Goal: Task Accomplishment & Management: Manage account settings

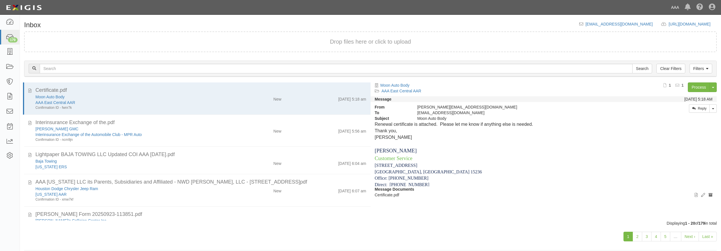
click at [676, 7] on link "AAA" at bounding box center [675, 7] width 14 height 11
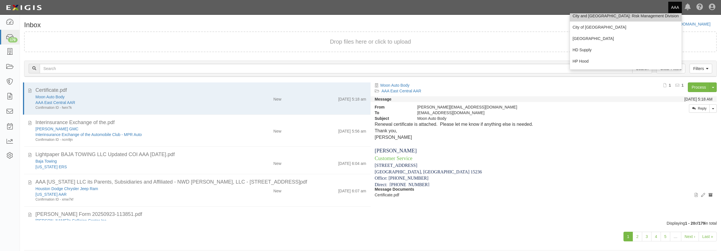
scroll to position [54, 0]
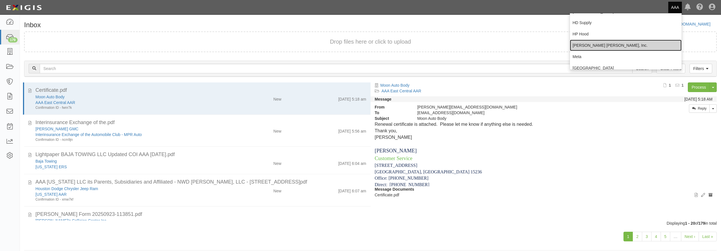
click at [593, 45] on link "[PERSON_NAME] [PERSON_NAME], Inc." at bounding box center [626, 45] width 112 height 11
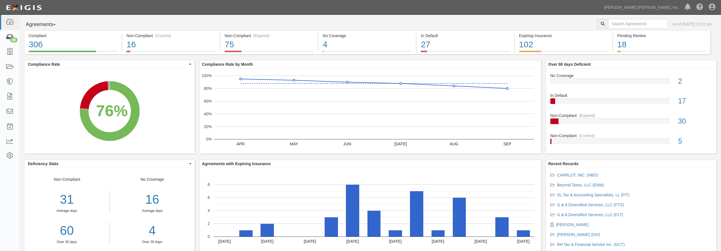
click at [13, 36] on icon at bounding box center [10, 37] width 8 height 7
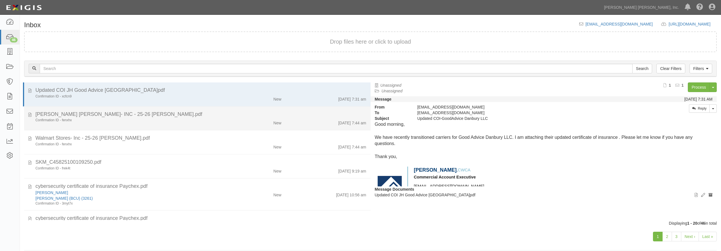
click at [180, 124] on div "Confirmation ID - fenxhx New 10/1/25 7:44 am" at bounding box center [200, 122] width 339 height 8
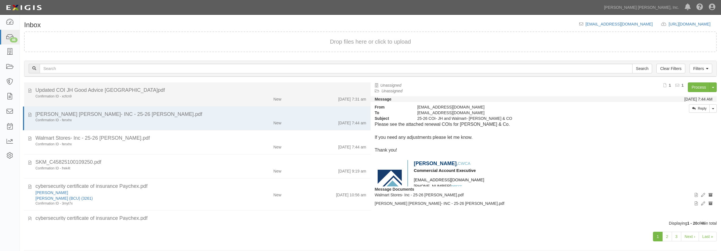
click at [166, 101] on div "Confirmation ID - xcfcn9 New 10/1/25 7:31 am" at bounding box center [200, 98] width 339 height 8
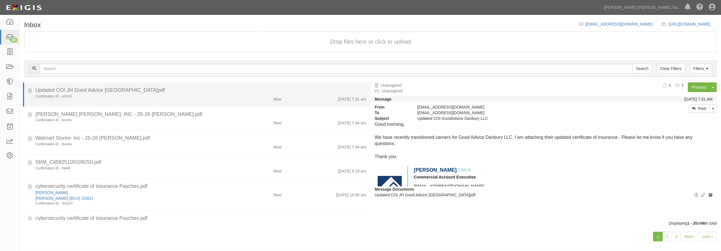
click at [154, 95] on div "Confirmation ID - xcfcn9" at bounding box center [129, 96] width 189 height 5
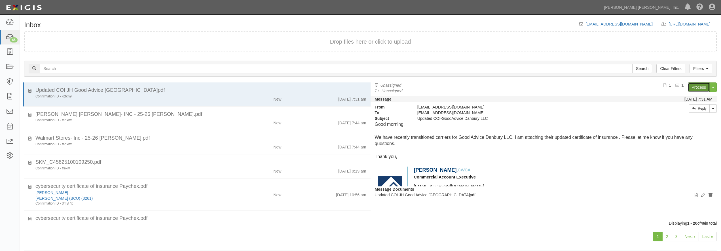
click at [695, 86] on link "Process" at bounding box center [699, 88] width 22 height 10
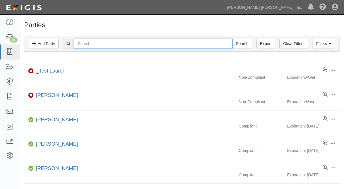
click at [106, 46] on input "text" at bounding box center [153, 44] width 159 height 10
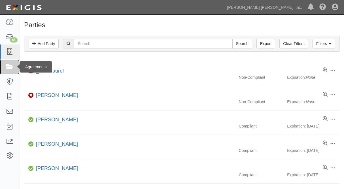
click at [9, 66] on icon at bounding box center [10, 67] width 8 height 7
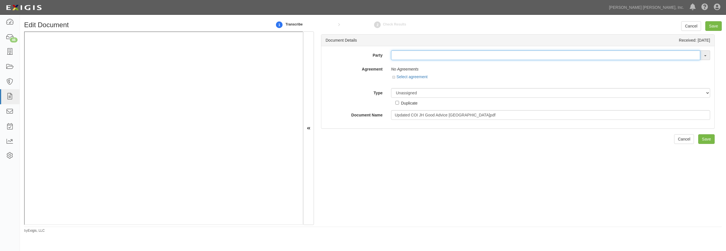
click at [457, 56] on input "text" at bounding box center [545, 55] width 309 height 10
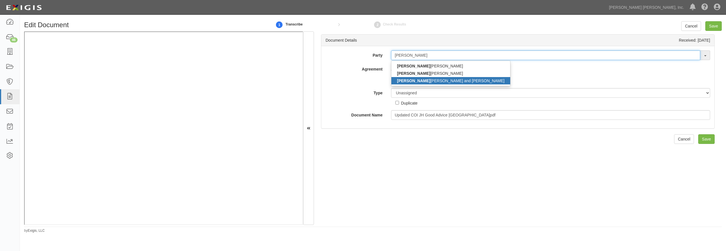
type input "howard"
click at [426, 80] on link "Howard Schachter and Preti Jain" at bounding box center [450, 80] width 119 height 7
type input "Howard Schachter and Preti Jain"
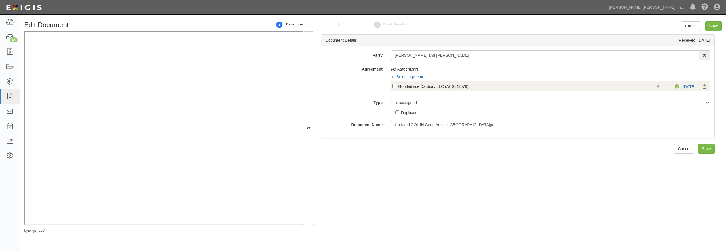
click at [413, 86] on div "Goodadvice Danbury LLC (AHS) (3579)" at bounding box center [526, 86] width 257 height 6
click at [396, 86] on input "Linked agreement Goodadvice Danbury LLC (AHS) (3579) Linked agreement" at bounding box center [394, 86] width 4 height 4
checkbox input "true"
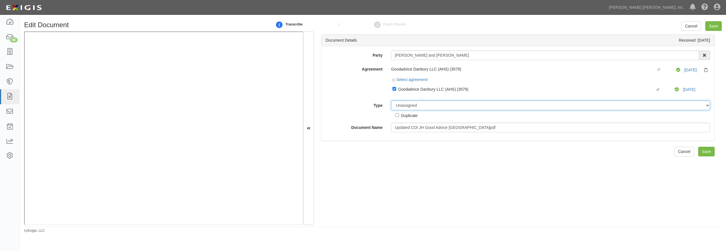
click at [391, 101] on select "Unassigned Binder Cancellation Notice Certificate Contract Endorsement Insuranc…" at bounding box center [550, 106] width 319 height 10
select select "CertificateDetail"
click option "Certificate" at bounding box center [0, 0] width 0 height 0
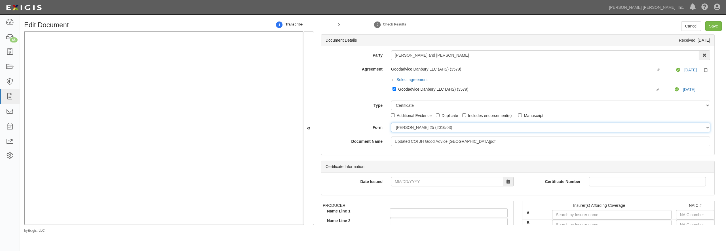
click at [391, 123] on select "ACORD 25 (2016/03) ACORD 101 ACORD 855 NY (2014/05) General" at bounding box center [550, 128] width 319 height 10
select select "GeneralFormDetail"
click option "General" at bounding box center [0, 0] width 0 height 0
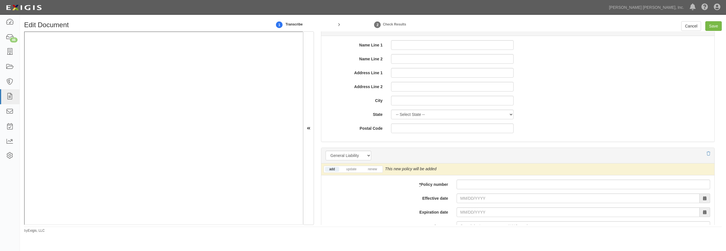
scroll to position [381, 0]
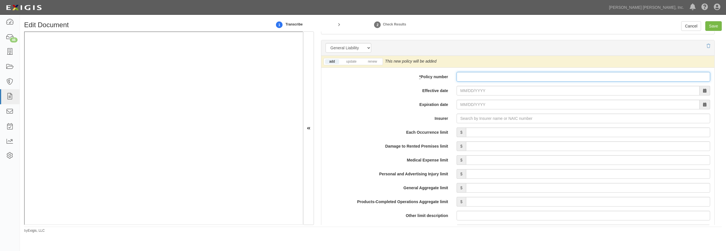
click at [476, 78] on input "* Policy number" at bounding box center [584, 77] width 254 height 10
paste input "Z2X M168145 00"
type input "Z2X M168145 00"
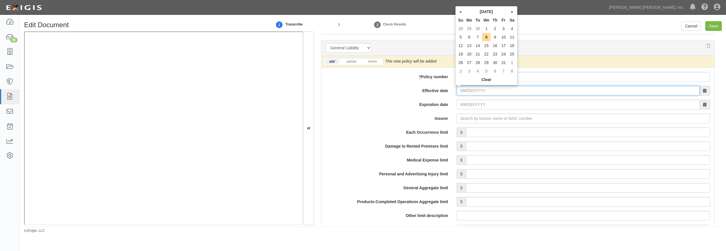
scroll to position [408, 0]
type input "0"
type input "10/01/2025"
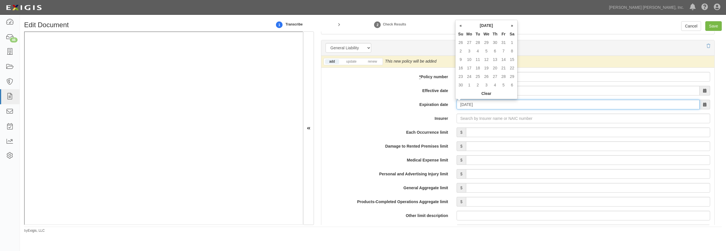
type input "11/01/2026"
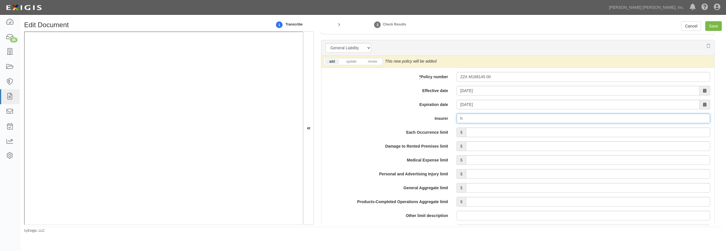
type input "ha"
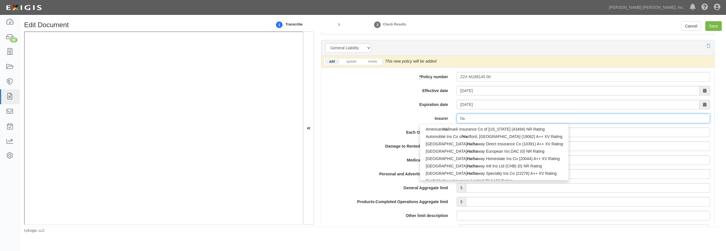
type input "hanasaku Life Insurance Co., Ltd. (0) NR Rating"
type input "han"
type input "hanoi Reinsurance Joint Stock Corp (0) B++ VII Rating"
type input "hano"
type input "hanover Fire & Casualty Insurance Co (17337) B++ III Rating"
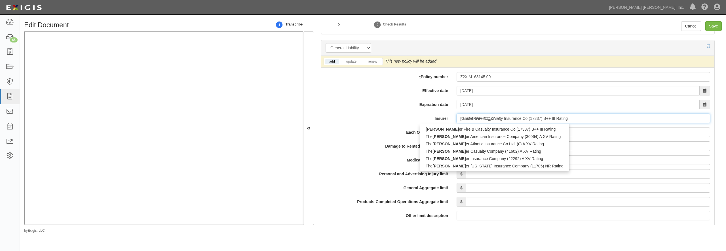
type input "hanover"
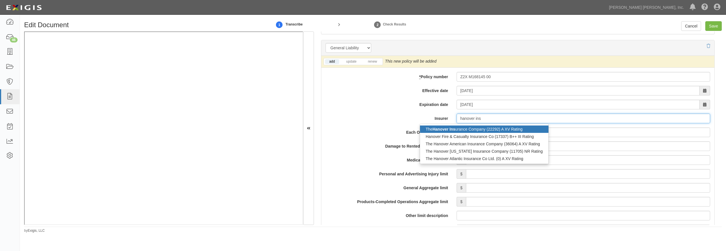
click at [472, 132] on div "The Hanover Ins urance Company (22292) A XV Rating" at bounding box center [484, 129] width 128 height 7
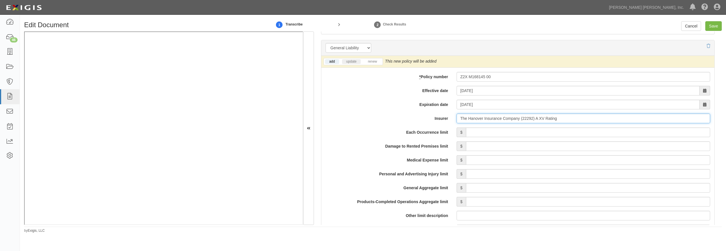
type input "The Hanover Insurance Company (22292) A XV Rating"
click at [357, 62] on link "update" at bounding box center [351, 61] width 19 height 5
click at [476, 134] on input "Each Occurrence limit" at bounding box center [588, 133] width 244 height 10
type input "2,000,000"
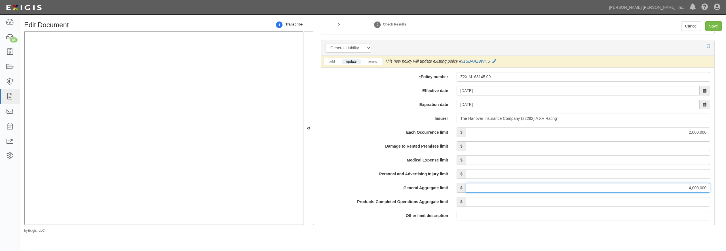
type input "4,000,000"
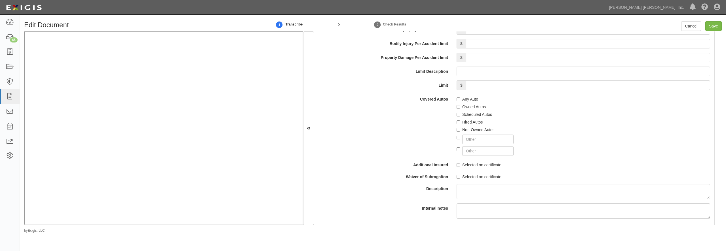
scroll to position [790, 0]
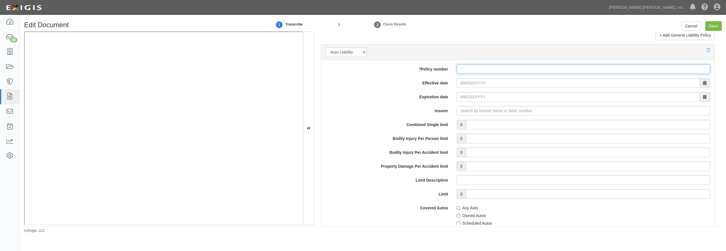
click at [472, 74] on input "* Policy number" at bounding box center [584, 69] width 254 height 10
paste input "Z2X M168145 00"
type input "Z2X M168145 00"
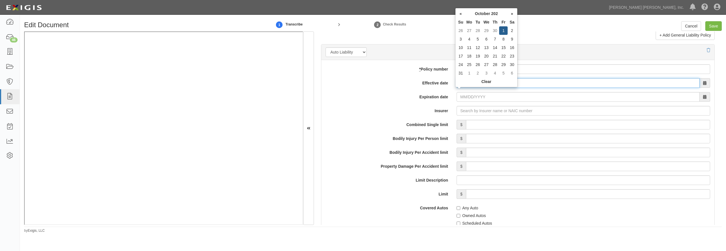
type input "10/01/2025"
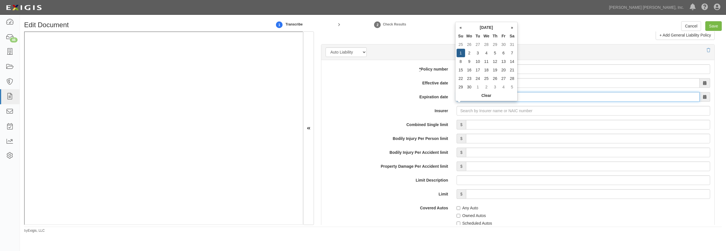
type input "11/01/2026"
type input "ha"
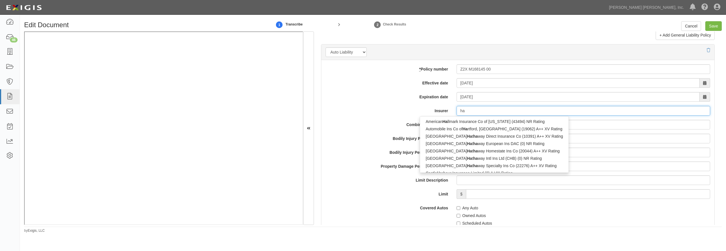
type input "hanasaku Life Insurance Co., Ltd. (0) NR Rating"
type input "han"
type input "hanoi Reinsurance Joint Stock Corp (0) B++ VII Rating"
type input "hano"
type input "hanover Fire & Casualty Insurance Co (17337) B++ III Rating"
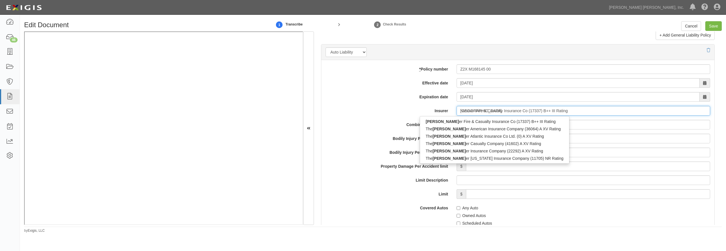
type input "hanover"
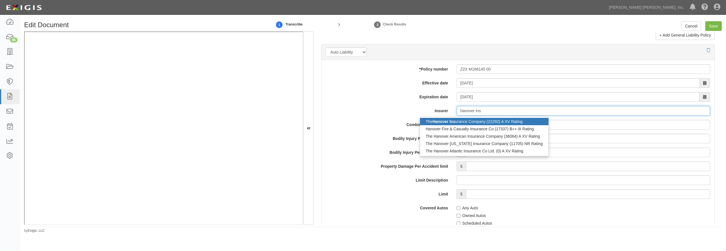
click at [469, 125] on div "The Hanover Ins urance Company (22292) A XV Rating" at bounding box center [484, 121] width 128 height 7
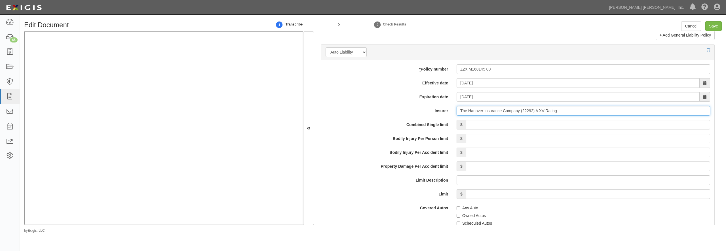
type input "The Hanover Insurance Company (22292) A XV Rating"
click at [477, 130] on input "Combined Single limit" at bounding box center [588, 125] width 244 height 10
type input "2,000,000"
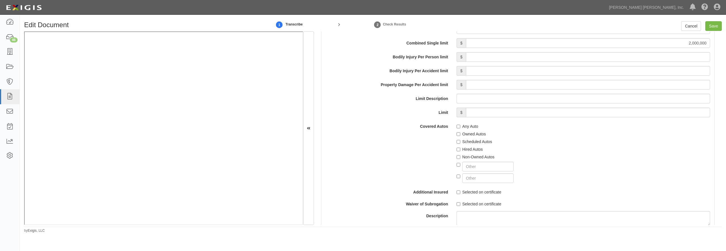
click at [465, 129] on label "Any Auto" at bounding box center [468, 127] width 22 height 6
click at [460, 128] on input "Any Auto" at bounding box center [459, 127] width 4 height 4
checkbox input "true"
click at [466, 152] on div "Hired Autos" at bounding box center [584, 149] width 254 height 8
click at [467, 160] on label "Non-Owned Autos" at bounding box center [476, 157] width 38 height 6
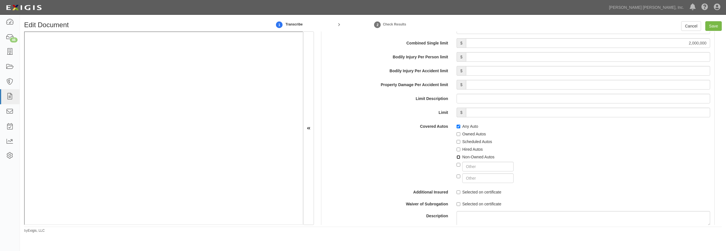
click at [460, 159] on input "Non-Owned Autos" at bounding box center [459, 157] width 4 height 4
checkbox input "true"
click at [467, 152] on label "Hired Autos" at bounding box center [470, 150] width 26 height 6
click at [460, 151] on input "Hired Autos" at bounding box center [459, 150] width 4 height 4
checkbox input "true"
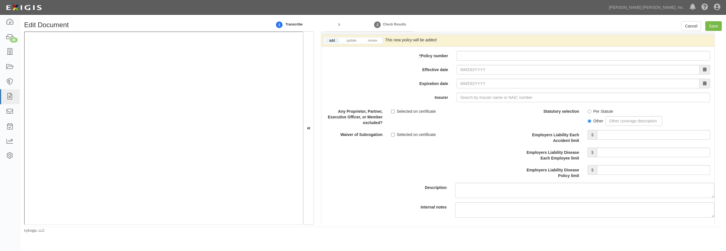
scroll to position [1388, 0]
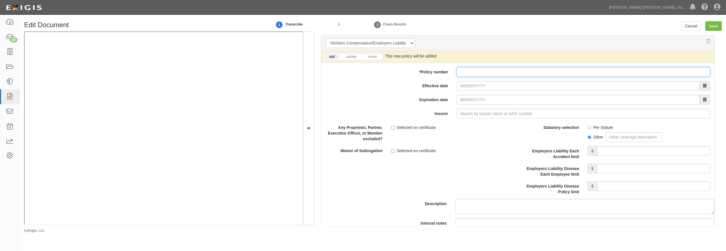
click at [464, 77] on input "* Policy number" at bounding box center [584, 72] width 254 height 10
paste input "WZX M170689 00"
type input "WZX M170689 00"
type input "10/01/2025"
type input "11/01/2026"
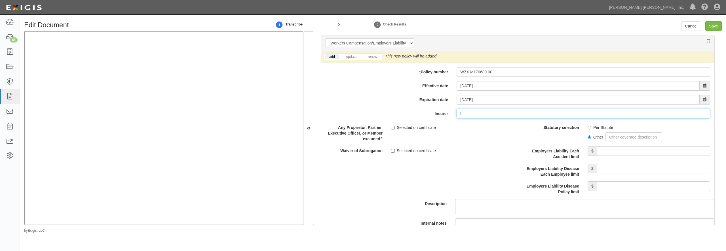
type input "ha"
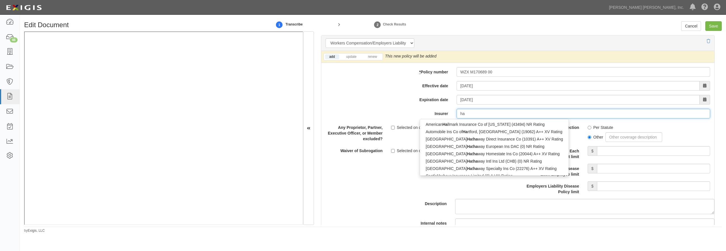
type input "hanasaku Life Insurance Co., Ltd. (0) NR Rating"
type input "han"
type input "hanoi Reinsurance Joint Stock Corp (0) B++ VII Rating"
type input "hano"
type input "hanover Fire & Casualty Insurance Co (17337) B++ III Rating"
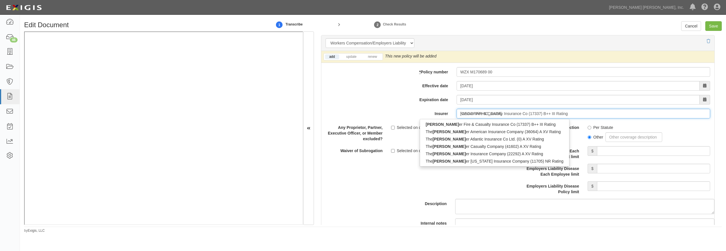
type input "hanover"
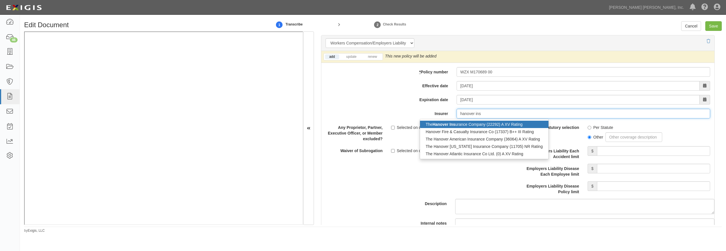
click at [459, 128] on div "The Hanover Ins urance Company (22292) A XV Rating" at bounding box center [484, 124] width 128 height 7
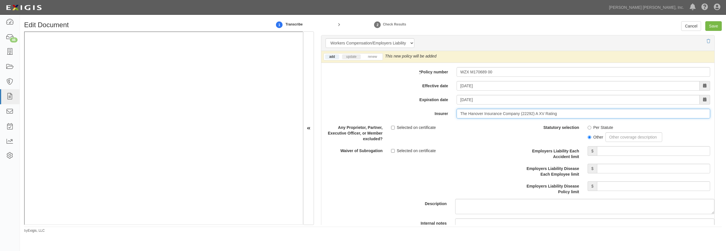
type input "The Hanover Insurance Company (22292) A XV Rating"
click at [349, 59] on link "update" at bounding box center [351, 56] width 19 height 5
click at [594, 130] on label "Per Statute" at bounding box center [601, 128] width 26 height 6
click at [591, 130] on input "Per Statute" at bounding box center [590, 128] width 4 height 4
radio input "true"
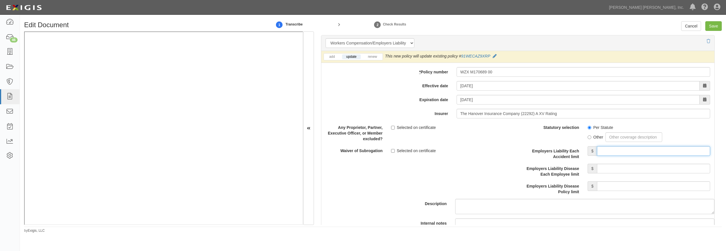
click at [612, 156] on input "Employers Liability Each Accident limit" at bounding box center [653, 151] width 113 height 10
type input "1,000,000"
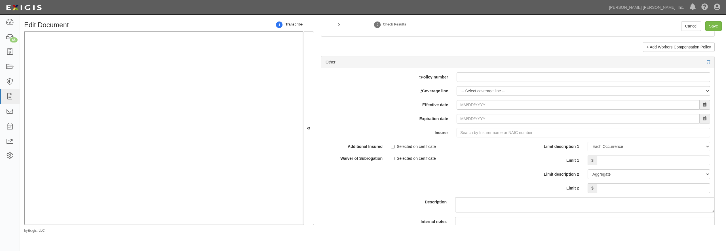
scroll to position [1634, 0]
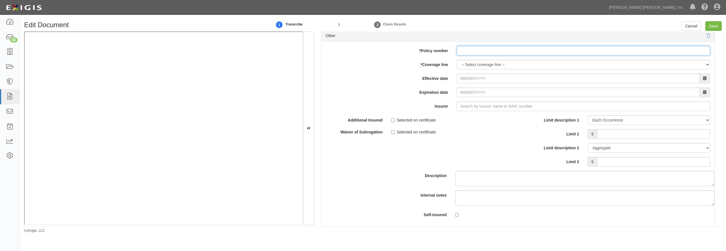
click at [524, 56] on input "* Policy number" at bounding box center [584, 51] width 254 height 10
paste input "Z2X M168145 00"
type input "Z2X M168145 00"
select select "17"
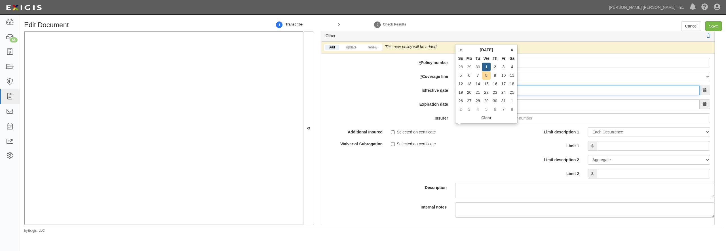
type input "10/01/2025"
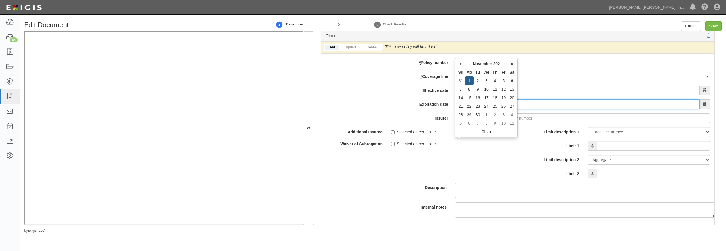
type input "11/01/2026"
type input "ha"
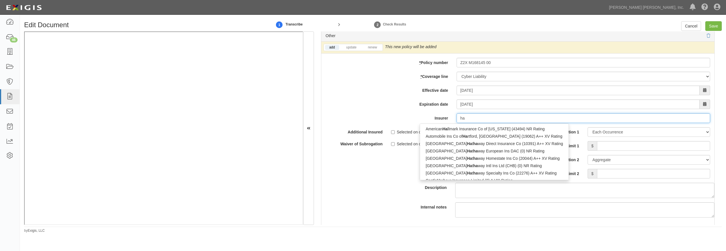
type input "hanasaku Life Insurance Co., Ltd. (0) NR Rating"
type input "han"
type input "hanoi Reinsurance Joint Stock Corp (0) B++ VII Rating"
type input "hano"
type input "hanover Fire & Casualty Insurance Co (17337) B++ III Rating"
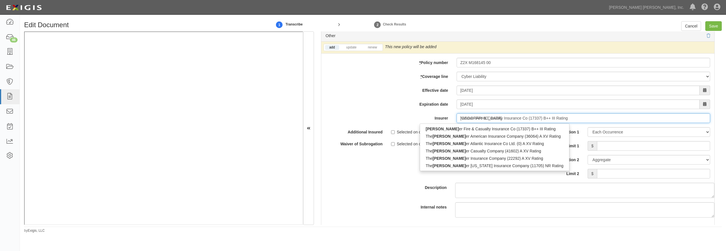
type input "hanover"
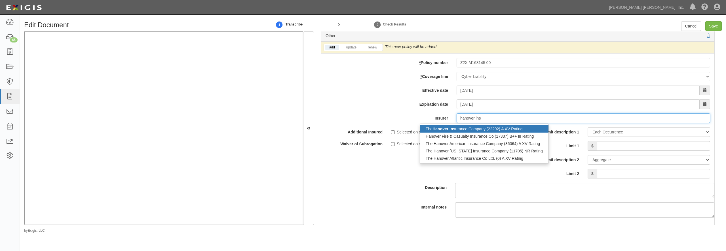
click at [485, 133] on div "The Hanover Ins urance Company (22292) A XV Rating" at bounding box center [484, 128] width 128 height 7
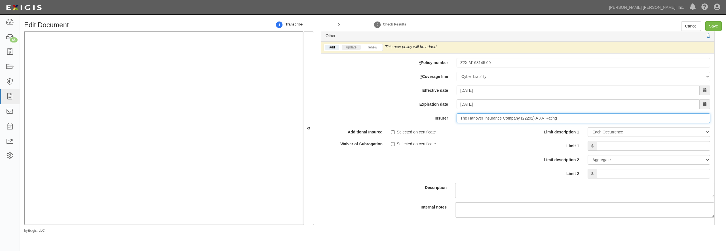
type input "The Hanover Insurance Company (22292) A XV Rating"
click at [356, 50] on link "update" at bounding box center [351, 47] width 19 height 5
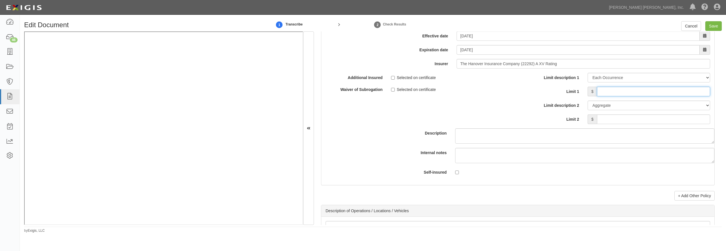
click at [616, 96] on input "Limit 1" at bounding box center [653, 92] width 113 height 10
type input "100,000"
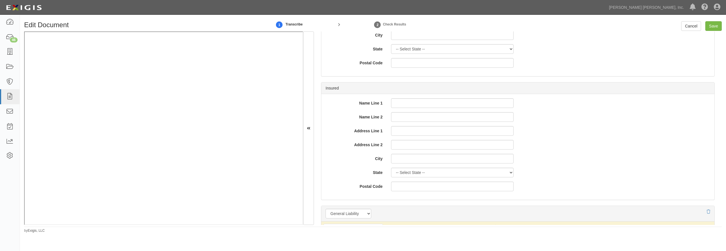
scroll to position [219, 0]
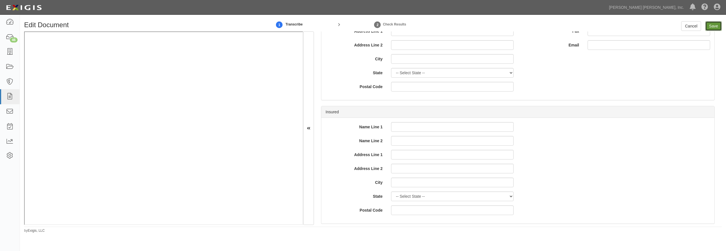
click at [717, 26] on input "Save" at bounding box center [713, 26] width 16 height 10
type input "2000000"
type input "4000000"
type input "2000000"
type input "1000000"
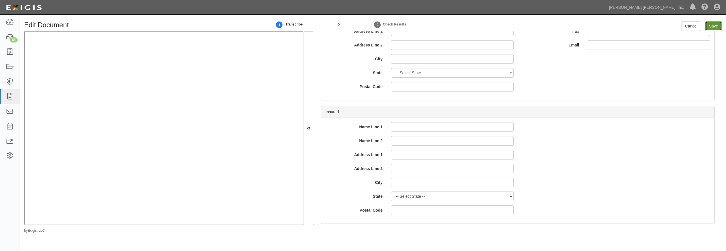
type input "1000000"
type input "100000"
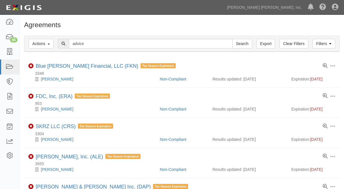
type input "advice"
click at [233, 39] on input "Search" at bounding box center [243, 44] width 20 height 10
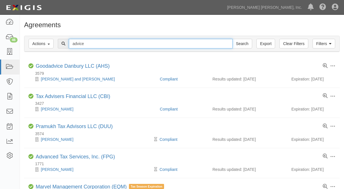
click at [112, 45] on input "advice" at bounding box center [151, 44] width 164 height 10
type input "schissler"
click at [233, 39] on input "Search" at bounding box center [243, 44] width 20 height 10
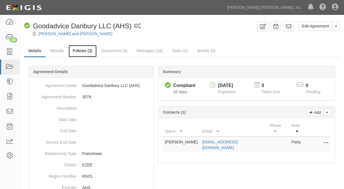
click at [81, 51] on link "Policies (3)" at bounding box center [83, 51] width 28 height 12
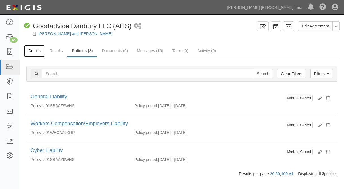
click at [34, 54] on link "Details" at bounding box center [34, 51] width 21 height 12
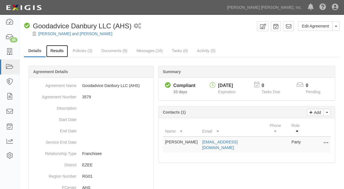
click at [51, 55] on link "Results" at bounding box center [57, 51] width 22 height 12
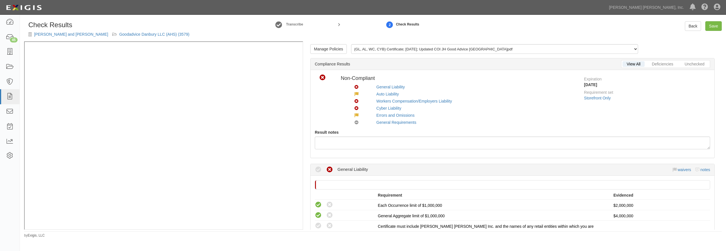
scroll to position [109, 0]
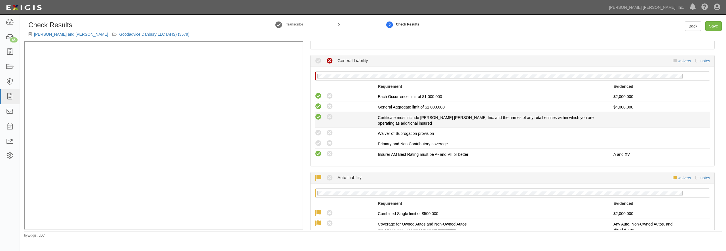
click at [318, 119] on icon at bounding box center [318, 117] width 7 height 7
radio input "true"
click at [319, 131] on icon at bounding box center [318, 133] width 7 height 7
radio input "true"
click at [320, 142] on icon at bounding box center [318, 143] width 7 height 7
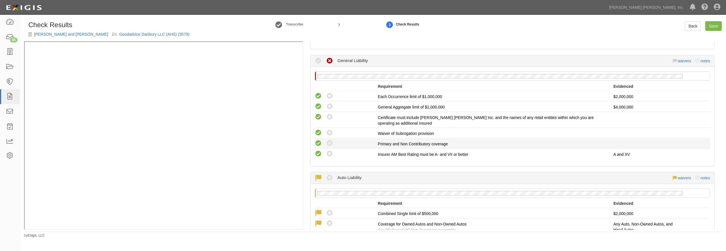
radio input "true"
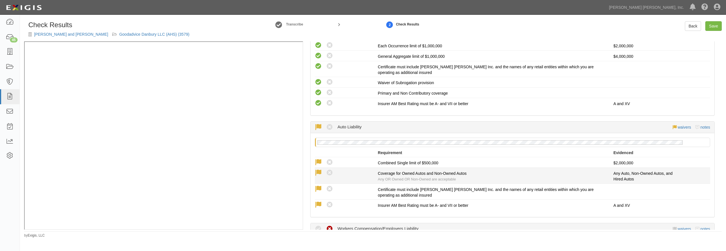
scroll to position [136, 0]
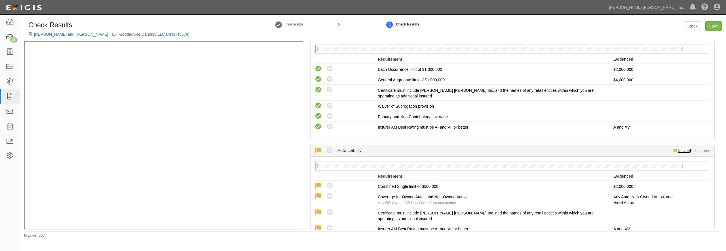
click at [677, 151] on link "waivers" at bounding box center [683, 151] width 13 height 5
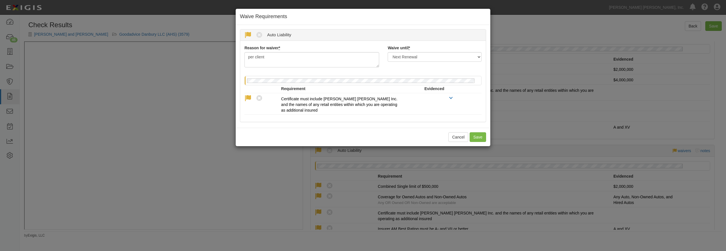
click at [248, 33] on icon at bounding box center [247, 35] width 7 height 7
radio input "true"
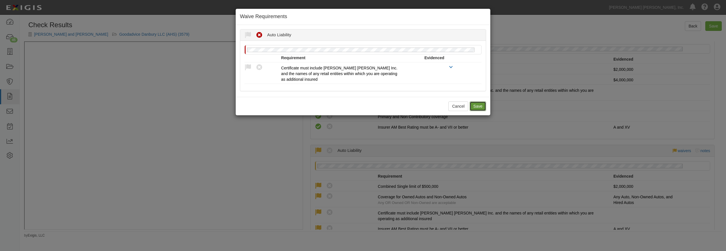
click at [481, 104] on button "Save" at bounding box center [478, 107] width 16 height 10
radio input "true"
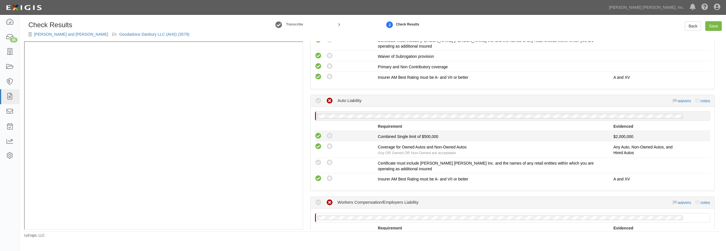
scroll to position [218, 0]
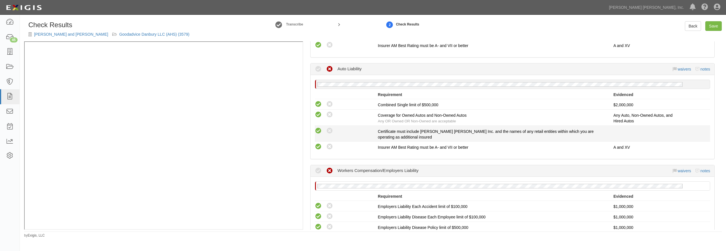
click at [320, 130] on icon at bounding box center [318, 131] width 7 height 7
radio input "true"
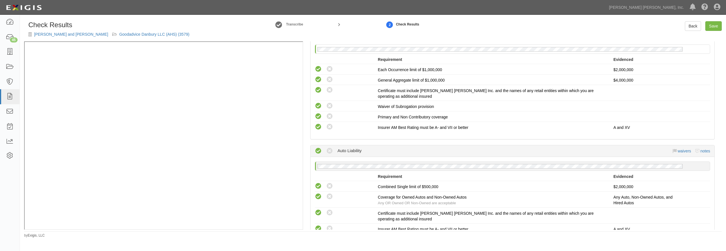
scroll to position [245, 0]
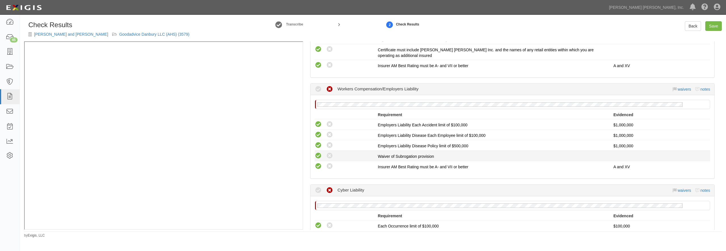
click at [317, 156] on icon at bounding box center [318, 156] width 7 height 7
radio input "true"
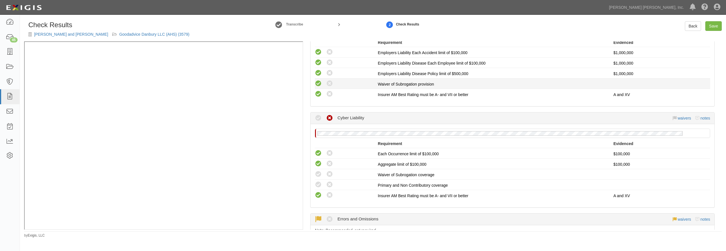
scroll to position [381, 0]
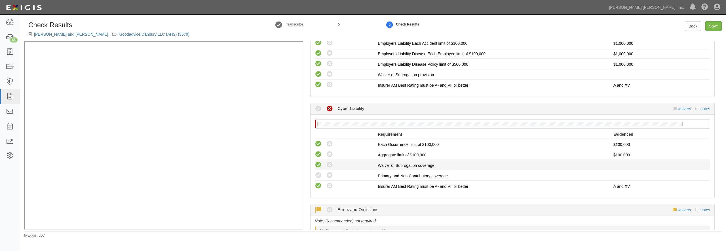
click at [318, 166] on icon at bounding box center [318, 165] width 7 height 7
radio input "true"
click at [320, 175] on icon at bounding box center [318, 175] width 7 height 7
radio input "true"
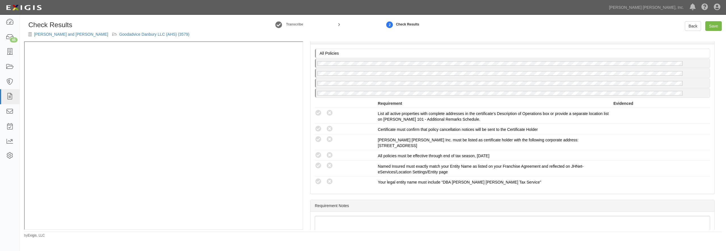
scroll to position [653, 0]
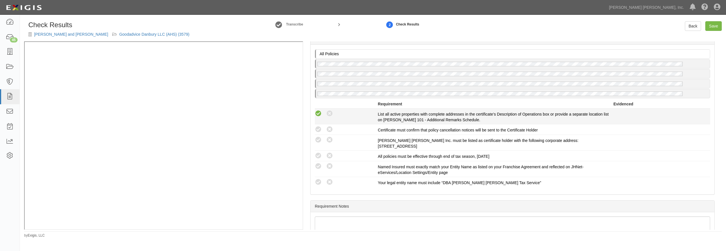
click at [320, 114] on icon at bounding box center [318, 113] width 7 height 7
radio input "true"
click at [318, 130] on icon at bounding box center [318, 129] width 7 height 7
radio input "true"
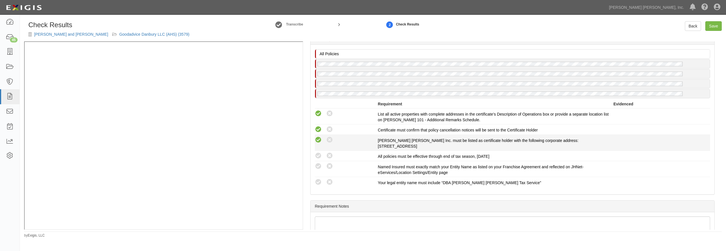
click at [318, 140] on icon at bounding box center [318, 140] width 7 height 7
radio input "true"
drag, startPoint x: 318, startPoint y: 154, endPoint x: 319, endPoint y: 161, distance: 7.1
click at [319, 154] on icon at bounding box center [318, 156] width 7 height 7
radio input "true"
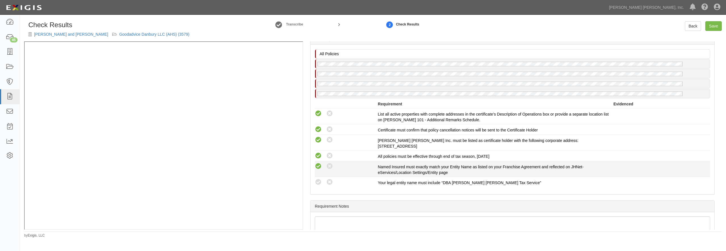
click at [319, 167] on icon at bounding box center [318, 166] width 7 height 7
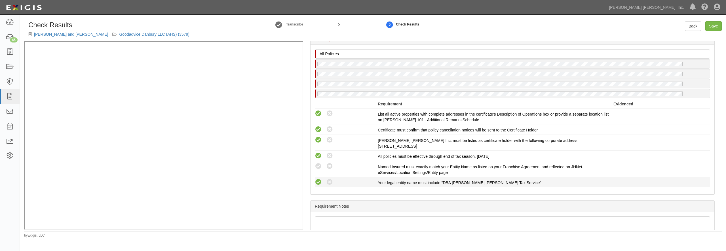
radio input "true"
click at [318, 184] on icon at bounding box center [318, 182] width 7 height 7
radio input "true"
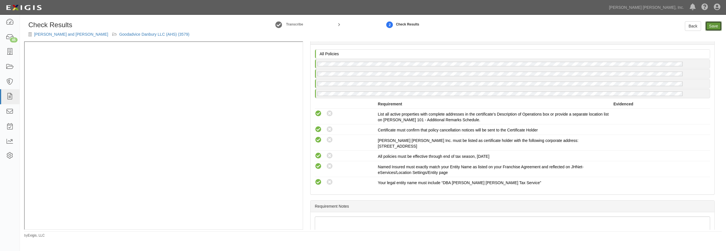
click at [719, 27] on link "Save" at bounding box center [713, 26] width 16 height 10
radio input "true"
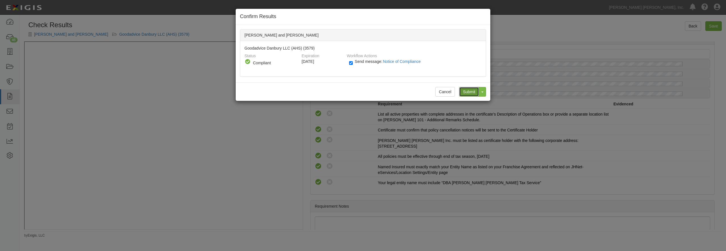
click at [471, 93] on input "Submit" at bounding box center [469, 92] width 20 height 10
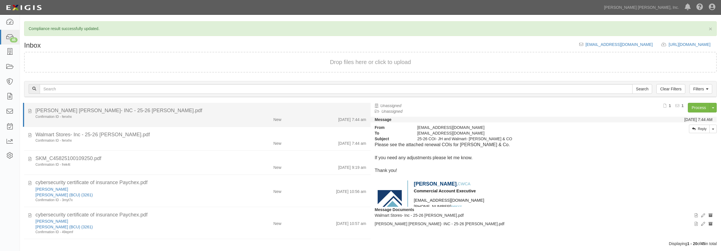
click at [171, 115] on div "Confirmation ID - fenxhx" at bounding box center [129, 117] width 189 height 5
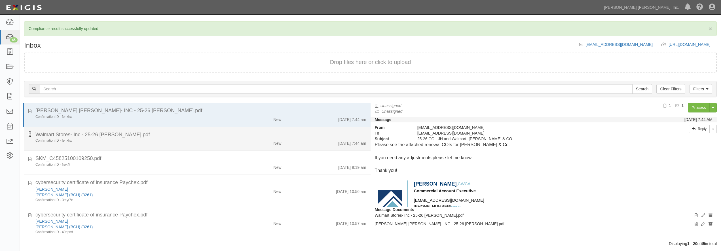
click at [31, 134] on icon at bounding box center [29, 134] width 3 height 6
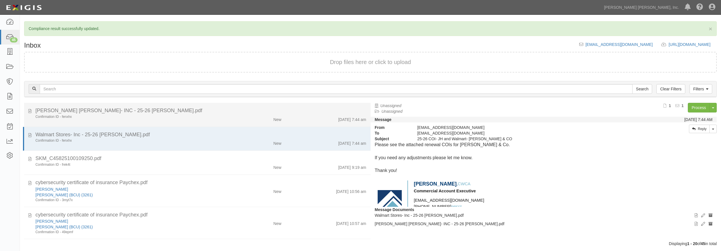
click at [165, 123] on li "Jackson Hewitt- INC - 25-26 Schissler.pdf Confirmation ID - fenxhx New 10/1/25 …" at bounding box center [197, 115] width 347 height 24
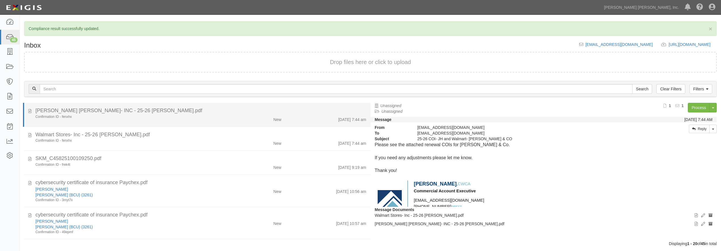
click at [163, 118] on div "Confirmation ID - fenxhx" at bounding box center [129, 117] width 189 height 5
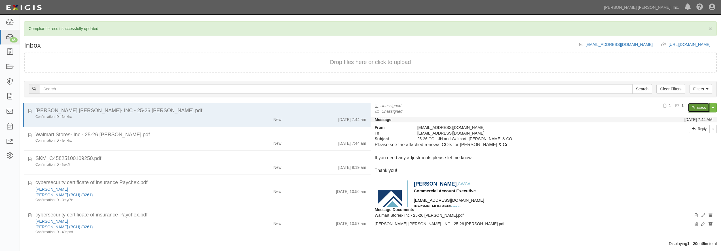
click at [695, 107] on link "Process" at bounding box center [699, 108] width 22 height 10
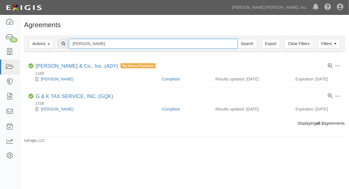
click at [97, 45] on input "schissler" at bounding box center [153, 44] width 169 height 10
type input "crockett"
click at [237, 39] on input "Search" at bounding box center [247, 44] width 20 height 10
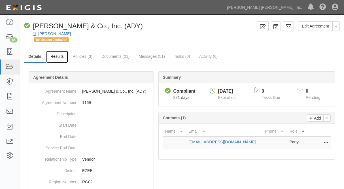
click at [60, 60] on link "Results" at bounding box center [57, 57] width 22 height 12
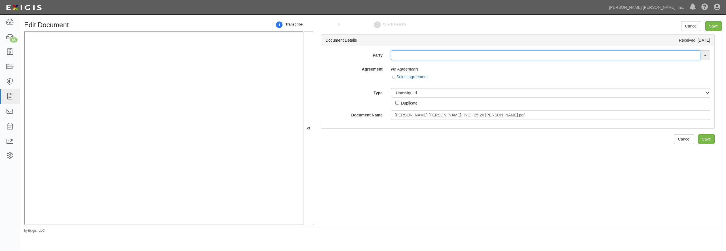
click at [400, 57] on input "text" at bounding box center [545, 55] width 309 height 10
type input "j"
type input "ennet"
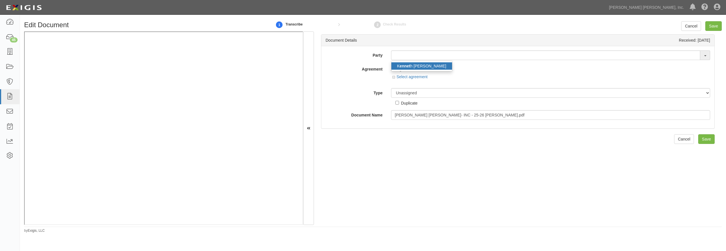
click at [425, 65] on link "K [PERSON_NAME]" at bounding box center [421, 65] width 61 height 7
type input "[PERSON_NAME]"
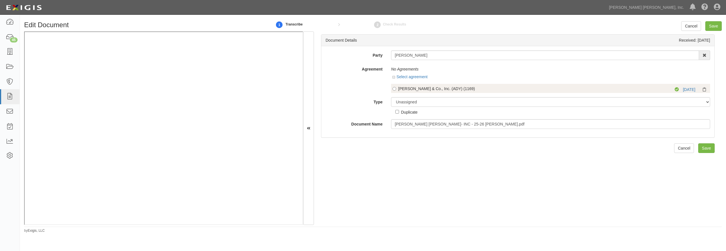
click at [398, 87] on div "[PERSON_NAME] & Co., Inc. (ADY) (1169)" at bounding box center [526, 89] width 257 height 6
click at [396, 87] on input "[PERSON_NAME] & Co., Inc. (ADY) (1169)" at bounding box center [394, 89] width 4 height 4
radio input "true"
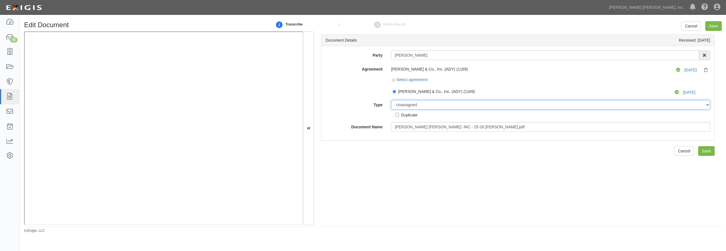
click at [391, 100] on select "Unassigned Binder Cancellation Notice Certificate Contract Endorsement Insuranc…" at bounding box center [550, 105] width 319 height 10
select select "CertificateDetail"
click option "Certificate" at bounding box center [0, 0] width 0 height 0
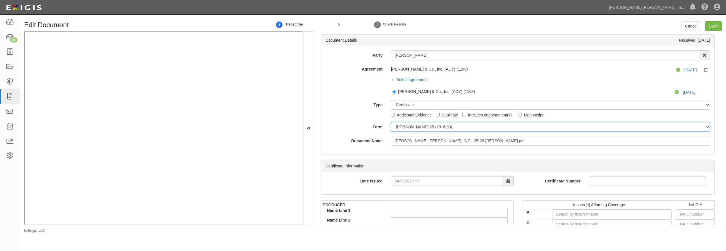
click at [391, 122] on select "[PERSON_NAME] 25 (2016/03) [PERSON_NAME] 101 [PERSON_NAME] 855 NY (2014/05) Gen…" at bounding box center [550, 127] width 319 height 10
select select "GeneralFormDetail"
click option "General" at bounding box center [0, 0] width 0 height 0
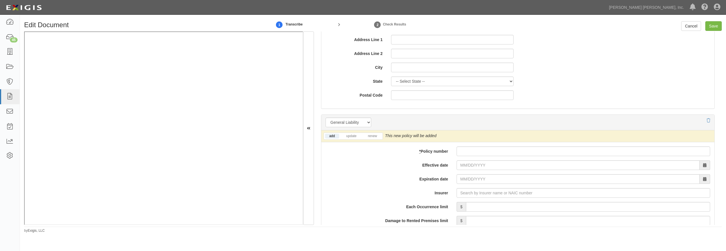
scroll to position [381, 0]
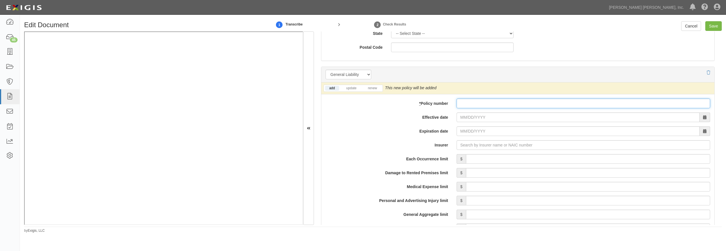
click at [523, 102] on input "* Policy number" at bounding box center [584, 104] width 254 height 10
paste input "Z2X M169608 00"
type input "Z2X M169608 00"
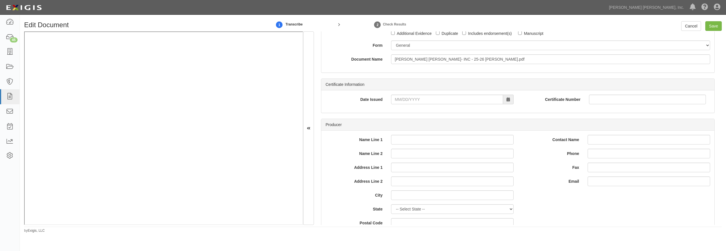
scroll to position [0, 0]
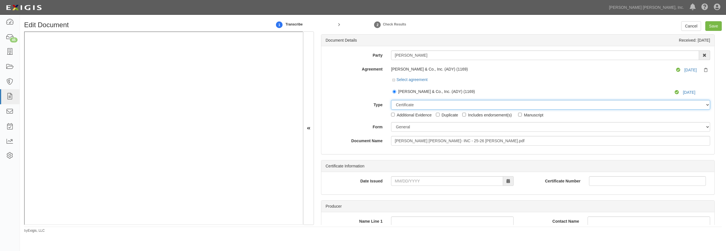
click at [391, 100] on select "Unassigned Binder Cancellation Notice Certificate Contract Endorsement Insuranc…" at bounding box center [550, 105] width 319 height 10
select select "OtherDetail"
click option "Other Document" at bounding box center [0, 0] width 0 height 0
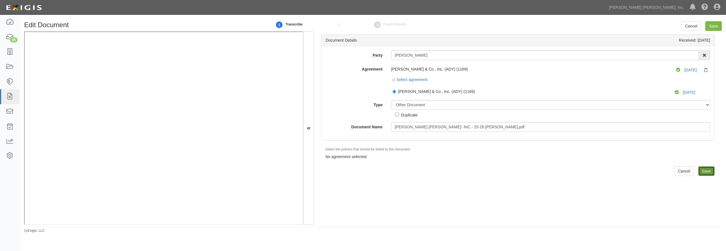
click at [704, 170] on input "Save" at bounding box center [706, 171] width 16 height 10
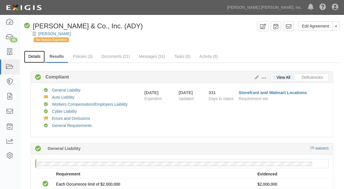
click at [34, 52] on link "Details" at bounding box center [34, 57] width 21 height 12
click at [119, 56] on link "Documents (21)" at bounding box center [116, 57] width 37 height 12
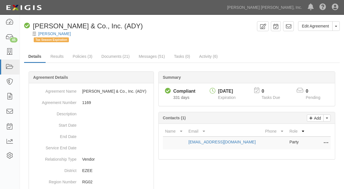
scroll to position [92, 0]
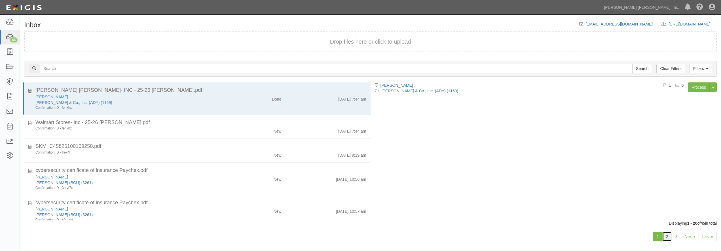
click at [667, 235] on link "2" at bounding box center [667, 237] width 10 height 10
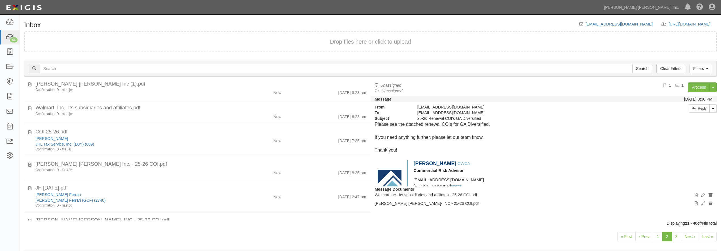
scroll to position [299, 0]
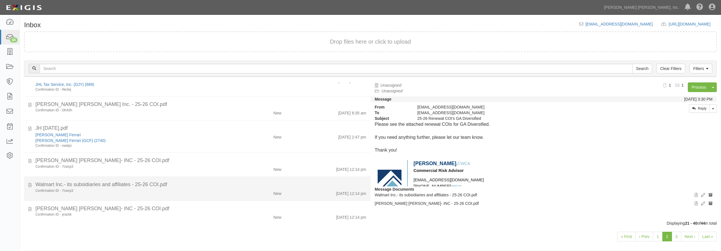
click at [197, 181] on li "Walmart Inc.- its subsidiaries and affiliates - 25-26 COI.pdf Confirmation ID -…" at bounding box center [197, 189] width 347 height 24
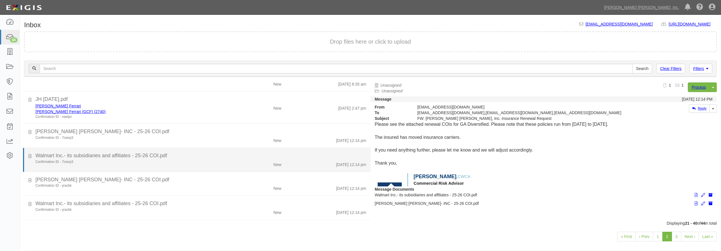
scroll to position [419, 0]
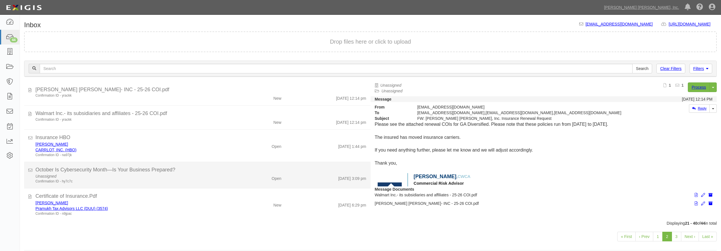
click at [195, 176] on div "Unassigned Confirmation ID - hy7c7c" at bounding box center [130, 179] width 198 height 10
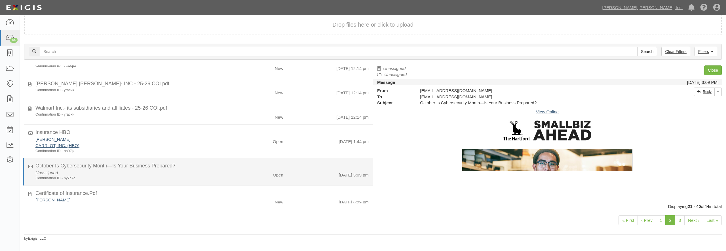
click at [187, 173] on div "Unassigned Confirmation ID - hy7c7c" at bounding box center [130, 175] width 199 height 11
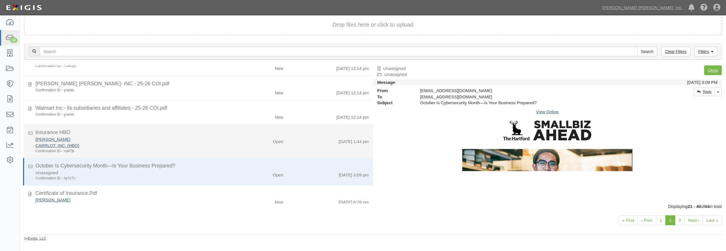
click at [189, 140] on div "Jennifer Carr" at bounding box center [130, 139] width 191 height 6
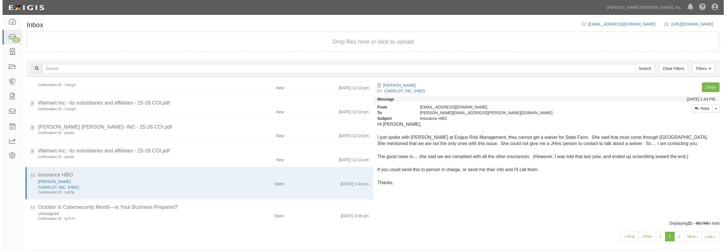
scroll to position [421, 0]
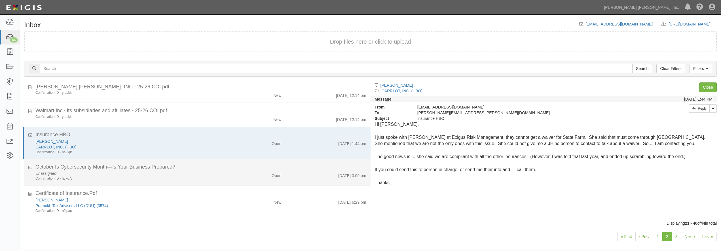
click at [195, 177] on div "Confirmation ID - hy7c7c" at bounding box center [129, 178] width 189 height 5
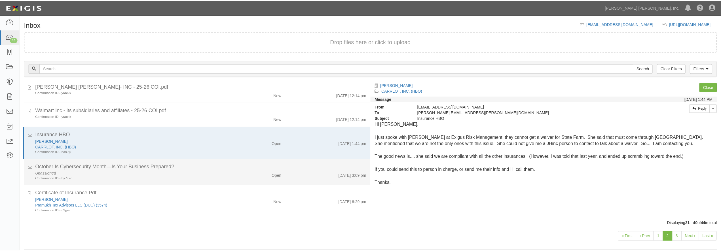
scroll to position [433, 0]
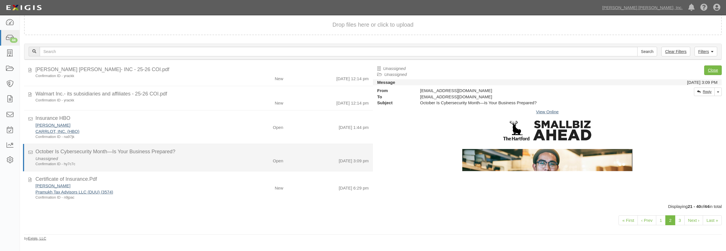
click at [193, 153] on div "October Is Cybersecurity Month—Is Your Business Prepared?" at bounding box center [201, 151] width 333 height 7
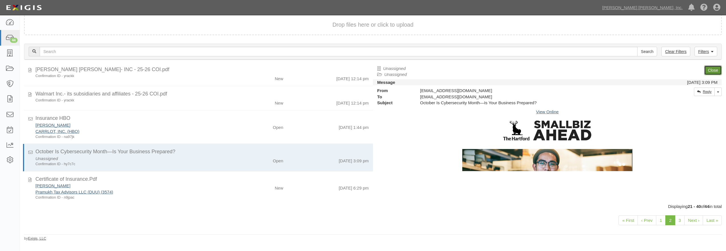
click at [715, 71] on link "Close" at bounding box center [713, 71] width 18 height 10
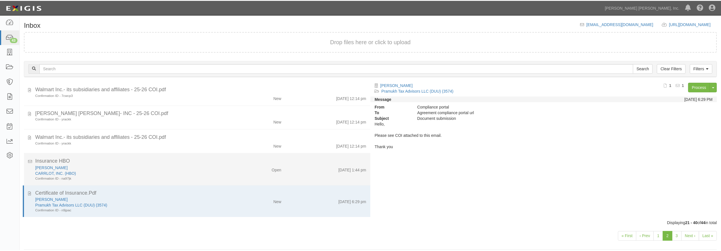
scroll to position [395, 0]
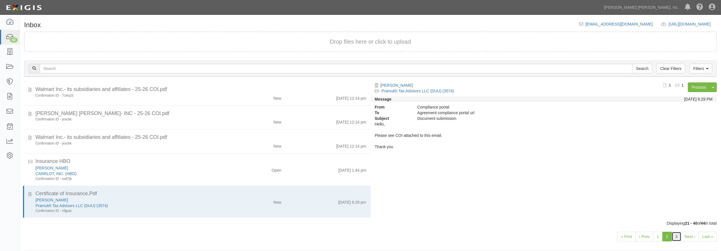
click at [675, 237] on link "3" at bounding box center [677, 237] width 10 height 10
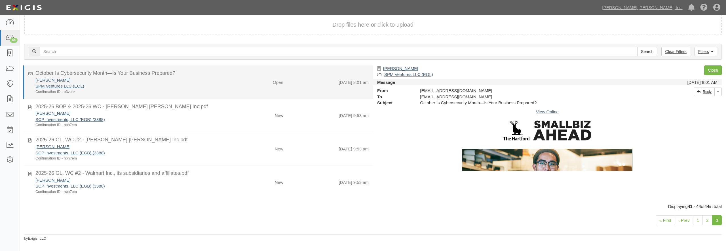
click at [225, 84] on div "[PERSON_NAME] SPM Ventures LLC (EOL) Confirmation ID - e3vnhx" at bounding box center [130, 85] width 199 height 17
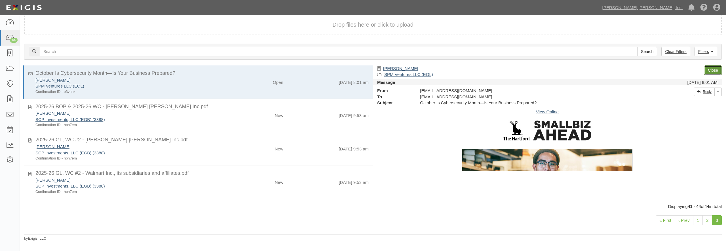
click at [715, 71] on link "Close" at bounding box center [713, 71] width 18 height 10
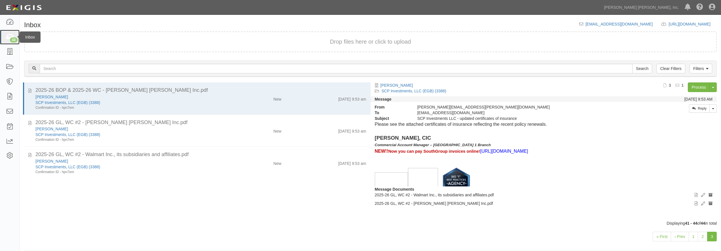
click at [13, 37] on icon at bounding box center [10, 37] width 8 height 7
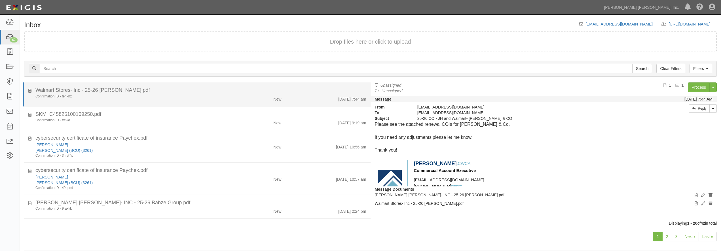
click at [153, 93] on div "Walmart Stores- Inc - 25-26 [PERSON_NAME].pdf" at bounding box center [200, 90] width 331 height 7
click at [30, 90] on icon at bounding box center [29, 90] width 3 height 6
click at [203, 100] on div "Confirmation ID - fenxhx New [DATE] 7:44 am" at bounding box center [200, 98] width 339 height 8
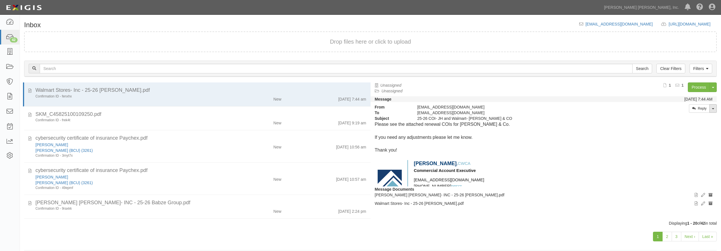
click at [712, 109] on span at bounding box center [713, 108] width 2 height 1
click at [687, 121] on link "Reply All" at bounding box center [694, 118] width 45 height 7
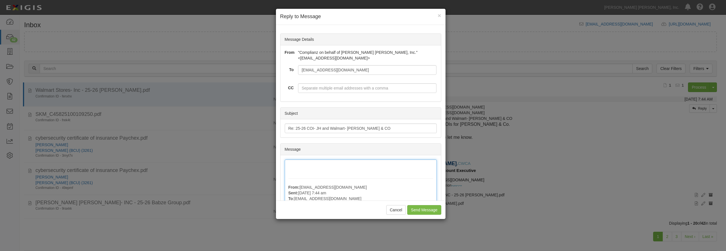
click at [306, 168] on div "From: [EMAIL_ADDRESS][DOMAIN_NAME] Sent: [DATE] 7:44 am To: [EMAIL_ADDRESS][DOM…" at bounding box center [361, 246] width 152 height 172
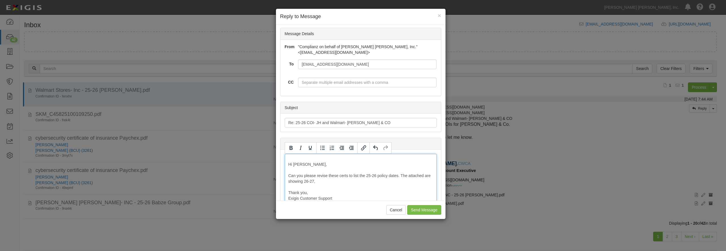
scroll to position [11, 0]
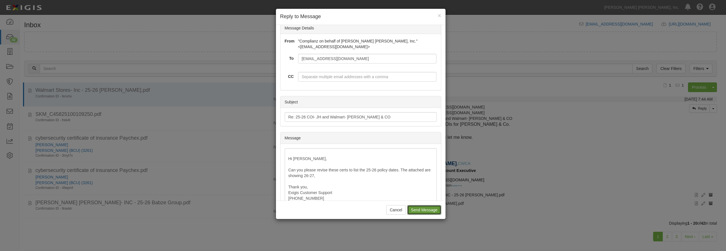
drag, startPoint x: 423, startPoint y: 211, endPoint x: 309, endPoint y: 175, distance: 119.5
click at [336, 174] on form "× Reply to Message Message Details From "Complianz on behalf of Jackson Hewitt,…" at bounding box center [361, 114] width 170 height 210
click at [290, 175] on div "Hi Justin, Can you please revise these certs to list the 25-26 policy dates. Th…" at bounding box center [361, 254] width 152 height 212
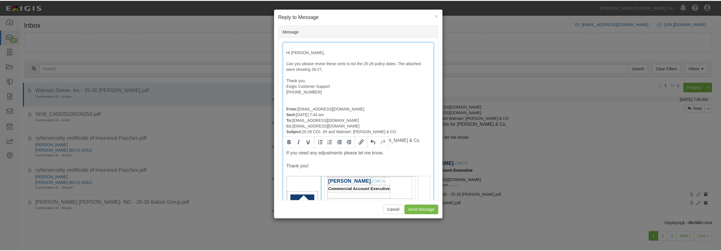
scroll to position [120, 0]
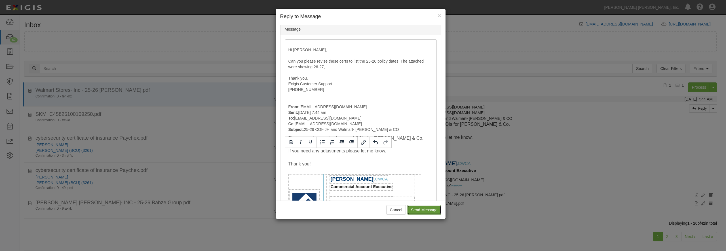
click at [421, 211] on input "Send Message" at bounding box center [424, 210] width 34 height 10
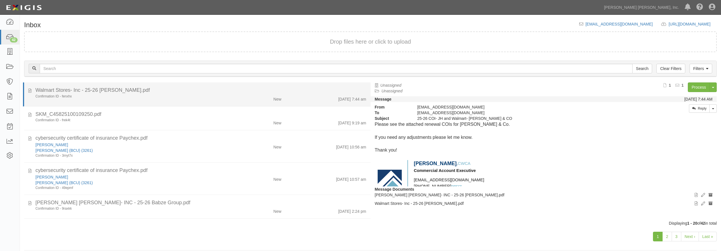
click at [199, 94] on div "Walmart Stores- Inc - 25-26 Schissler.pdf" at bounding box center [200, 90] width 331 height 7
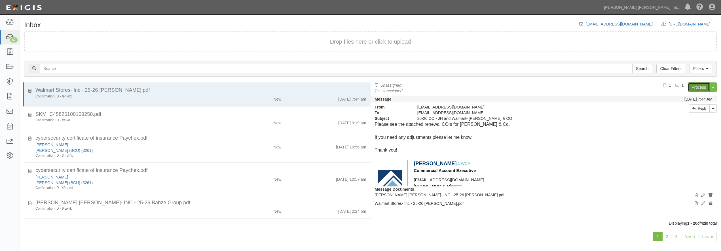
click at [702, 86] on link "Process" at bounding box center [699, 88] width 22 height 10
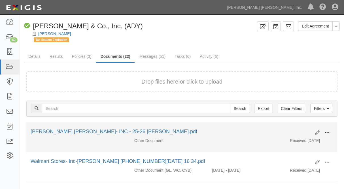
click at [327, 134] on span at bounding box center [327, 132] width 5 height 5
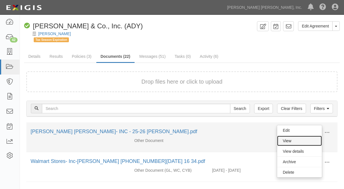
click at [291, 140] on link "View" at bounding box center [299, 141] width 45 height 10
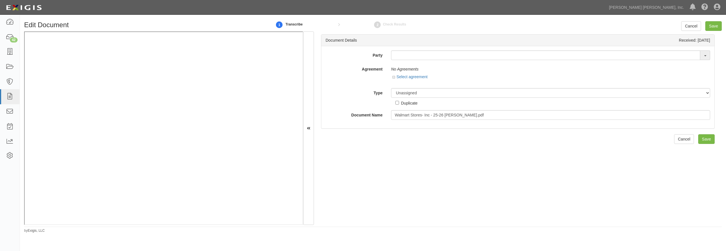
click at [450, 56] on input "text" at bounding box center [545, 55] width 309 height 10
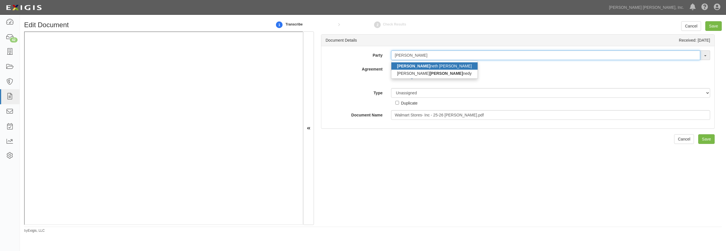
type input "ken"
click at [419, 64] on link "Ken neth Schissler" at bounding box center [434, 65] width 86 height 7
type input "[PERSON_NAME]"
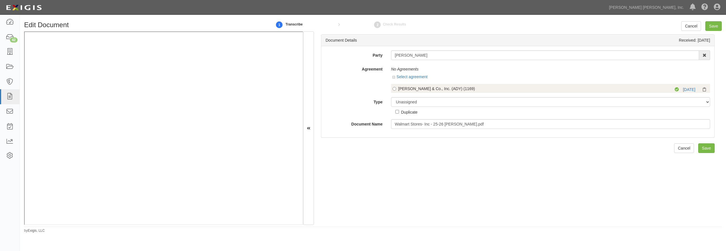
click at [398, 89] on div "Schissler & Co., Inc. (ADY) (1169)" at bounding box center [526, 89] width 257 height 6
click at [396, 89] on input "Schissler & Co., Inc. (ADY) (1169)" at bounding box center [394, 89] width 4 height 4
radio input "true"
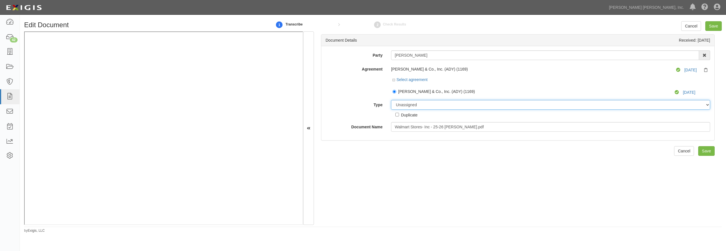
click at [403, 105] on select "Unassigned Binder Cancellation Notice Certificate Contract Endorsement Insuranc…" at bounding box center [550, 105] width 319 height 10
select select "OtherDetail"
click option "Other Document" at bounding box center [0, 0] width 0 height 0
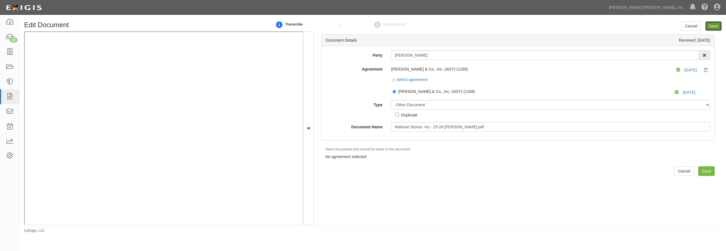
click at [712, 26] on input "Save" at bounding box center [713, 26] width 16 height 10
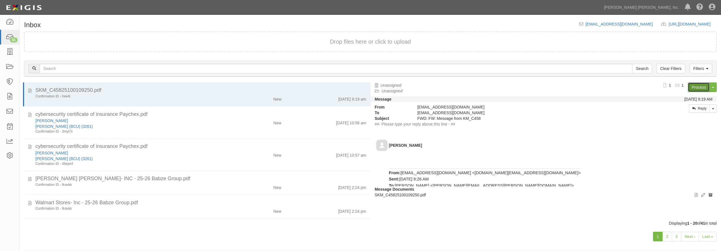
click at [694, 84] on link "Process" at bounding box center [699, 88] width 22 height 10
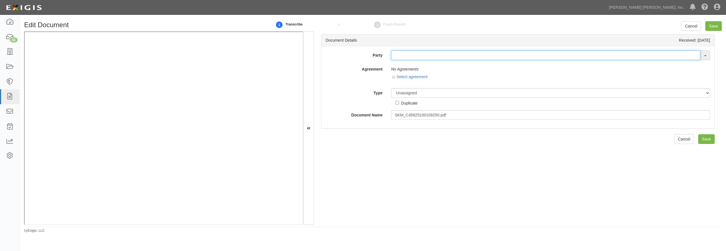
click at [420, 56] on input "text" at bounding box center [545, 55] width 309 height 10
type input "c"
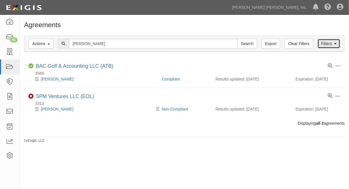
click at [332, 44] on link "Filters" at bounding box center [329, 44] width 23 height 10
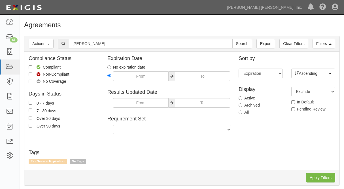
click at [254, 111] on div "All" at bounding box center [261, 112] width 44 height 6
click at [250, 112] on div "All" at bounding box center [261, 112] width 44 height 6
click at [245, 113] on label "All" at bounding box center [244, 112] width 10 height 6
click at [242, 113] on input "All" at bounding box center [241, 113] width 4 height 4
radio input "true"
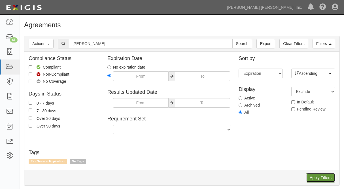
click at [318, 178] on input "Apply Filters" at bounding box center [320, 178] width 29 height 10
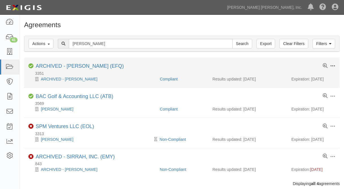
click at [336, 66] on div "Toggle Agreement Dropdown Edit Log activity Add task Send message Unarchive Del…" at bounding box center [182, 66] width 316 height 7
click at [334, 66] on span at bounding box center [332, 66] width 5 height 5
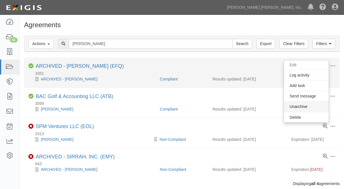
click at [299, 107] on button "Unarchive" at bounding box center [306, 107] width 45 height 10
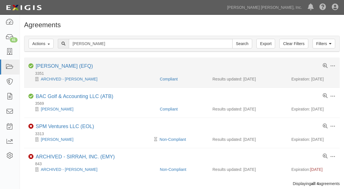
click at [334, 63] on li "Toggle Agreement Dropdown Edit Log activity Add task Send message Archive Delet…" at bounding box center [182, 73] width 316 height 30
click at [333, 68] on span at bounding box center [332, 66] width 5 height 5
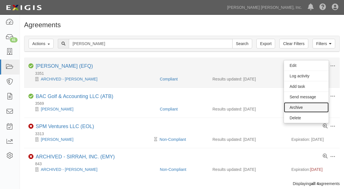
click at [297, 107] on link "Archive" at bounding box center [306, 107] width 45 height 10
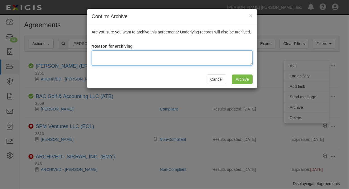
click at [182, 61] on textarea at bounding box center [172, 57] width 161 height 15
type textarea "LP"
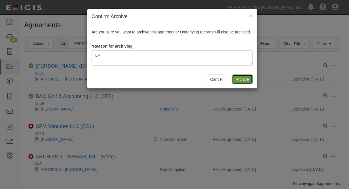
click at [245, 84] on input "Archive" at bounding box center [242, 80] width 21 height 10
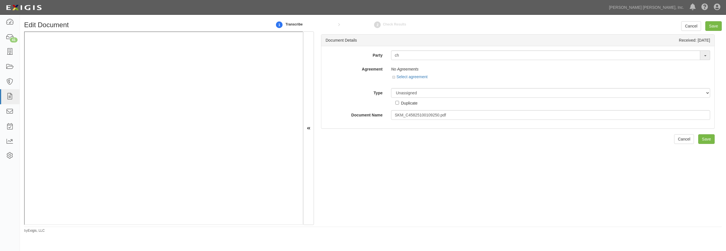
type input "c"
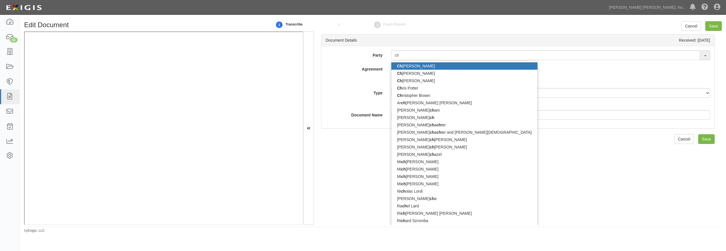
type input "chs"
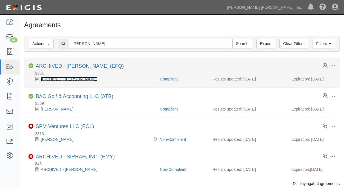
click at [60, 79] on link "ARCHIVED - Chris Crockett" at bounding box center [69, 79] width 57 height 5
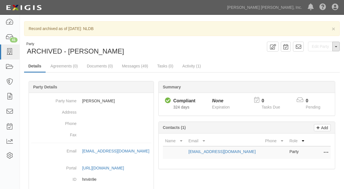
click at [336, 45] on button "Toggle Party Dropdown" at bounding box center [336, 47] width 7 height 10
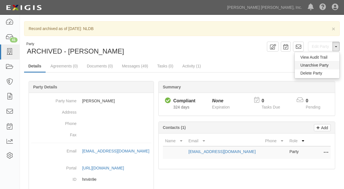
click at [303, 66] on button "Unarchive Party" at bounding box center [317, 65] width 45 height 9
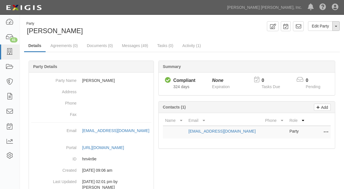
click at [336, 26] on button "Toggle Party Dropdown" at bounding box center [336, 26] width 7 height 10
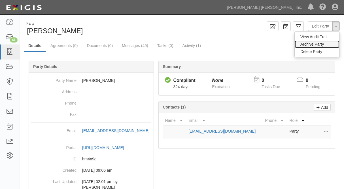
click at [315, 44] on link "Archive Party" at bounding box center [317, 44] width 45 height 7
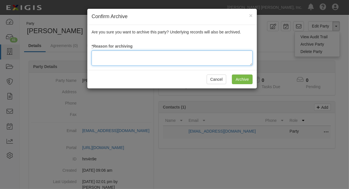
click at [207, 63] on textarea at bounding box center [172, 57] width 161 height 15
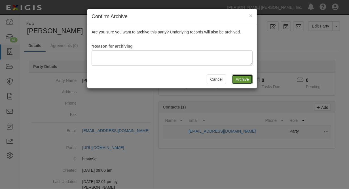
click at [252, 83] on input "Archive" at bounding box center [242, 80] width 21 height 10
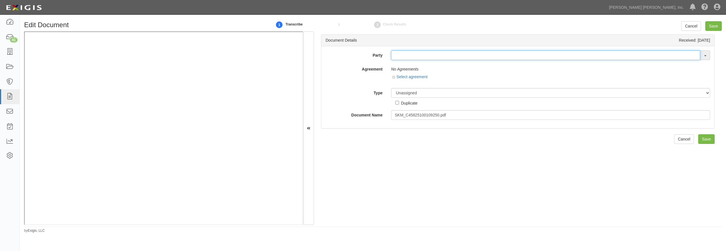
click at [421, 55] on input "text" at bounding box center [545, 55] width 309 height 10
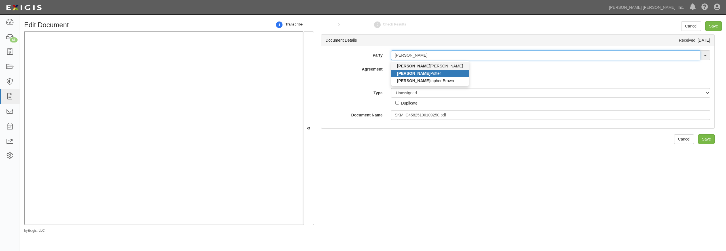
type input "[PERSON_NAME]"
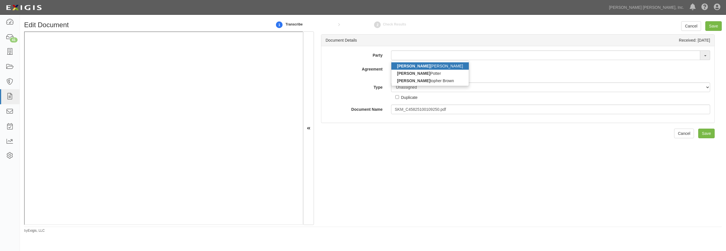
click at [420, 68] on link "[PERSON_NAME]" at bounding box center [429, 65] width 77 height 7
type input "[PERSON_NAME]"
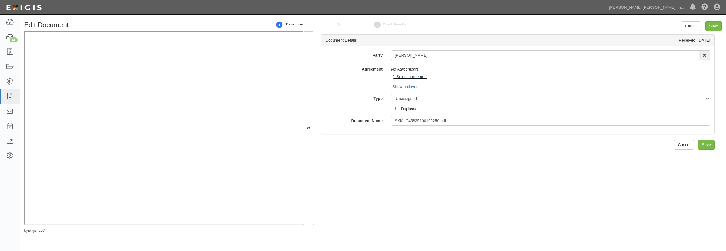
click at [407, 77] on link "Select agreement" at bounding box center [409, 77] width 35 height 5
click at [443, 77] on div "Select agreement" at bounding box center [550, 77] width 319 height 7
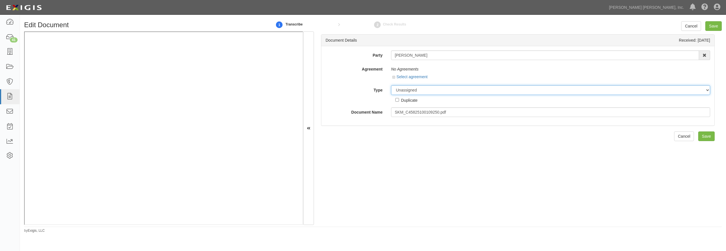
click at [416, 91] on select "Unassigned Binder Cancellation Notice Certificate Contract Endorsement Insuranc…" at bounding box center [550, 90] width 319 height 10
select select "OtherDetail"
click option "Other Document" at bounding box center [0, 0] width 0 height 0
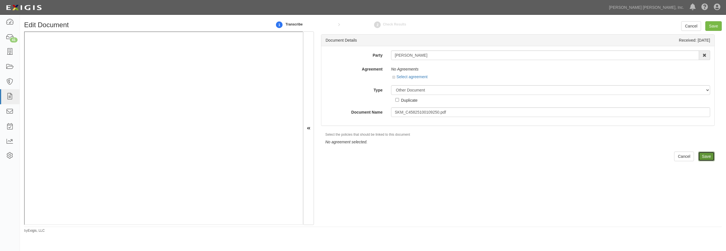
click at [700, 155] on input "Save" at bounding box center [706, 157] width 16 height 10
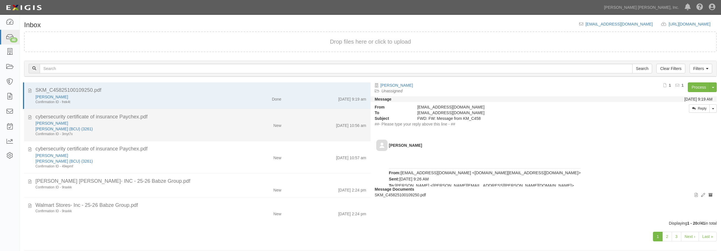
click at [192, 122] on div "Thomas M. Bonelli" at bounding box center [129, 124] width 189 height 6
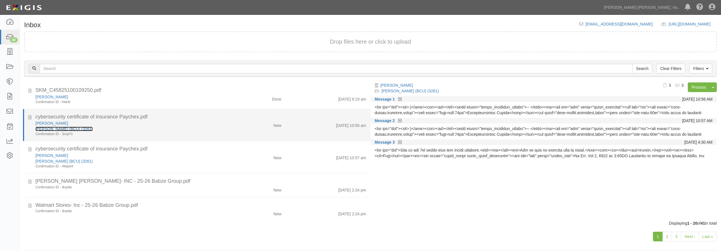
click at [81, 128] on link "Thomas M. Bonelli (BCU) (3261)" at bounding box center [63, 129] width 57 height 5
click at [199, 129] on div "Thomas M. Bonelli (BCU) (3261)" at bounding box center [129, 129] width 189 height 6
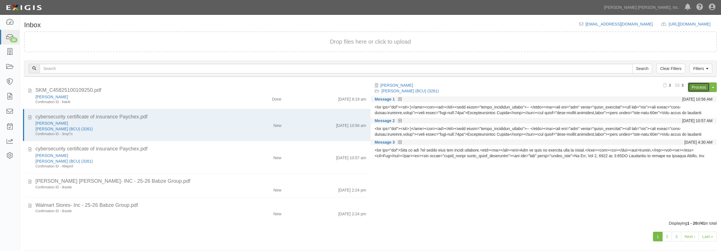
click at [699, 86] on link "Process" at bounding box center [699, 88] width 22 height 10
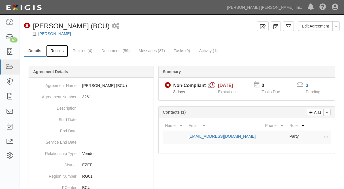
click at [58, 50] on link "Results" at bounding box center [57, 51] width 22 height 12
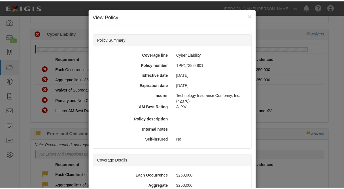
scroll to position [103, 0]
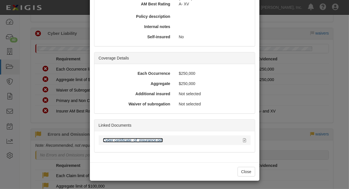
click at [137, 142] on link "Cyber certificate_of_insurance.pdf" at bounding box center [133, 140] width 60 height 5
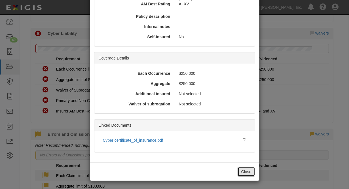
click at [244, 170] on button "Close" at bounding box center [247, 172] width 18 height 10
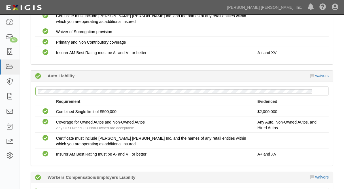
scroll to position [0, 0]
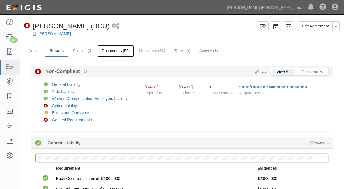
click at [115, 52] on link "Documents (59)" at bounding box center [116, 51] width 37 height 12
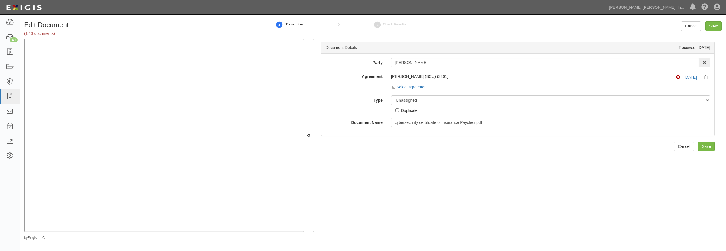
click at [415, 99] on select "Unassigned Binder Cancellation Notice Certificate Contract Endorsement Insuranc…" at bounding box center [550, 101] width 319 height 10
select select "CertificateDetail"
click option "Certificate" at bounding box center [0, 0] width 0 height 0
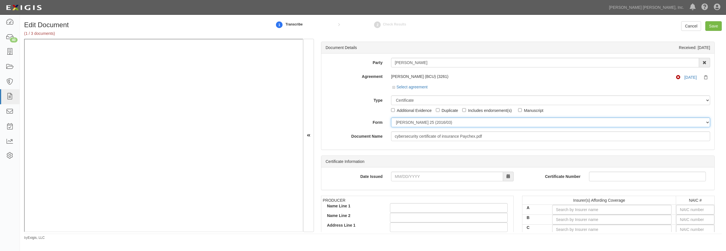
click at [391, 118] on select "ACORD 25 (2016/03) ACORD 101 ACORD 855 NY (2014/05) General" at bounding box center [550, 123] width 319 height 10
select select "GeneralFormDetail"
click option "General" at bounding box center [0, 0] width 0 height 0
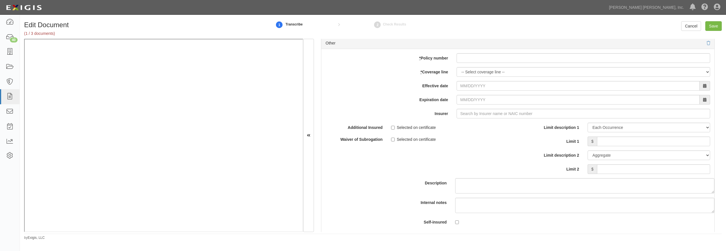
scroll to position [1661, 0]
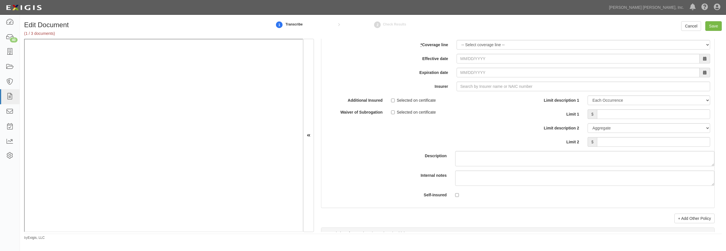
click at [473, 36] on input "* Policy number" at bounding box center [584, 31] width 254 height 10
paste input "TPP1728248"
type input "TPP1728248-02"
select select "17"
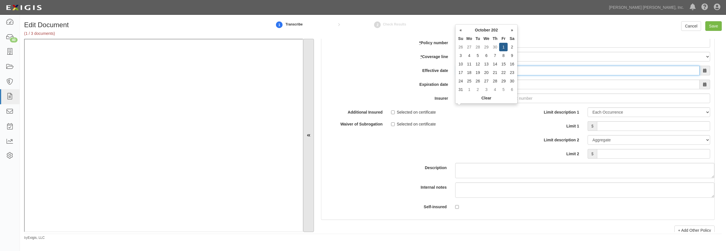
type input "[DATE]"
type input "10/01/2026"
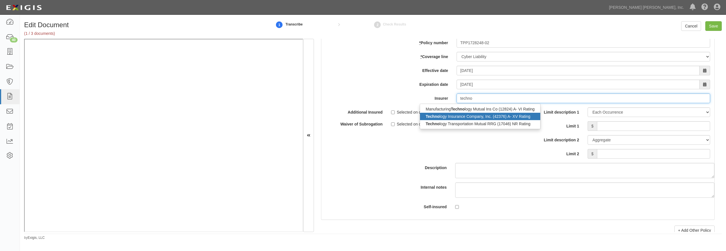
click at [496, 120] on div "Techno logy Insurance Company, Inc. (42376) A- XV Rating" at bounding box center [480, 116] width 120 height 7
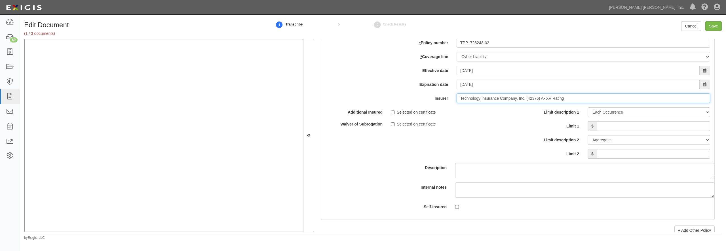
type input "Technology Insurance Company, Inc. (42376) A- XV Rating"
click at [633, 131] on input "Limit 1" at bounding box center [653, 126] width 113 height 10
type input "250,000"
click at [710, 28] on input "Save" at bounding box center [713, 26] width 16 height 10
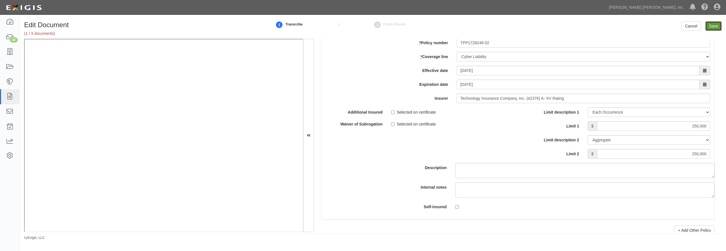
type input "250000"
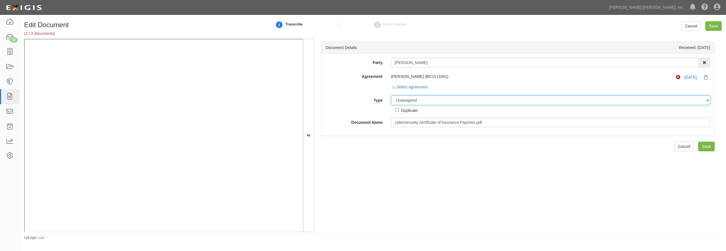
click at [424, 100] on select "Unassigned Binder Cancellation Notice Certificate Contract Endorsement Insuranc…" at bounding box center [550, 101] width 319 height 10
select select "OtherDetail"
click option "Other Document" at bounding box center [0, 0] width 0 height 0
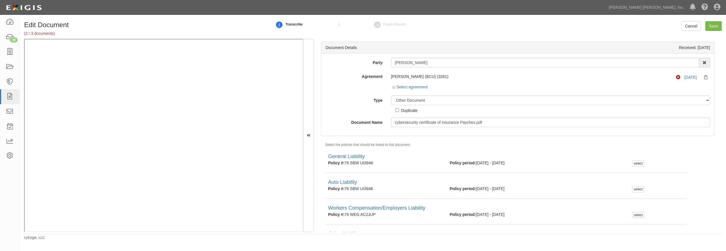
click at [411, 109] on div "Duplicate" at bounding box center [409, 110] width 16 height 6
click at [399, 109] on input "Duplicate" at bounding box center [397, 110] width 4 height 4
checkbox input "true"
click at [718, 25] on input "Save" at bounding box center [713, 26] width 16 height 10
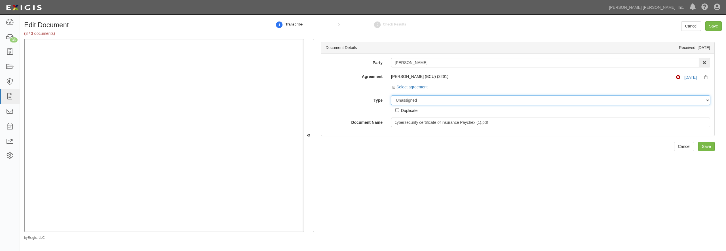
click at [403, 100] on select "Unassigned Binder Cancellation Notice Certificate Contract Endorsement Insuranc…" at bounding box center [550, 101] width 319 height 10
select select "OtherDetail"
click option "Other Document" at bounding box center [0, 0] width 0 height 0
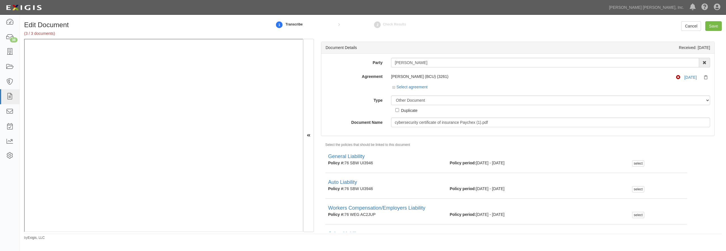
click at [401, 109] on div "Duplicate" at bounding box center [409, 110] width 16 height 6
click at [399, 109] on input "Duplicate" at bounding box center [397, 110] width 4 height 4
checkbox input "true"
click at [713, 25] on input "Save" at bounding box center [713, 26] width 16 height 10
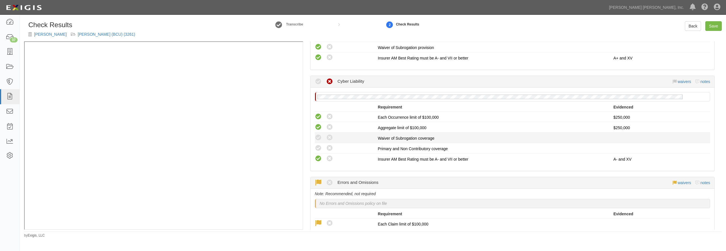
scroll to position [436, 0]
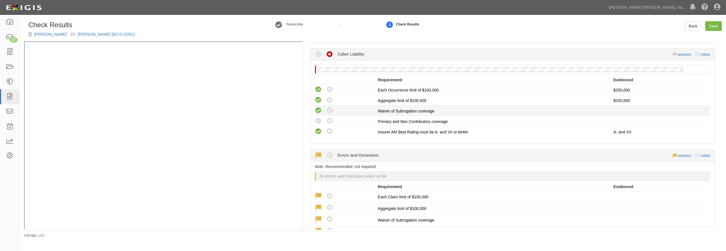
click at [317, 108] on icon at bounding box center [318, 110] width 7 height 7
radio input "true"
click at [317, 119] on icon at bounding box center [318, 121] width 7 height 7
radio input "true"
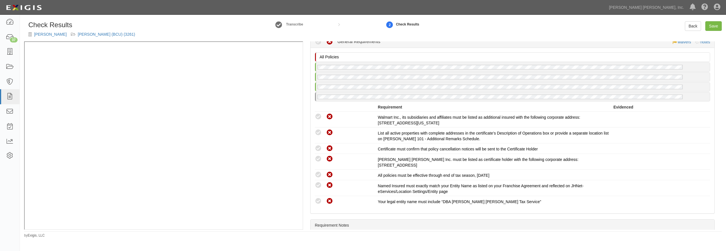
scroll to position [653, 0]
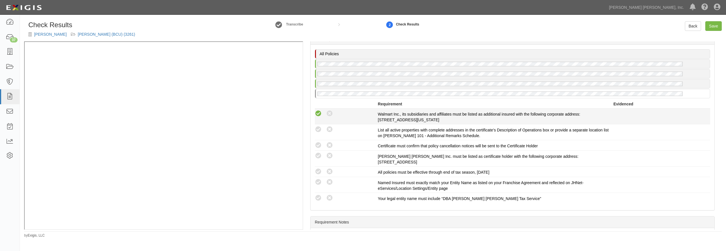
click at [319, 113] on icon at bounding box center [318, 113] width 7 height 7
radio input "true"
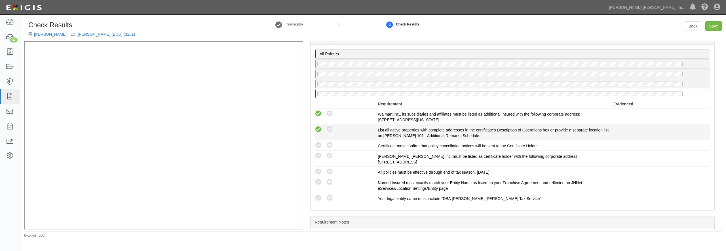
click at [319, 128] on icon at bounding box center [318, 129] width 7 height 7
radio input "true"
click at [319, 143] on icon at bounding box center [318, 145] width 7 height 7
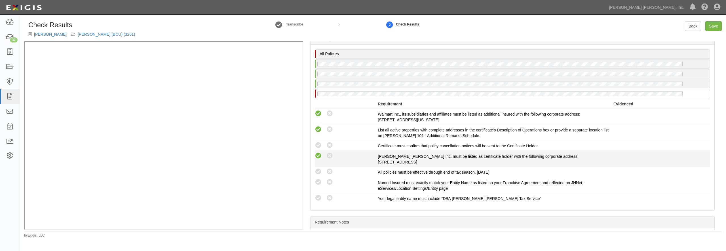
radio input "true"
click at [319, 156] on icon at bounding box center [318, 156] width 7 height 7
radio input "true"
click at [319, 168] on li "Compliant Waived: Non-Compliant All policies must be effective through end of t…" at bounding box center [512, 172] width 395 height 10
click at [316, 171] on icon at bounding box center [318, 171] width 7 height 7
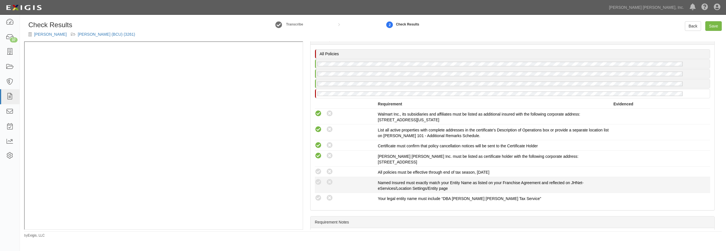
radio input "true"
click at [318, 187] on div "Compliant Waived: Non-Compliant Named Insured must exactly match your Entity Na…" at bounding box center [513, 185] width 404 height 13
click at [317, 197] on icon at bounding box center [318, 198] width 7 height 7
radio input "true"
click at [316, 183] on icon at bounding box center [318, 182] width 7 height 7
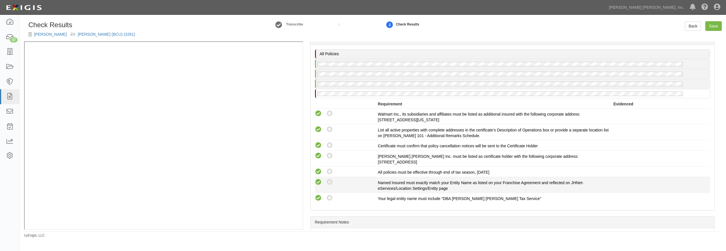
radio input "true"
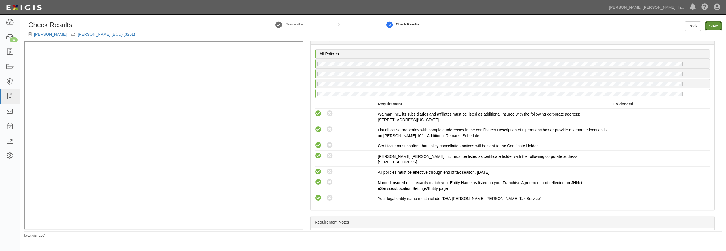
click at [711, 27] on link "Save" at bounding box center [713, 26] width 16 height 10
radio input "true"
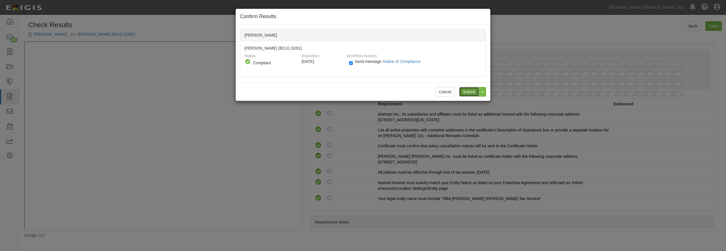
click at [467, 91] on input "Submit" at bounding box center [469, 92] width 20 height 10
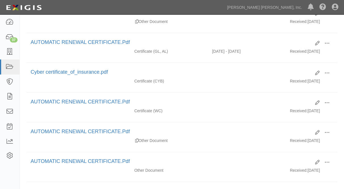
scroll to position [306, 0]
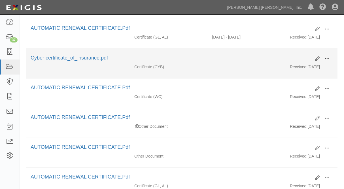
click at [327, 60] on span at bounding box center [327, 58] width 5 height 5
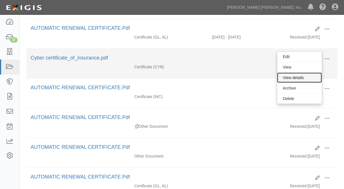
click at [302, 75] on link "View details" at bounding box center [299, 78] width 45 height 10
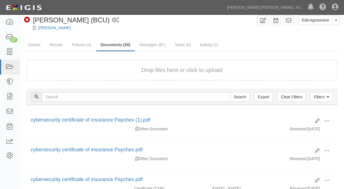
scroll to position [0, 0]
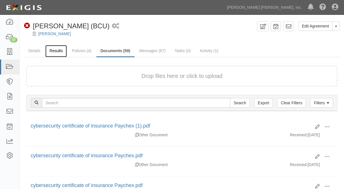
click at [55, 50] on link "Results" at bounding box center [56, 51] width 22 height 12
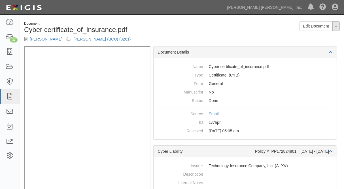
click at [336, 27] on span "button" at bounding box center [336, 26] width 2 height 1
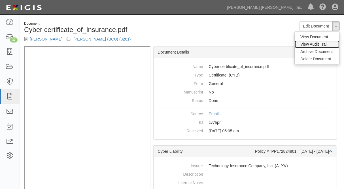
click at [311, 46] on link "View Audit Trail" at bounding box center [317, 44] width 45 height 7
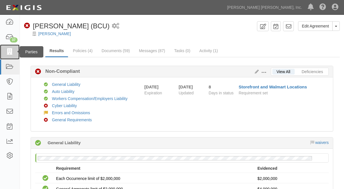
click at [9, 50] on icon at bounding box center [10, 52] width 8 height 7
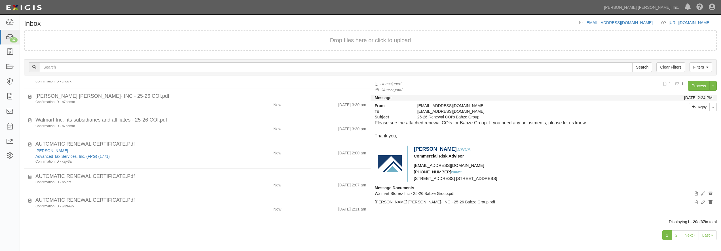
scroll to position [26, 0]
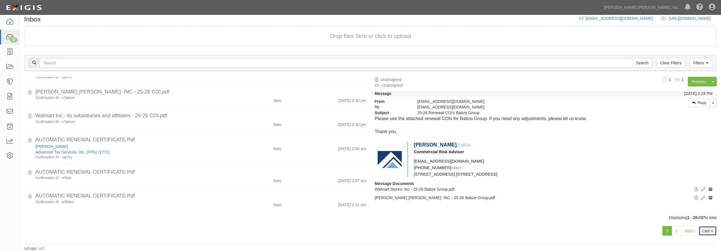
click at [707, 233] on link "Last »" at bounding box center [708, 231] width 18 height 10
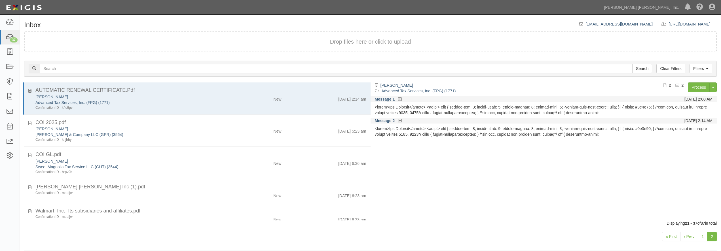
scroll to position [355, 0]
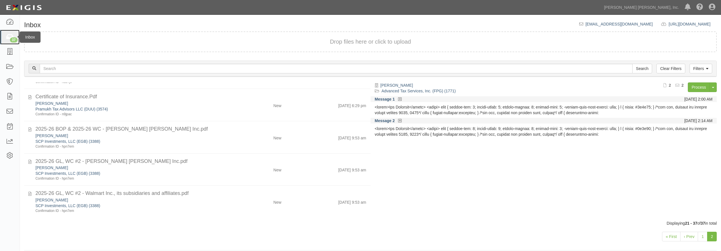
click at [10, 40] on div "37" at bounding box center [14, 39] width 8 height 5
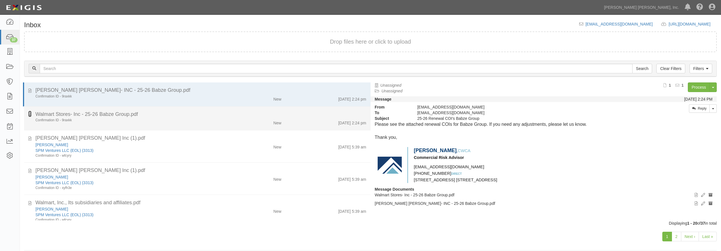
click at [29, 116] on icon at bounding box center [29, 114] width 3 height 6
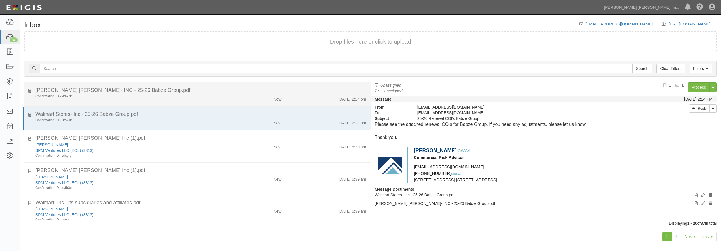
click at [173, 98] on div "Confirmation ID - 9raxkk" at bounding box center [129, 96] width 189 height 5
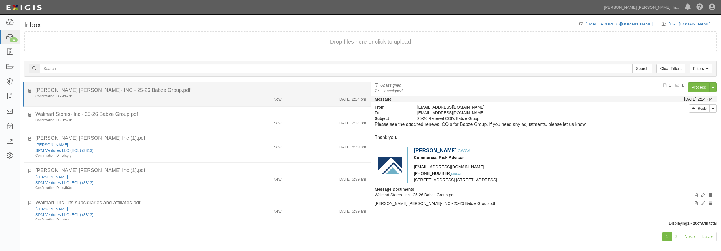
click at [171, 94] on div "Confirmation ID - 9raxkk" at bounding box center [129, 96] width 189 height 5
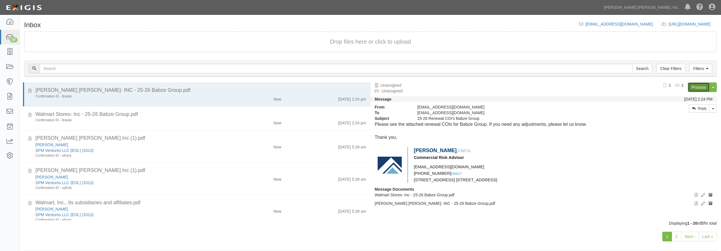
click at [701, 85] on link "Process" at bounding box center [699, 88] width 22 height 10
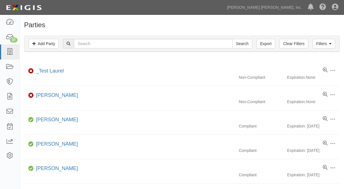
click at [9, 65] on icon at bounding box center [10, 67] width 8 height 7
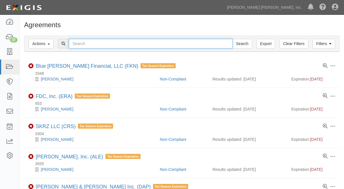
click at [87, 45] on input "text" at bounding box center [151, 44] width 164 height 10
type input "babze"
click at [233, 39] on input "Search" at bounding box center [243, 44] width 20 height 10
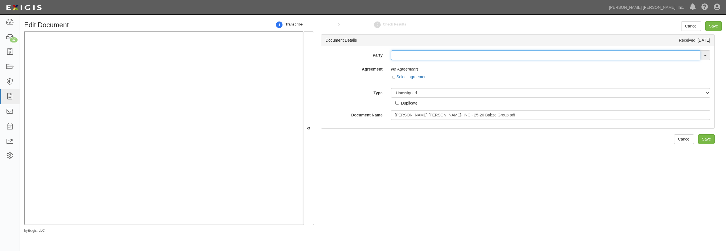
click at [404, 56] on input "text" at bounding box center [545, 55] width 309 height 10
type input "robert s"
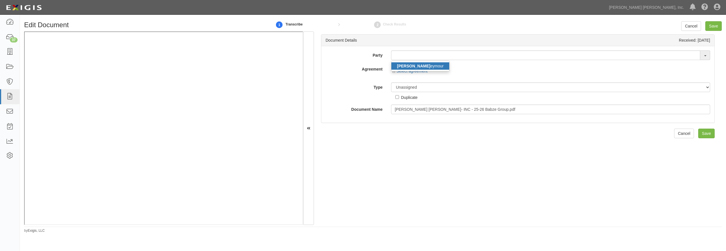
click at [422, 66] on link "Robert S eymour" at bounding box center [420, 65] width 58 height 7
type input "[PERSON_NAME]"
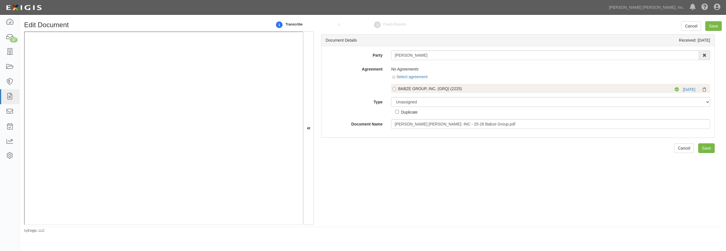
click at [408, 87] on div "BABZE GROUP, INC. (GRQ) (2225)" at bounding box center [526, 89] width 257 height 6
click at [396, 87] on input "BABZE GROUP, INC. (GRQ) (2225)" at bounding box center [394, 89] width 4 height 4
radio input "true"
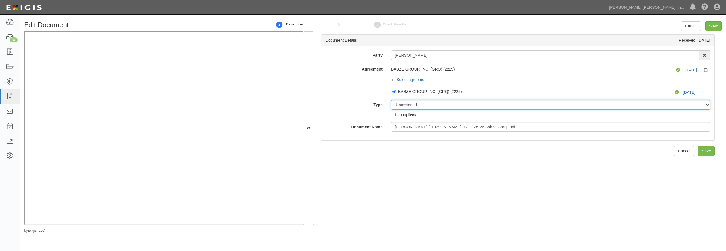
click at [391, 100] on select "Unassigned Binder Cancellation Notice Certificate Contract Endorsement Insuranc…" at bounding box center [550, 105] width 319 height 10
select select "CertificateDetail"
click option "Certificate" at bounding box center [0, 0] width 0 height 0
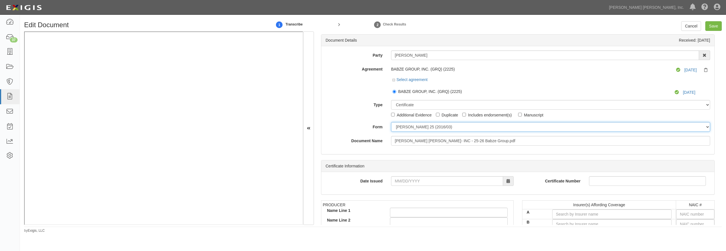
click at [391, 122] on select "ACORD 25 (2016/03) ACORD 101 ACORD 855 NY (2014/05) General" at bounding box center [550, 127] width 319 height 10
select select "GeneralFormDetail"
click option "General" at bounding box center [0, 0] width 0 height 0
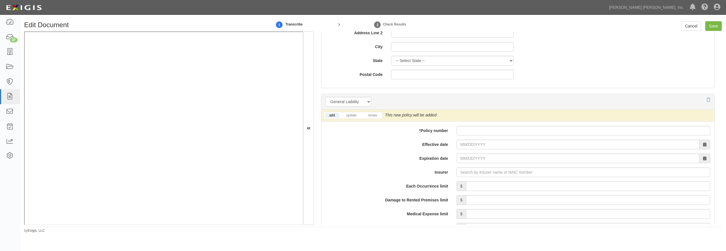
scroll to position [408, 0]
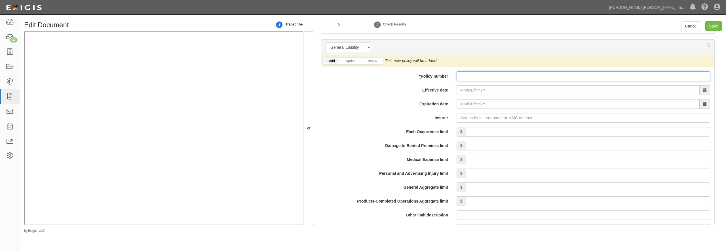
click at [465, 80] on input "* Policy number" at bounding box center [584, 76] width 254 height 10
paste input "Z2X M171713 00"
type input "Z2X M171713 00"
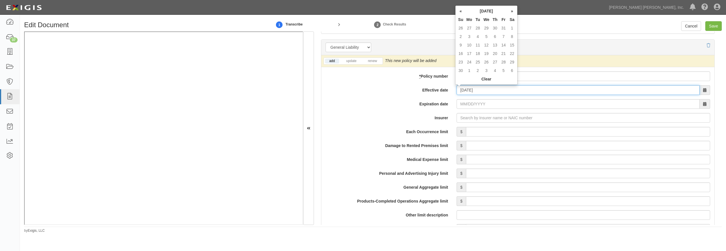
type input "[DATE]"
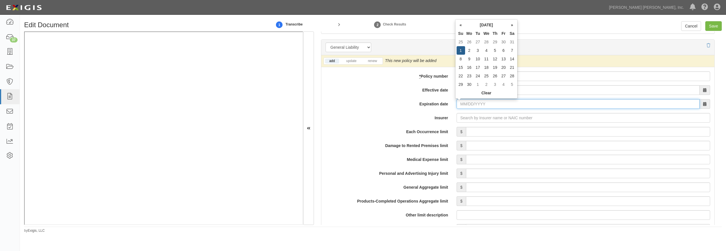
type input "11/01/2026"
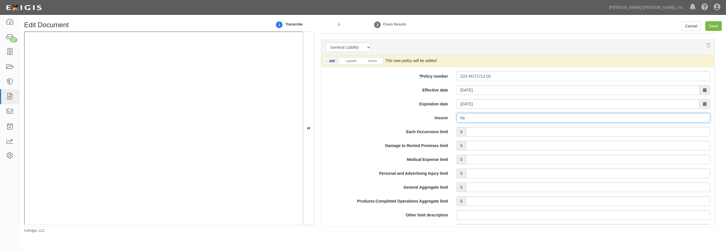
type input "han"
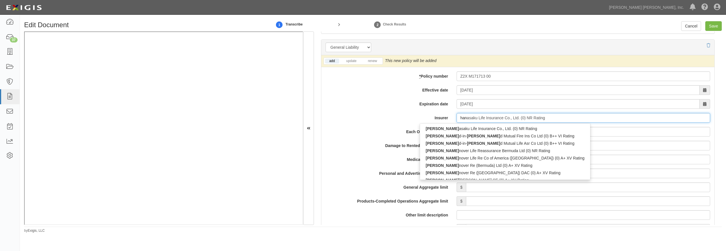
type input "hanoi Reinsurance Joint Stock Corp (0) B++ VII Rating"
type input "hano"
type input "hanover Fire & Casualty Insurance Co (17337) B++ III Rating"
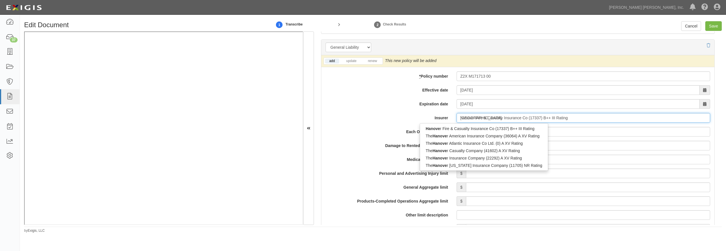
type input "hanover"
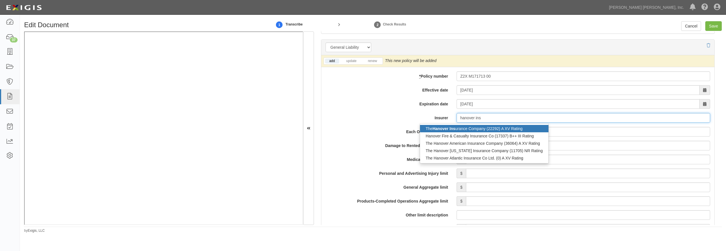
click at [476, 128] on div "The Hanover Ins urance Company (22292) A XV Rating" at bounding box center [484, 128] width 128 height 7
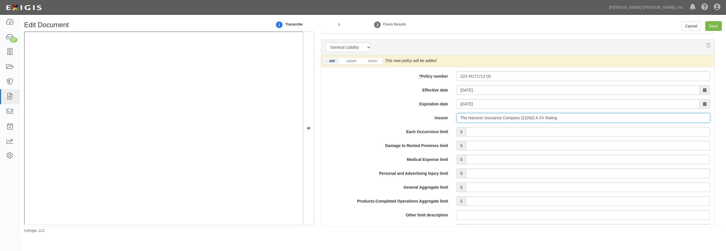
type input "The Hanover Insurance Company (22292) A XV Rating"
click at [474, 133] on input "Each Occurrence limit" at bounding box center [588, 132] width 244 height 10
type input "2,000,000"
type input "4,000,000"
click at [372, 64] on li "renew" at bounding box center [372, 61] width 20 height 7
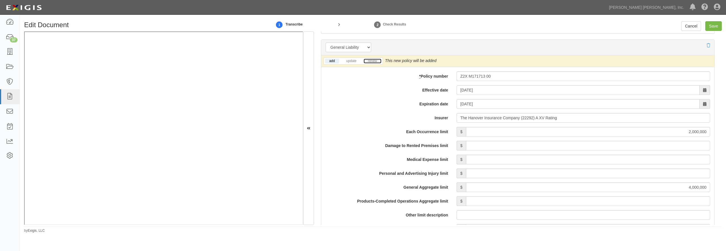
click at [376, 64] on link "renew" at bounding box center [373, 61] width 18 height 5
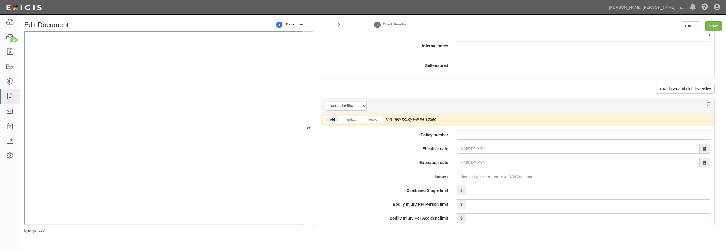
scroll to position [762, 0]
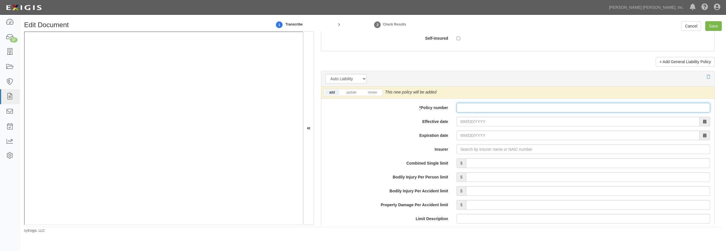
click at [459, 113] on input "* Policy number" at bounding box center [584, 108] width 254 height 10
paste input "Z2X M171713 00"
type input "Z2X M171713 00"
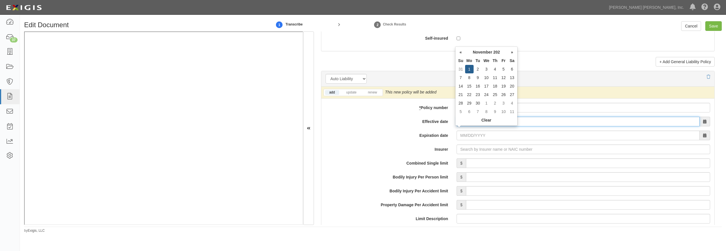
type input "11/01/2025"
type input "[DATE]"
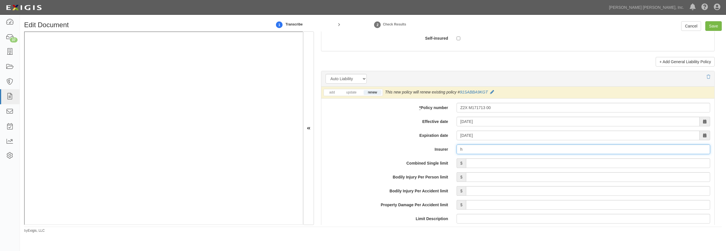
type input "ha"
type input "hanasaku Life Insurance Co., Ltd. (0) NR Rating"
type input "han"
type input "hanoi Reinsurance Joint Stock Corp (0) B++ VII Rating"
type input "hano"
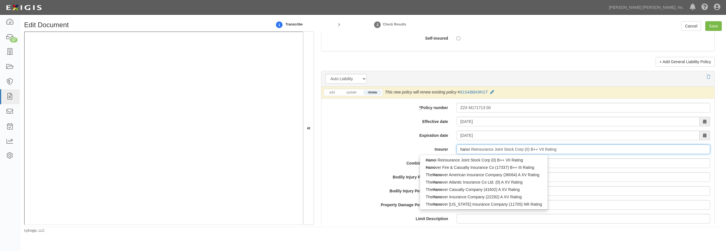
type input "hanover Fire & Casualty Insurance Co (17337) B++ III Rating"
type input "hanover"
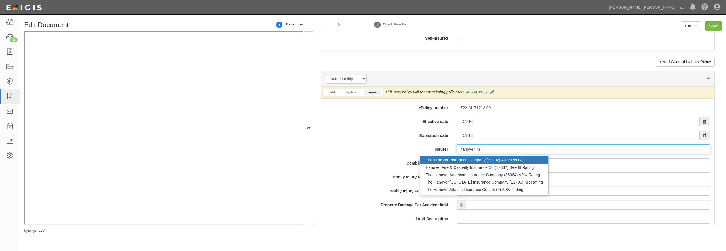
click at [455, 162] on strong "Hanover Ins" at bounding box center [443, 160] width 23 height 5
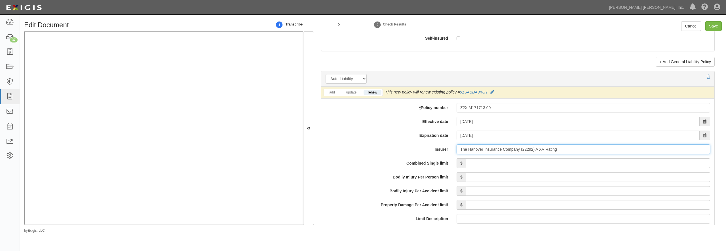
type input "The Hanover Insurance Company (22292) A XV Rating"
click at [469, 168] on input "Combined Single limit" at bounding box center [588, 164] width 244 height 10
type input "2,000,000"
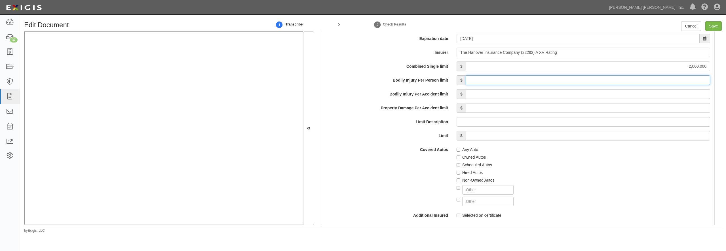
scroll to position [871, 0]
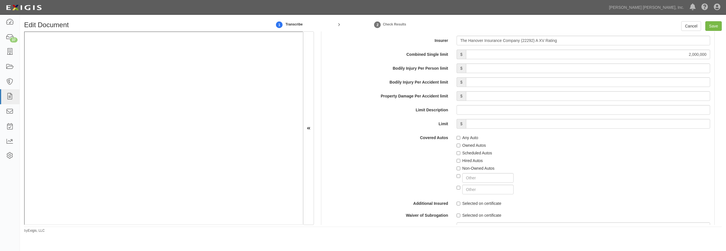
click at [470, 141] on label "Any Auto" at bounding box center [468, 138] width 22 height 6
click at [460, 140] on input "Any Auto" at bounding box center [459, 138] width 4 height 4
checkbox input "true"
click at [470, 164] on label "Hired Autos" at bounding box center [470, 161] width 26 height 6
click at [460, 163] on input "Hired Autos" at bounding box center [459, 161] width 4 height 4
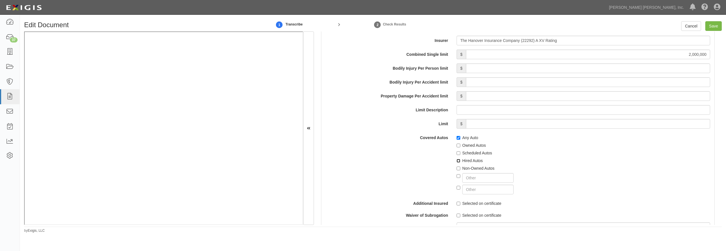
checkbox input "true"
click at [469, 171] on label "Non-Owned Autos" at bounding box center [476, 169] width 38 height 6
click at [460, 170] on input "Non-Owned Autos" at bounding box center [459, 169] width 4 height 4
checkbox input "true"
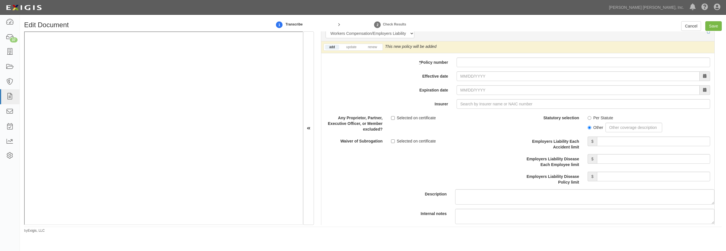
scroll to position [1416, 0]
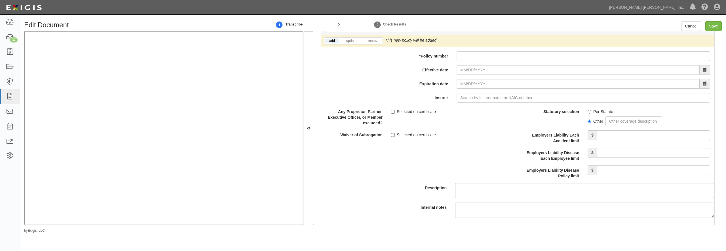
click at [500, 77] on div "add update renew This new policy will be added This new policy will update exis…" at bounding box center [517, 137] width 393 height 205
click at [499, 61] on input "* Policy number" at bounding box center [584, 56] width 254 height 10
paste input "W2X M171723 00"
type input "W2X M171723 00"
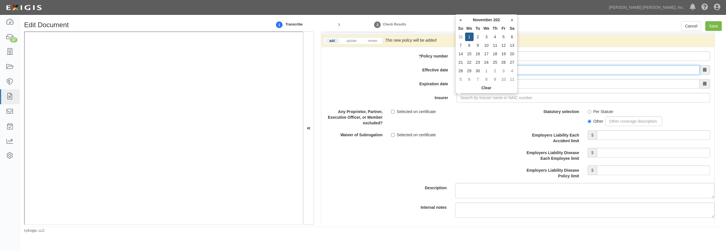
type input "11/01/2025"
type input "11/01/2026"
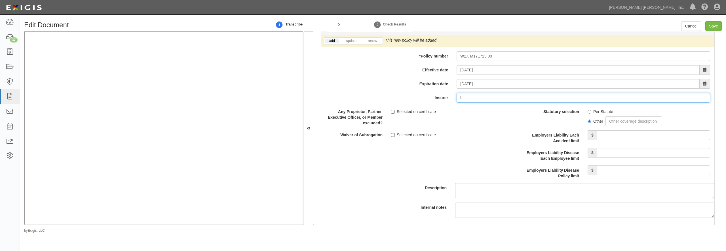
type input "ha"
type input "hanasaku Life Insurance Co., Ltd. (0) NR Rating"
type input "han"
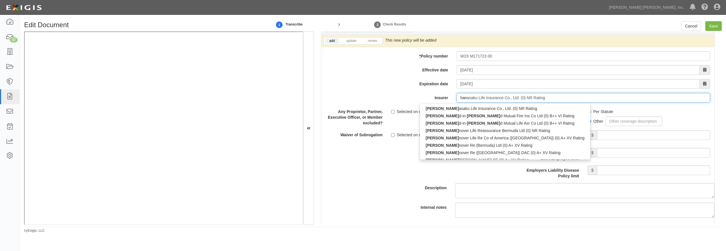
type input "hanoi Reinsurance Joint Stock Corp (0) B++ VII Rating"
type input "hano"
type input "hanover Fire & Casualty Insurance Co (17337) B++ III Rating"
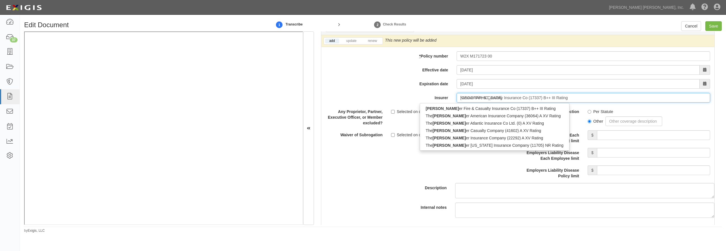
type input "hanover"
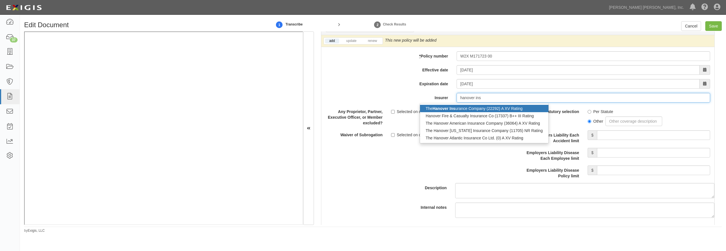
click at [466, 112] on div "The Hanover Ins urance Company (22292) A XV Rating" at bounding box center [484, 108] width 128 height 7
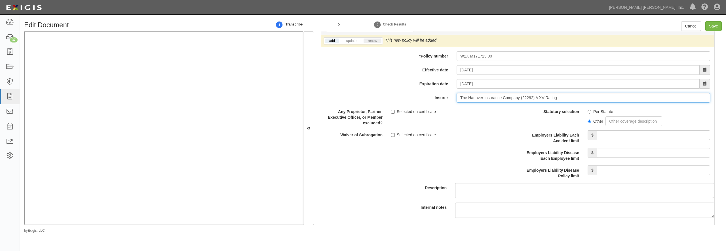
type input "The Hanover Insurance Company (22292) A XV Rating"
click at [374, 43] on link "renew" at bounding box center [373, 41] width 18 height 5
click at [597, 115] on label "Per Statute" at bounding box center [601, 112] width 26 height 6
click at [591, 114] on input "Per Statute" at bounding box center [590, 112] width 4 height 4
radio input "true"
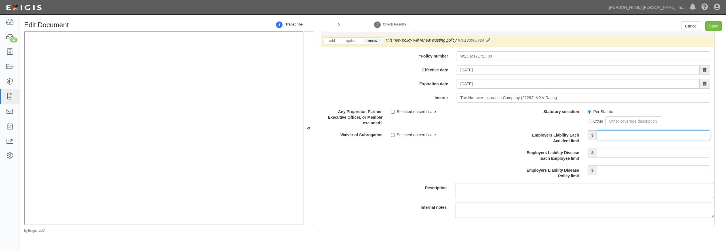
click at [619, 140] on input "Employers Liability Each Accident limit" at bounding box center [653, 135] width 113 height 10
type input "1,000,000"
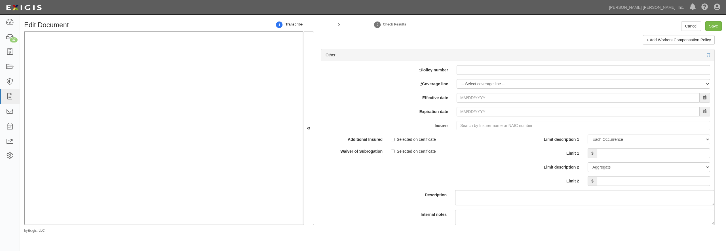
scroll to position [1633, 0]
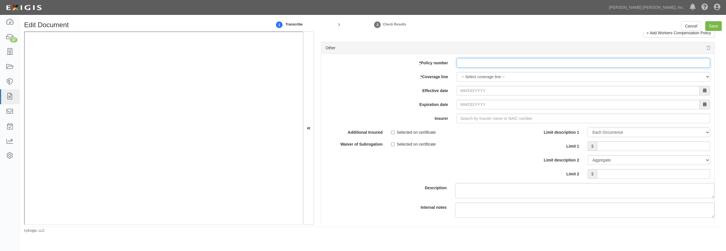
click at [490, 68] on input "* Policy number" at bounding box center [584, 63] width 254 height 10
paste input "W2X M171723 00"
type input "W2X M171723 00"
select select "17"
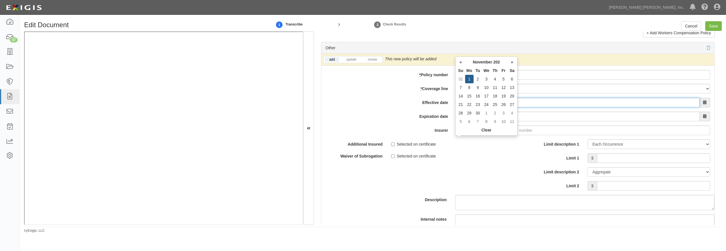
type input "11/01/2025"
type input "11/01/2026"
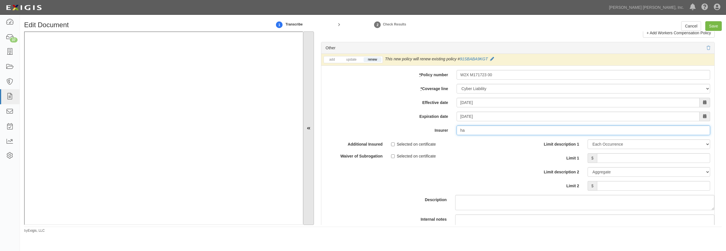
type input "han"
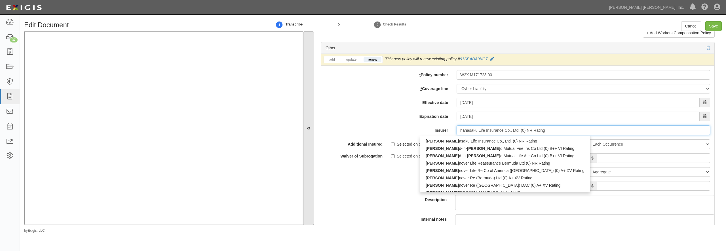
type input "hanoi Reinsurance Joint Stock Corp (0) B++ VII Rating"
type input "hano"
type input "hanover Fire & Casualty Insurance Co (17337) B++ III Rating"
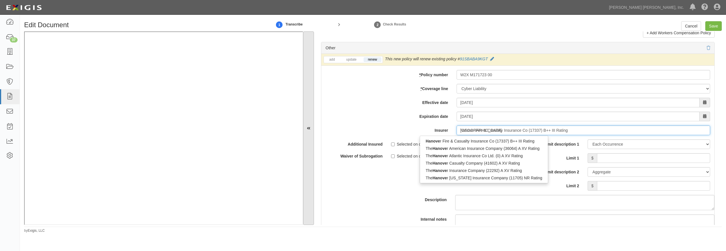
type input "hanover"
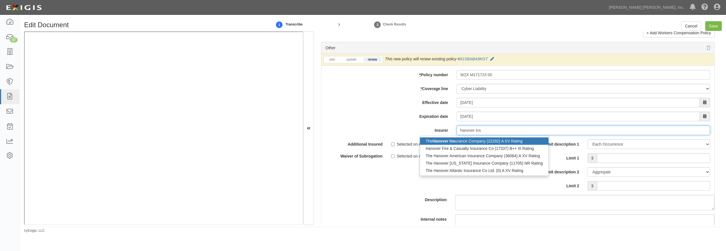
click at [478, 145] on div "The Hanover Ins urance Company (22292) A XV Rating" at bounding box center [484, 141] width 128 height 7
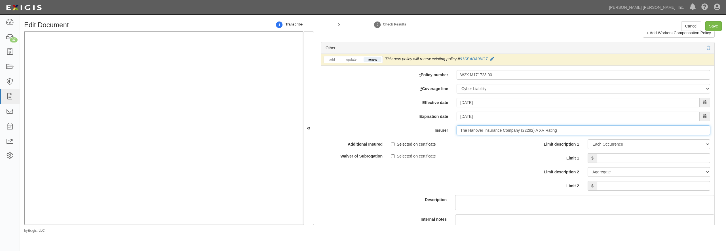
type input "The Hanover Insurance Company (22292) A XV Rating"
click at [610, 163] on input "Limit 1" at bounding box center [653, 158] width 113 height 10
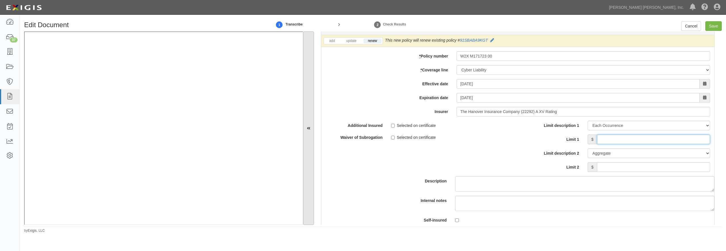
scroll to position [1688, 0]
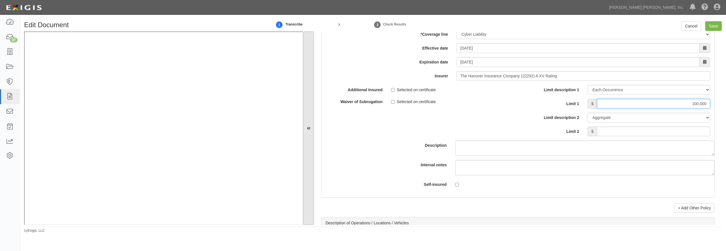
type input "100,000"
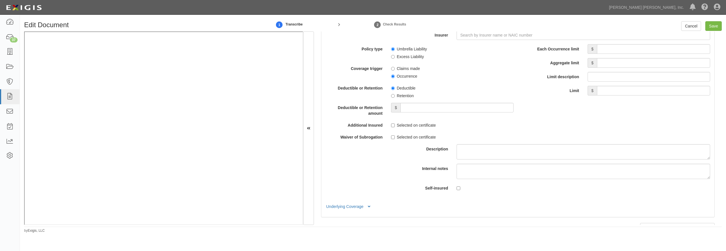
scroll to position [1062, 0]
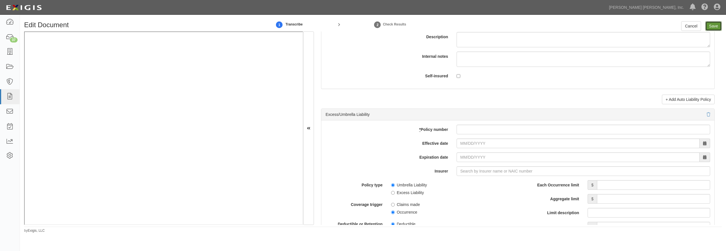
click at [711, 26] on input "Save" at bounding box center [713, 26] width 16 height 10
type input "2000000"
type input "4000000"
type input "2000000"
type input "1000000"
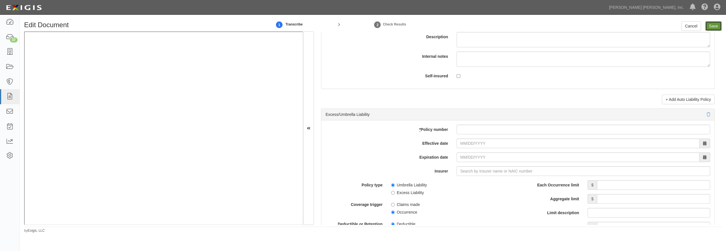
type input "1000000"
type input "100000"
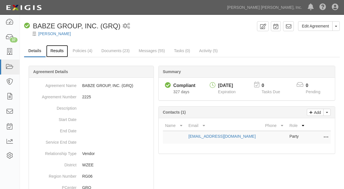
click at [54, 50] on link "Results" at bounding box center [57, 51] width 22 height 12
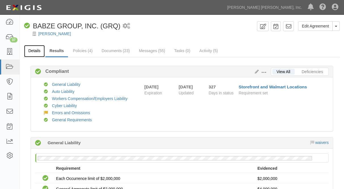
click at [35, 49] on link "Details" at bounding box center [34, 51] width 21 height 12
click at [36, 50] on link "Details" at bounding box center [34, 51] width 21 height 12
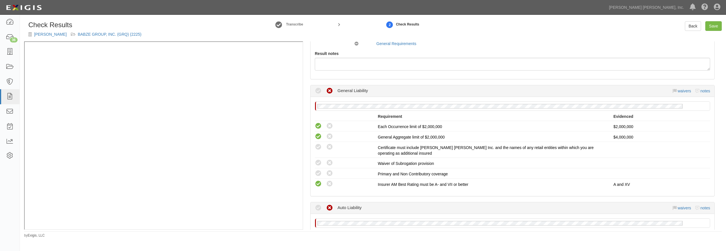
scroll to position [82, 0]
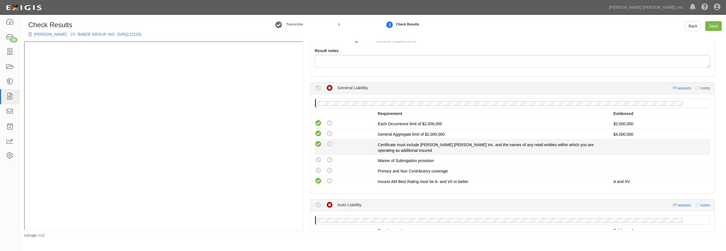
click at [320, 142] on icon at bounding box center [318, 144] width 7 height 7
radio input "true"
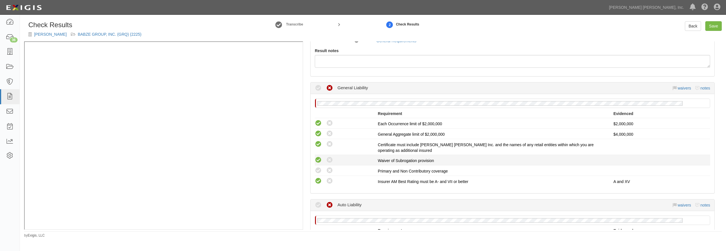
click at [319, 157] on icon at bounding box center [318, 160] width 7 height 7
radio input "true"
click at [319, 170] on icon at bounding box center [318, 170] width 7 height 7
radio input "true"
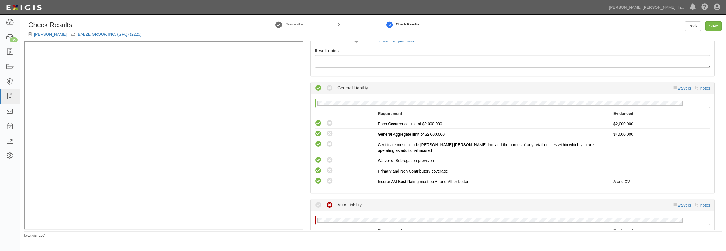
scroll to position [218, 0]
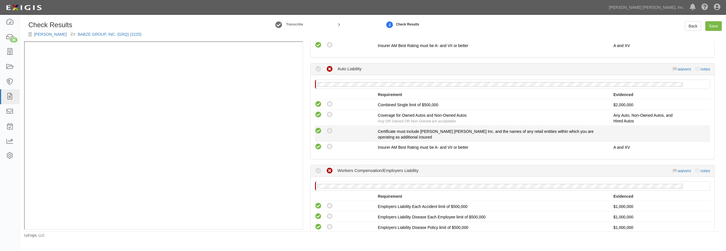
click at [318, 132] on icon at bounding box center [318, 131] width 7 height 7
radio input "true"
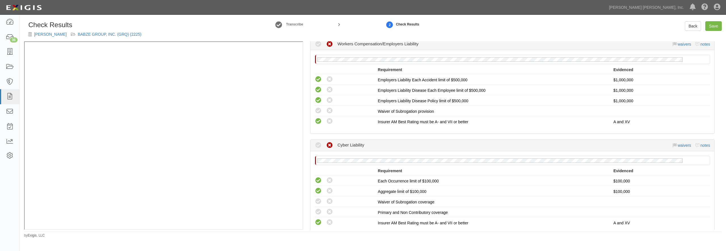
scroll to position [381, 0]
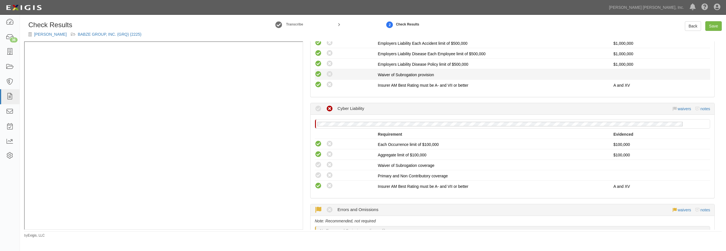
click at [316, 72] on icon at bounding box center [318, 74] width 7 height 7
radio input "true"
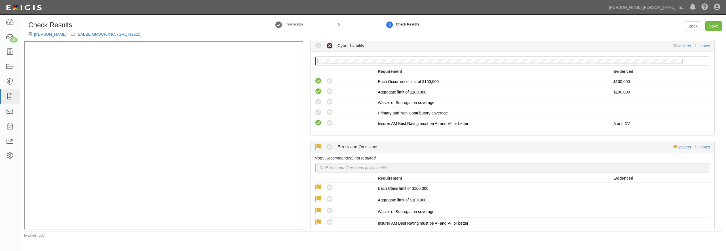
scroll to position [463, 0]
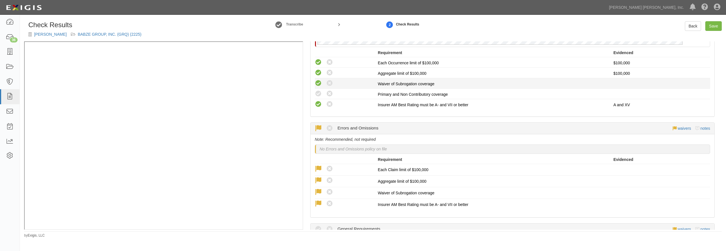
click at [316, 85] on icon at bounding box center [318, 83] width 7 height 7
radio input "true"
click at [318, 95] on icon at bounding box center [318, 93] width 7 height 7
radio input "true"
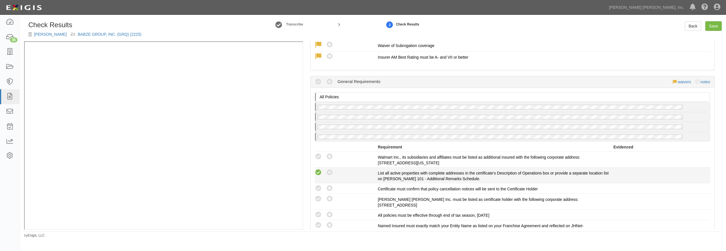
scroll to position [626, 0]
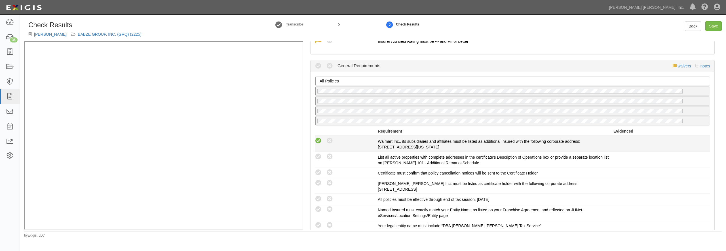
click at [318, 142] on icon at bounding box center [318, 141] width 7 height 7
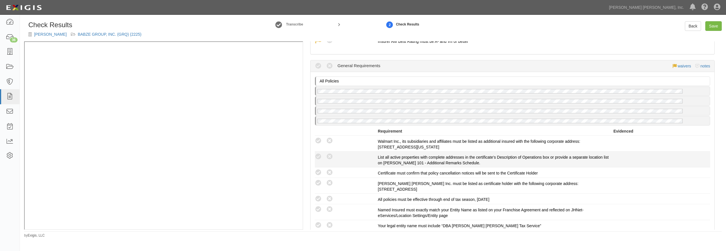
radio input "true"
click at [318, 155] on icon at bounding box center [318, 156] width 7 height 7
radio input "true"
click at [318, 170] on icon at bounding box center [318, 172] width 7 height 7
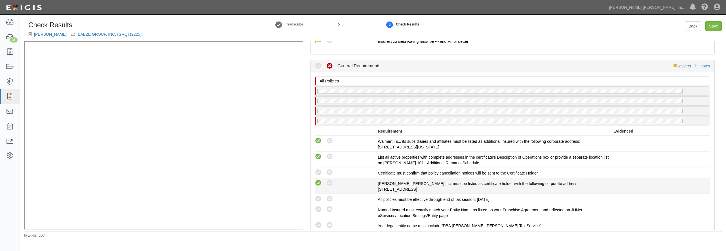
radio input "true"
click at [318, 181] on icon at bounding box center [318, 183] width 7 height 7
radio input "true"
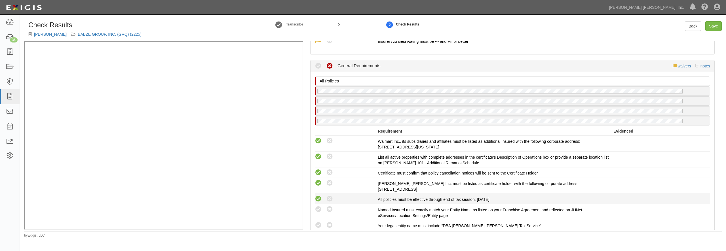
click at [319, 199] on icon at bounding box center [318, 199] width 7 height 7
radio input "true"
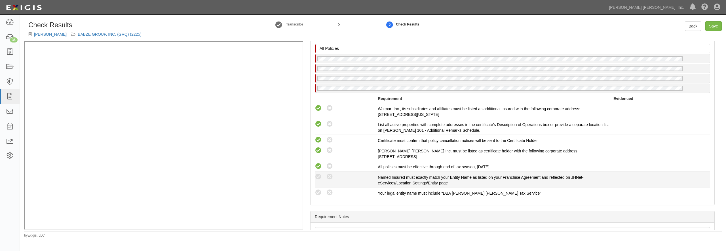
scroll to position [681, 0]
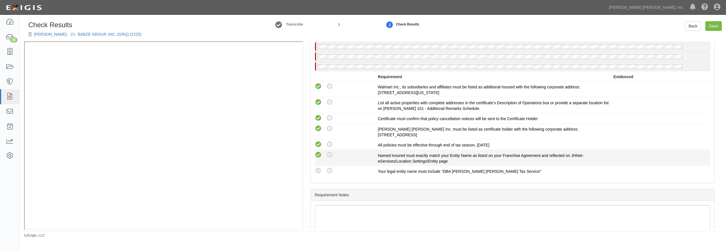
click at [318, 154] on icon at bounding box center [318, 155] width 7 height 7
radio input "true"
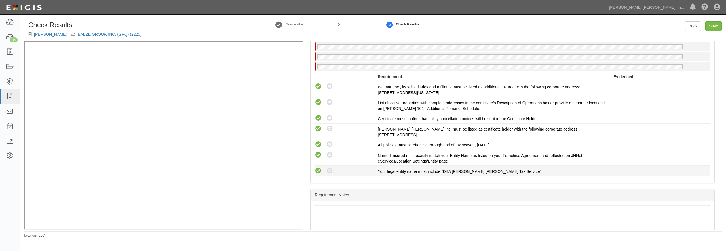
click at [318, 172] on icon at bounding box center [318, 171] width 7 height 7
radio input "true"
click at [712, 29] on link "Save" at bounding box center [713, 26] width 16 height 10
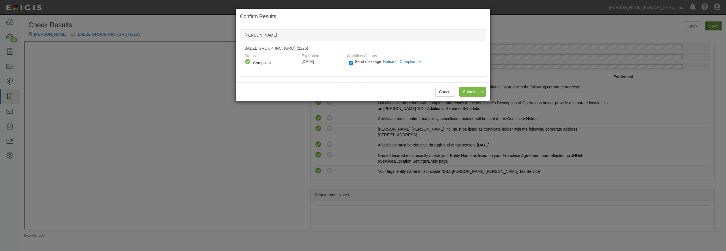
radio input "true"
click at [472, 92] on input "Submit" at bounding box center [469, 92] width 20 height 10
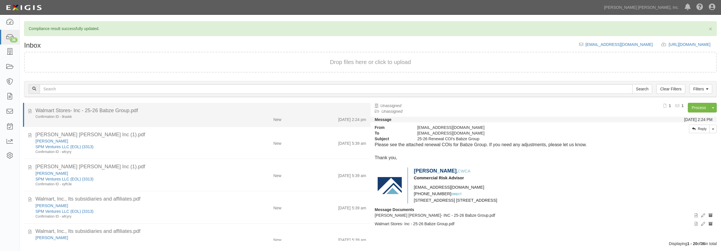
click at [222, 121] on div "Confirmation ID - 9raxkk New 10/1/25 2:24 pm" at bounding box center [200, 119] width 339 height 8
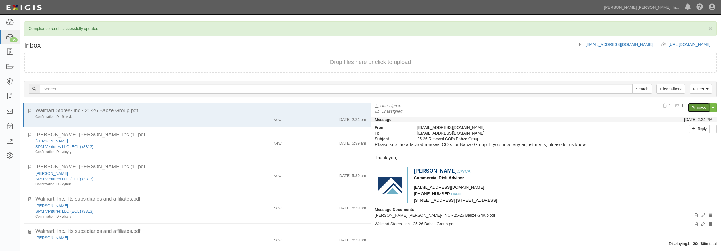
click at [695, 106] on link "Process" at bounding box center [699, 108] width 22 height 10
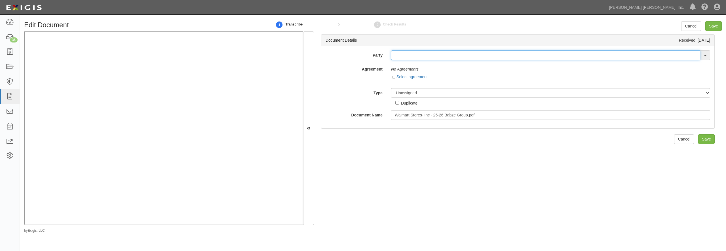
click at [401, 54] on input "text" at bounding box center [545, 55] width 309 height 10
type input "[PERSON_NAME]"
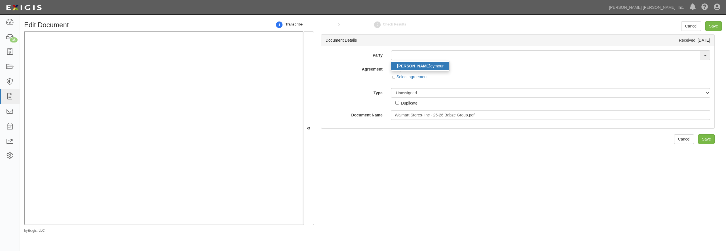
click at [408, 63] on link "[PERSON_NAME]" at bounding box center [420, 65] width 58 height 7
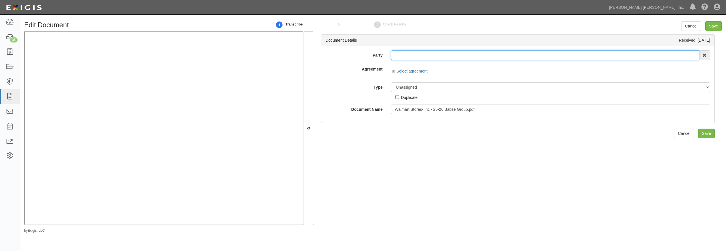
type input "[PERSON_NAME]"
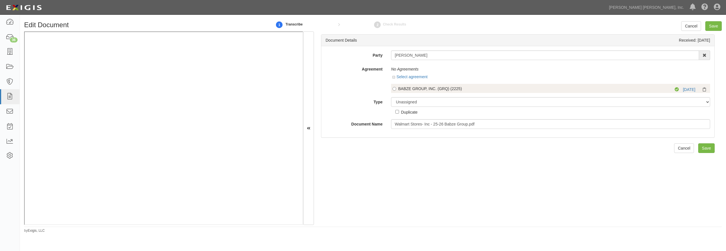
click at [411, 90] on div "BABZE GROUP, INC. (GRQ) (2225)" at bounding box center [526, 89] width 257 height 6
click at [396, 90] on input "BABZE GROUP, INC. (GRQ) (2225)" at bounding box center [394, 89] width 4 height 4
radio input "true"
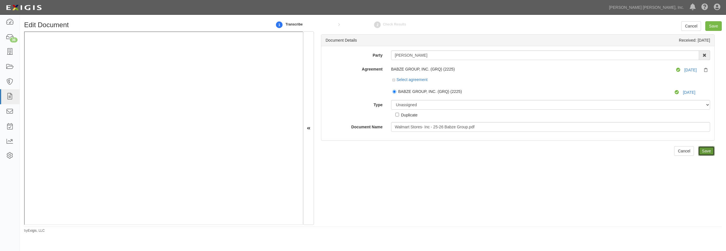
click at [706, 148] on input "Save" at bounding box center [706, 151] width 16 height 10
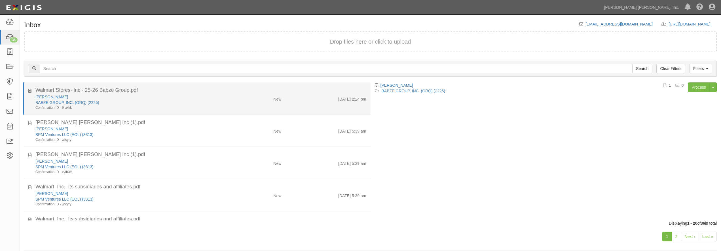
click at [172, 103] on div "BABZE GROUP, INC. (GRQ) (2225)" at bounding box center [129, 103] width 189 height 6
click at [168, 102] on div "BABZE GROUP, INC. (GRQ) (2225)" at bounding box center [129, 103] width 189 height 6
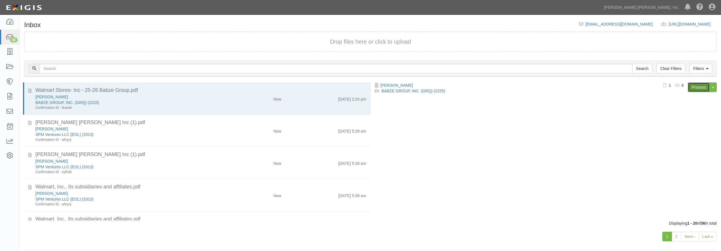
click at [698, 90] on link "Process" at bounding box center [699, 88] width 22 height 10
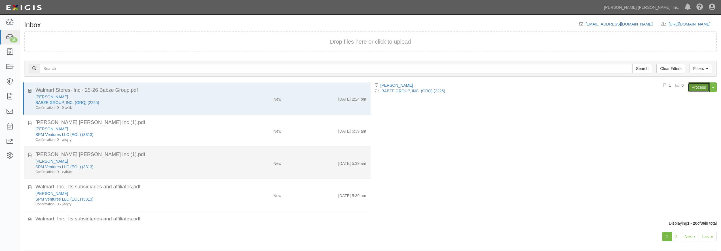
scroll to position [14, 0]
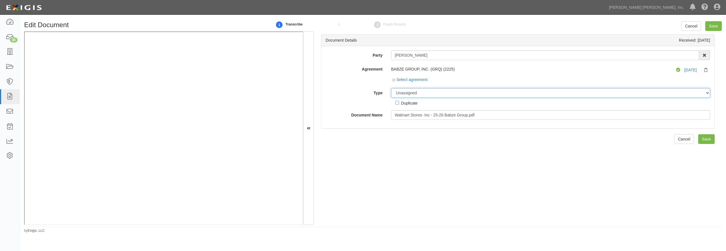
click at [404, 94] on select "Unassigned Binder Cancellation Notice Certificate Contract Endorsement Insuranc…" at bounding box center [550, 93] width 319 height 10
click option "Certificate" at bounding box center [0, 0] width 0 height 0
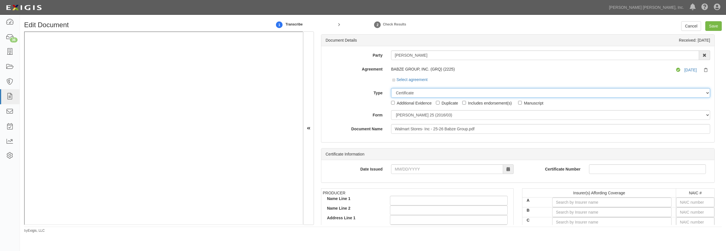
click at [391, 88] on select "Unassigned Binder Cancellation Notice Certificate Contract Endorsement Insuranc…" at bounding box center [550, 93] width 319 height 10
select select "OtherDetail"
click option "Other Document" at bounding box center [0, 0] width 0 height 0
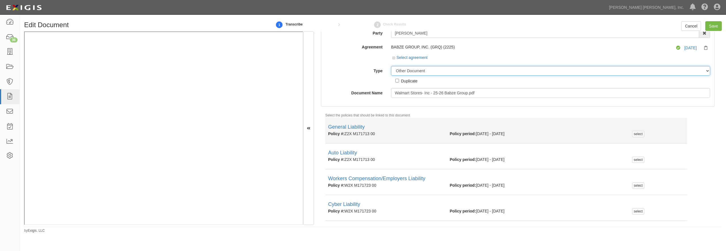
scroll to position [38, 0]
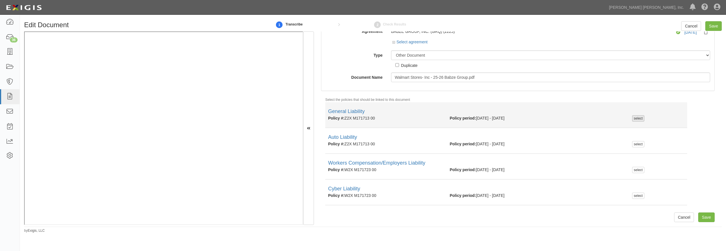
click at [634, 118] on div "select" at bounding box center [638, 118] width 12 height 6
checkbox input "true"
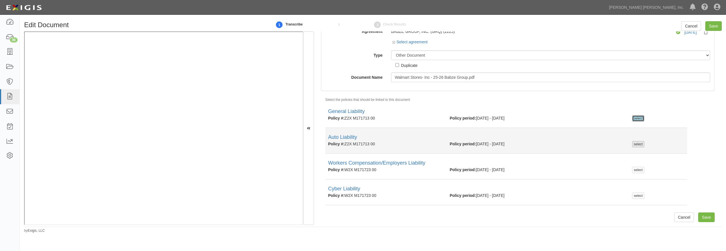
click at [636, 147] on div "select" at bounding box center [638, 144] width 12 height 6
checkbox input "true"
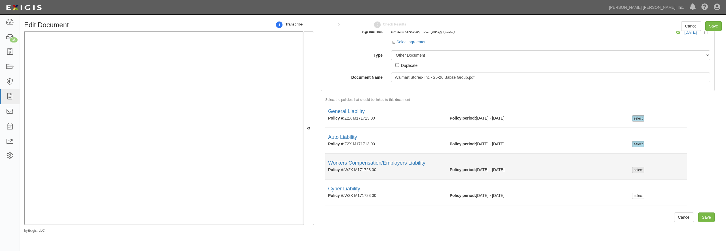
click at [639, 169] on div "select" at bounding box center [638, 170] width 12 height 6
checkbox input "true"
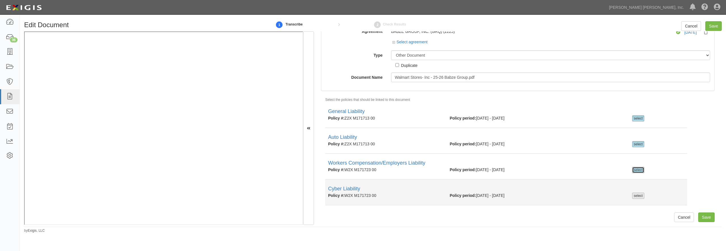
click at [638, 194] on div "select" at bounding box center [638, 196] width 12 height 6
checkbox input "true"
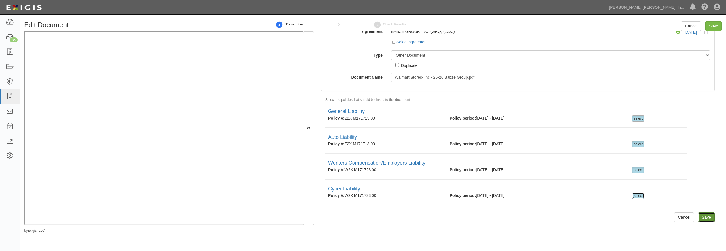
click at [708, 218] on input "Save" at bounding box center [706, 218] width 16 height 10
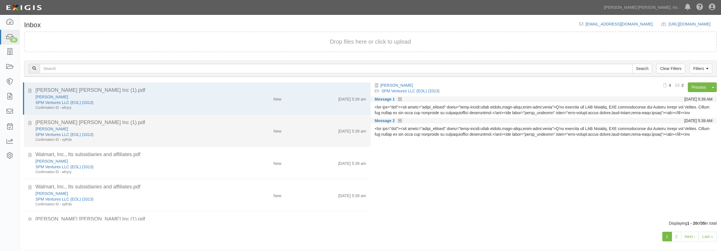
click at [53, 127] on div "[PERSON_NAME]" at bounding box center [129, 129] width 189 height 6
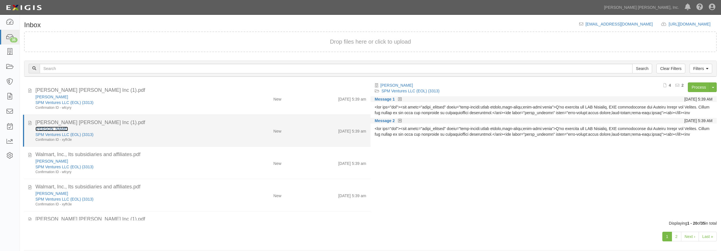
click at [52, 128] on link "[PERSON_NAME]" at bounding box center [51, 129] width 33 height 5
click at [64, 134] on link "SPM Ventures LLC (EOL) (3313)" at bounding box center [64, 134] width 58 height 5
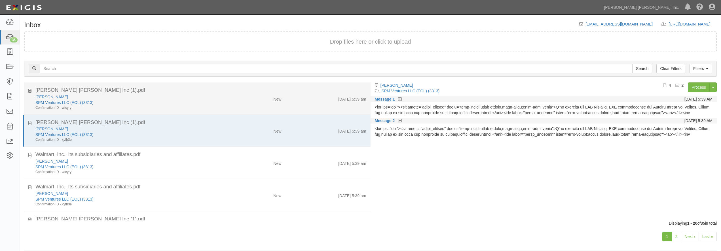
click at [174, 105] on div "SPM Ventures LLC (EOL) (3313)" at bounding box center [129, 103] width 189 height 6
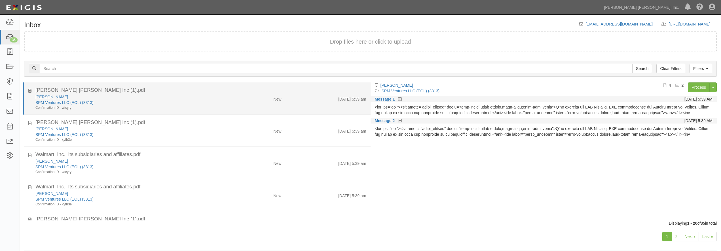
click at [158, 98] on div "[PERSON_NAME]" at bounding box center [129, 97] width 189 height 6
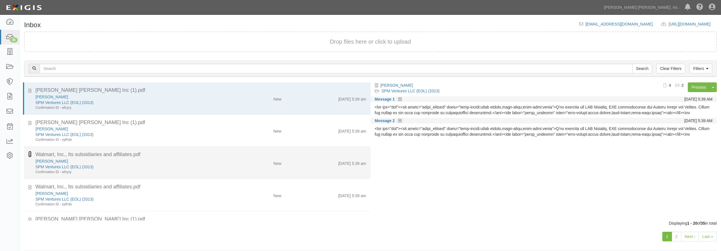
click at [29, 154] on icon at bounding box center [29, 154] width 3 height 6
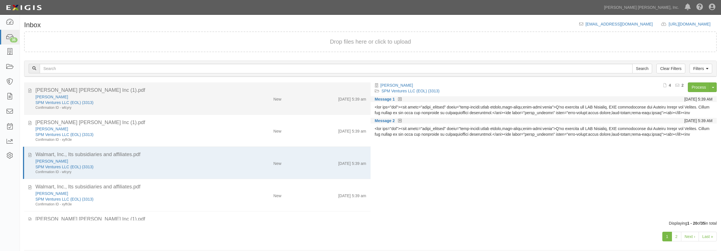
click at [153, 105] on div "SPM Ventures LLC (EOL) (3313)" at bounding box center [129, 103] width 189 height 6
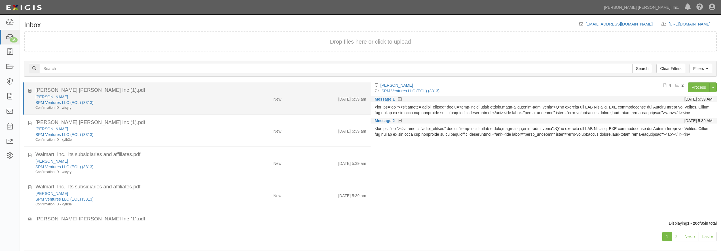
click at [148, 101] on div "SPM Ventures LLC (EOL) (3313)" at bounding box center [129, 103] width 189 height 6
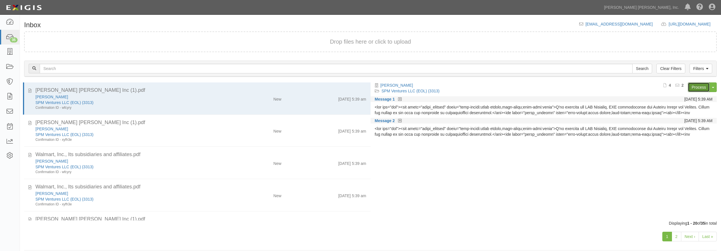
click at [696, 88] on link "Process" at bounding box center [699, 88] width 22 height 10
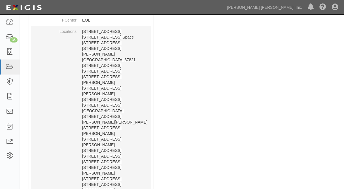
scroll to position [156, 0]
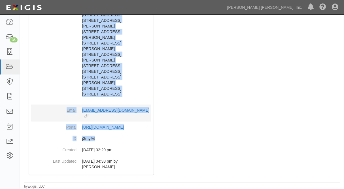
scroll to position [441, 0]
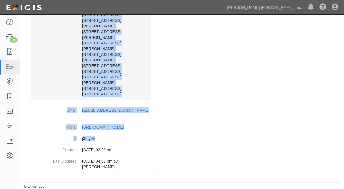
drag, startPoint x: 83, startPoint y: 43, endPoint x: 116, endPoint y: 111, distance: 75.6
copy p "[STREET_ADDRESS] [STREET_ADDRESS] [GEOGRAPHIC_DATA][STREET_ADDRESS] [STREET_ADD…"
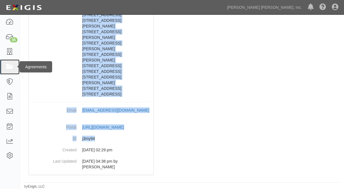
click at [13, 67] on icon at bounding box center [10, 67] width 8 height 7
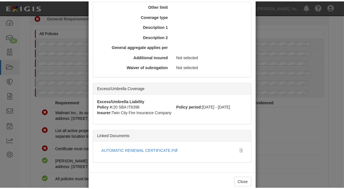
scroll to position [258, 0]
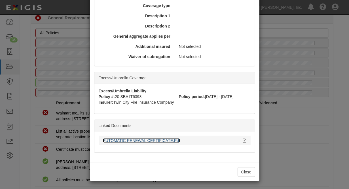
click at [130, 142] on link "AUTOMATIC RENEWAL CERTIFICATE.Pdf" at bounding box center [141, 140] width 77 height 5
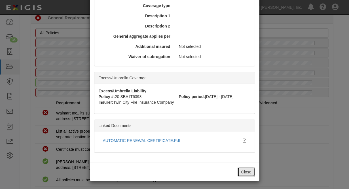
click at [244, 170] on button "Close" at bounding box center [247, 172] width 18 height 10
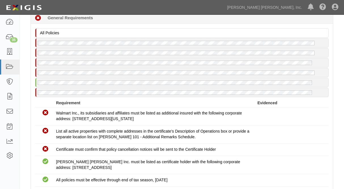
scroll to position [551, 0]
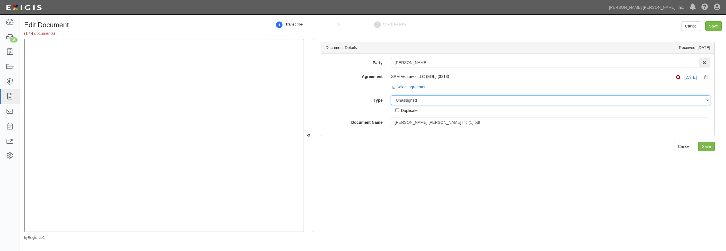
click at [391, 96] on select "Unassigned Binder Cancellation Notice Certificate Contract Endorsement Insuranc…" at bounding box center [550, 101] width 319 height 10
click option "Other Document" at bounding box center [0, 0] width 0 height 0
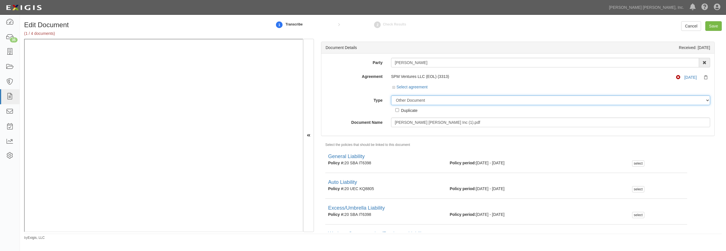
click at [426, 98] on select "Unassigned Binder Cancellation Notice Certificate Contract Endorsement Insuranc…" at bounding box center [550, 101] width 319 height 10
select select "CertificateDetail"
click option "Certificate" at bounding box center [0, 0] width 0 height 0
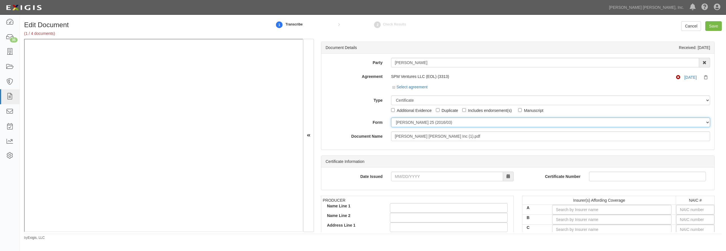
click at [391, 118] on select "[PERSON_NAME] 25 (2016/03) [PERSON_NAME] 101 [PERSON_NAME] 855 NY (2014/05) Gen…" at bounding box center [550, 123] width 319 height 10
select select "GeneralFormDetail"
click option "General" at bounding box center [0, 0] width 0 height 0
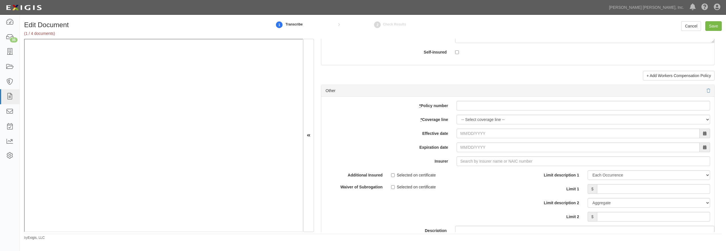
scroll to position [1661, 0]
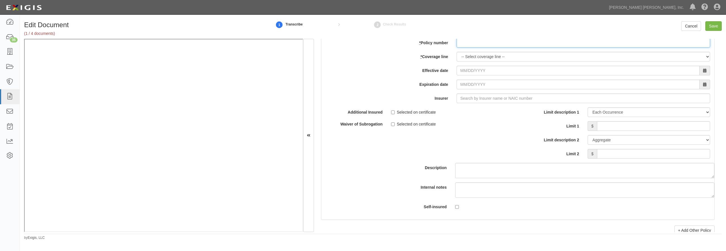
paste input "20SBAIT6398"
click at [490, 48] on input "20SBAIT6398" at bounding box center [584, 43] width 254 height 10
type input "20SBAIT6398"
select select "17"
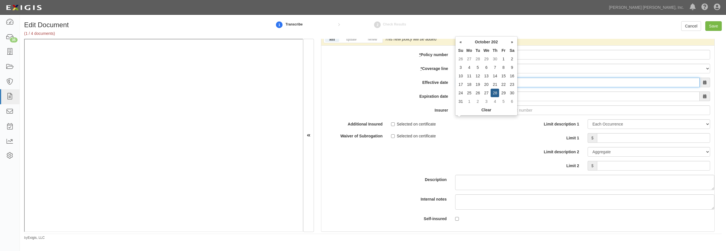
type input "[DATE]"
type input "21st Century Advantage Insurance Company (25232) NR Rating"
type input "2"
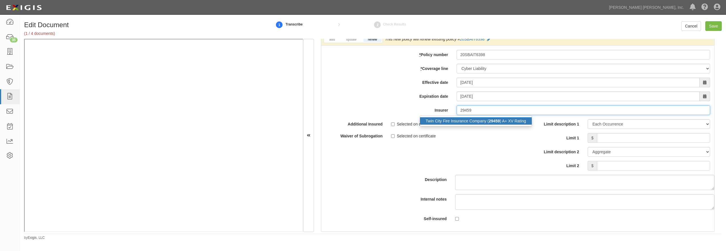
click at [461, 125] on div "Twin City Fire Insurance Company ( 29459 ) A+ XV Rating" at bounding box center [476, 120] width 112 height 7
type input "Twin City Fire Insurance Company (29459) A+ XV Rating"
click at [613, 143] on input "Limit 1" at bounding box center [653, 138] width 113 height 10
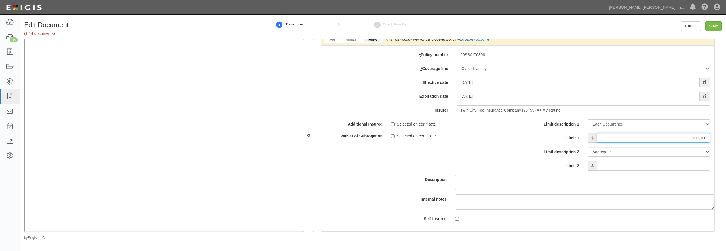
type input "100,000"
click at [714, 25] on input "Save" at bounding box center [713, 26] width 16 height 10
type input "100000"
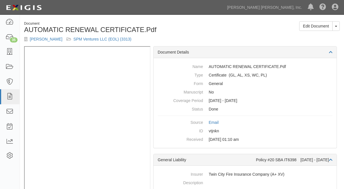
scroll to position [11, 0]
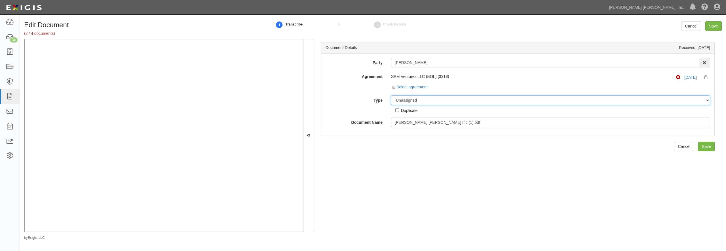
click at [391, 96] on select "Unassigned Binder Cancellation Notice Certificate Contract Endorsement Insuranc…" at bounding box center [550, 101] width 319 height 10
select select "OtherDetail"
click option "Other Document" at bounding box center [0, 0] width 0 height 0
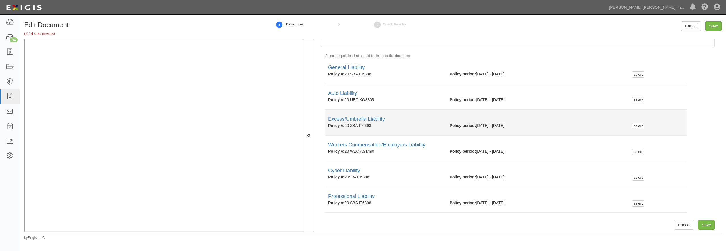
scroll to position [90, 0]
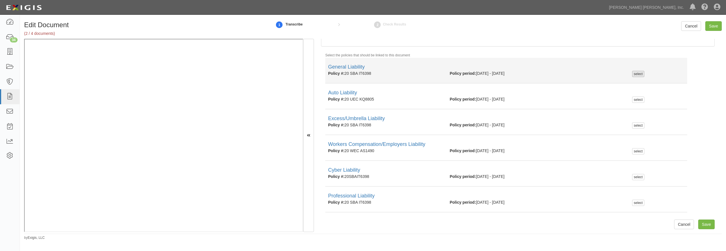
click at [632, 75] on div "select" at bounding box center [638, 74] width 12 height 6
checkbox input "true"
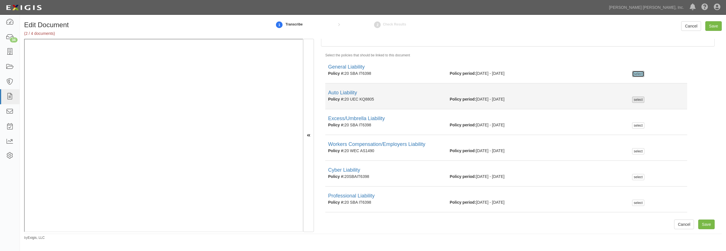
click at [633, 99] on div "select" at bounding box center [638, 100] width 12 height 6
checkbox input "true"
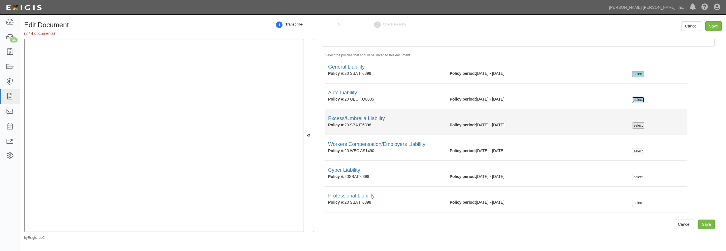
click at [633, 125] on div "select" at bounding box center [638, 126] width 12 height 6
checkbox input "true"
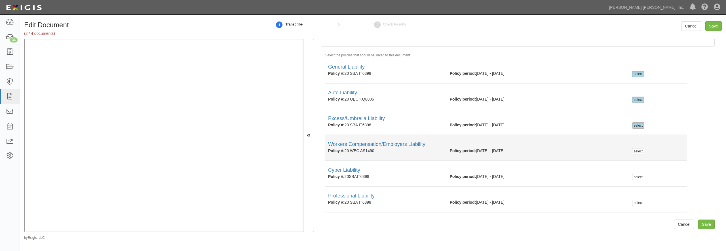
click at [633, 155] on li "Workers Compensation/Employers Liability Policy #: 20 WEC AS1490 Policy period:…" at bounding box center [506, 148] width 362 height 26
click at [632, 153] on div "select" at bounding box center [638, 151] width 12 height 6
checkbox input "true"
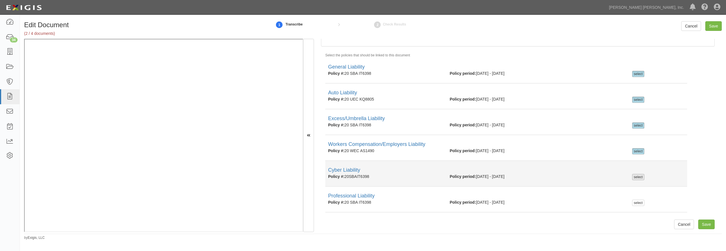
click at [632, 179] on div "select" at bounding box center [638, 177] width 12 height 6
checkbox input "true"
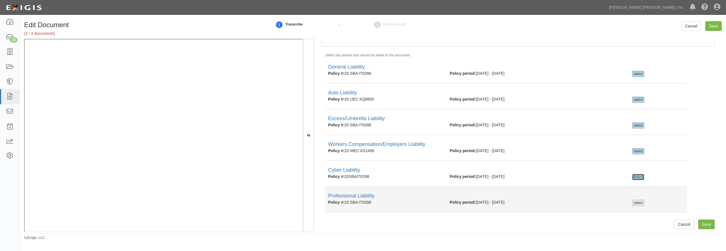
click at [633, 202] on div "select" at bounding box center [638, 203] width 12 height 6
checkbox input "true"
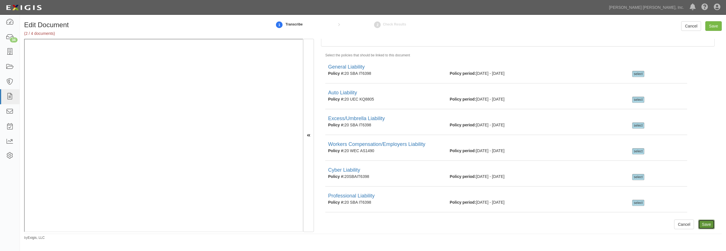
click at [703, 227] on input "Save" at bounding box center [706, 225] width 16 height 10
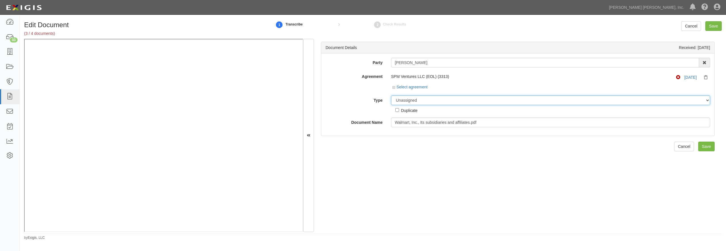
click at [391, 96] on select "Unassigned Binder Cancellation Notice Certificate Contract Endorsement Insuranc…" at bounding box center [550, 101] width 319 height 10
select select "OtherDetail"
click option "Other Document" at bounding box center [0, 0] width 0 height 0
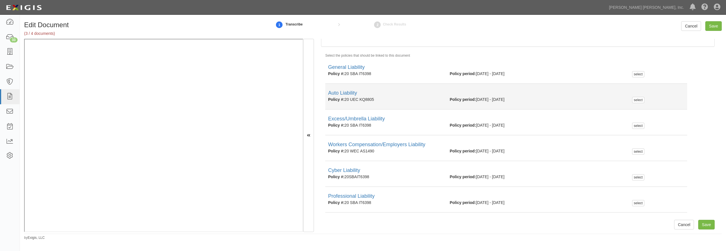
scroll to position [90, 0]
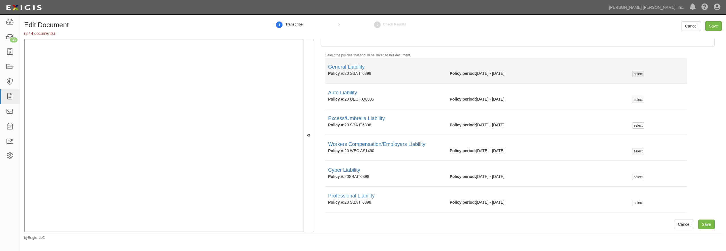
click at [632, 72] on div "select" at bounding box center [638, 74] width 12 height 6
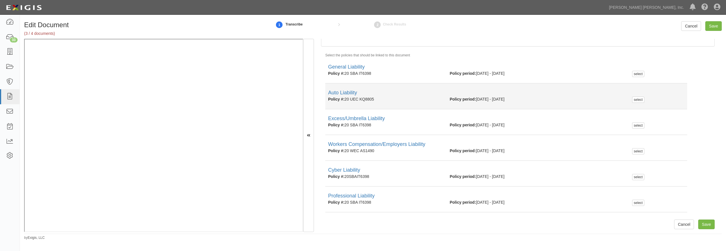
checkbox input "true"
click at [635, 99] on div "select" at bounding box center [638, 100] width 12 height 6
checkbox input "true"
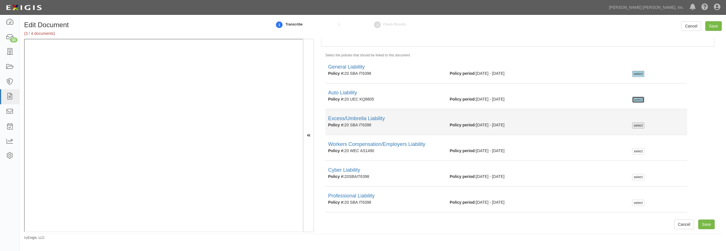
click at [636, 125] on div "select" at bounding box center [638, 126] width 12 height 6
checkbox input "true"
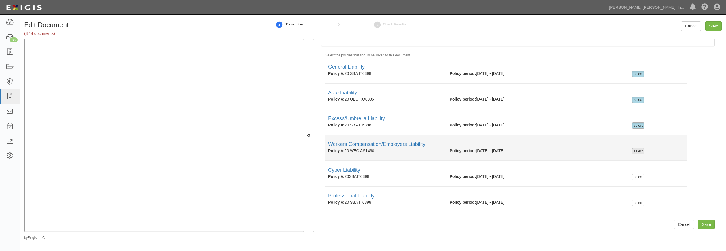
click at [635, 151] on div "select" at bounding box center [638, 151] width 12 height 6
checkbox input "true"
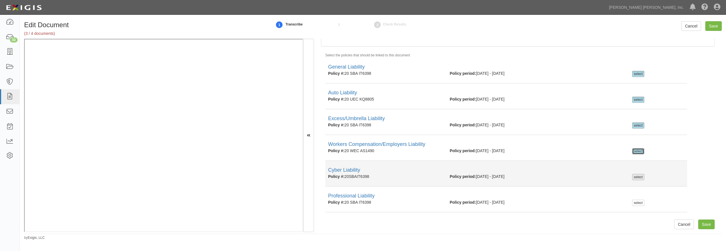
click at [633, 178] on div "select" at bounding box center [638, 177] width 12 height 6
checkbox input "true"
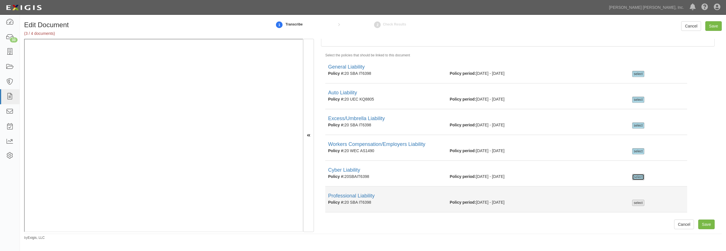
click at [638, 204] on div "select" at bounding box center [638, 203] width 12 height 6
checkbox input "true"
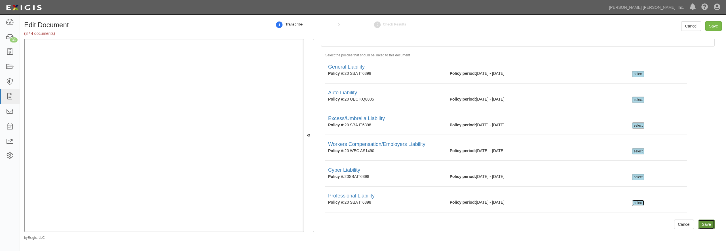
click at [702, 226] on input "Save" at bounding box center [706, 225] width 16 height 10
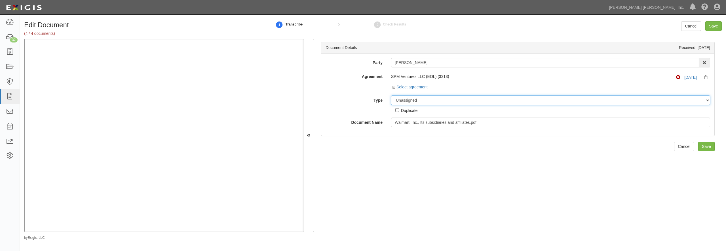
click at [391, 96] on select "Unassigned Binder Cancellation Notice Certificate Contract Endorsement Insuranc…" at bounding box center [550, 101] width 319 height 10
select select "OtherDetail"
click option "Other Document" at bounding box center [0, 0] width 0 height 0
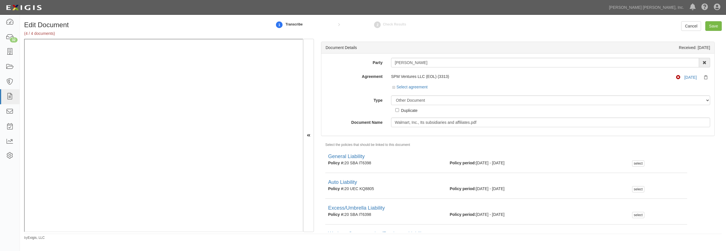
drag, startPoint x: 406, startPoint y: 109, endPoint x: 364, endPoint y: 128, distance: 46.1
click at [406, 109] on div "Duplicate" at bounding box center [409, 110] width 16 height 6
click at [399, 109] on input "Duplicate" at bounding box center [397, 110] width 4 height 4
checkbox input "true"
click at [710, 23] on input "Save" at bounding box center [713, 26] width 16 height 10
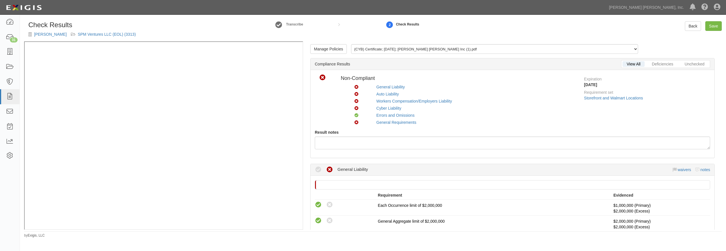
scroll to position [82, 0]
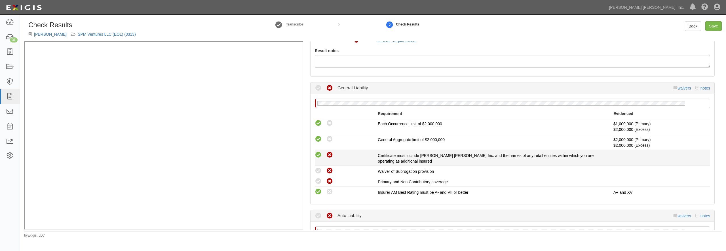
click at [317, 155] on icon at bounding box center [318, 155] width 7 height 7
radio input "true"
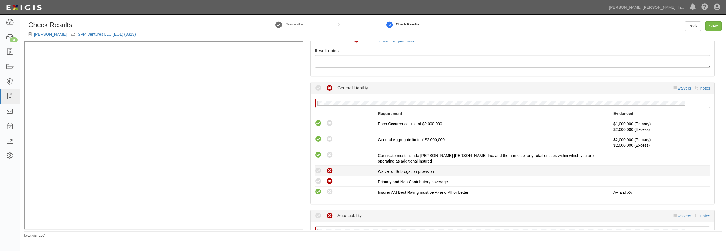
click at [314, 169] on div "Compliant Waived: Non-Compliant" at bounding box center [344, 170] width 67 height 7
drag, startPoint x: 317, startPoint y: 174, endPoint x: 304, endPoint y: 176, distance: 13.8
click at [317, 174] on icon at bounding box center [318, 171] width 7 height 7
radio input "true"
click at [319, 180] on icon at bounding box center [318, 181] width 7 height 7
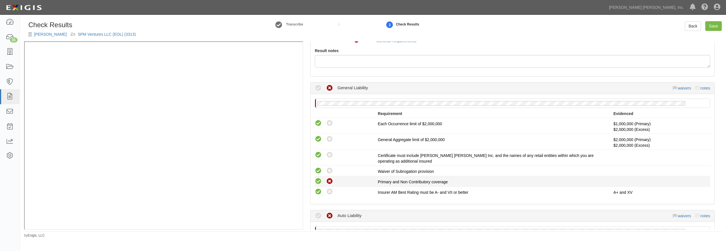
radio input "true"
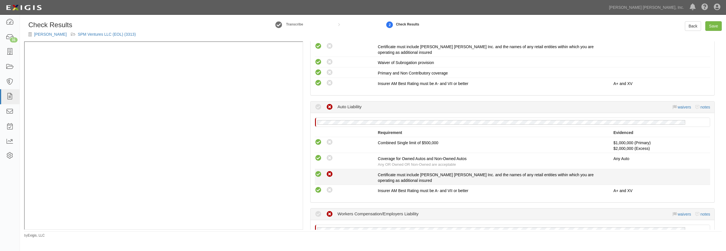
click at [319, 174] on icon at bounding box center [318, 174] width 7 height 7
radio input "true"
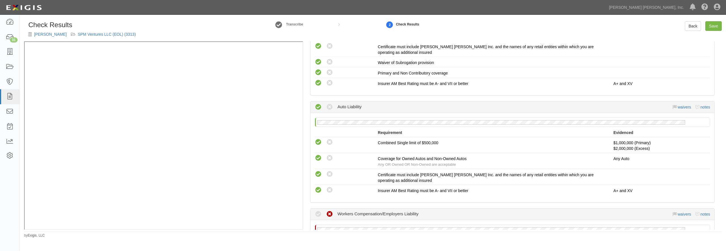
scroll to position [327, 0]
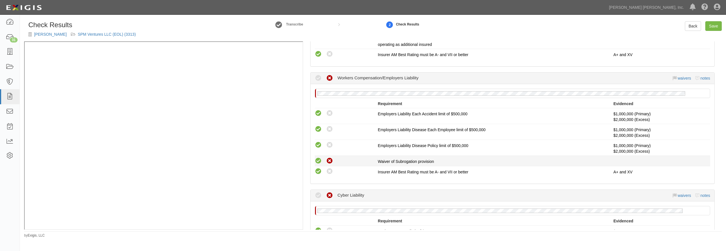
click at [318, 162] on icon at bounding box center [318, 161] width 7 height 7
radio input "true"
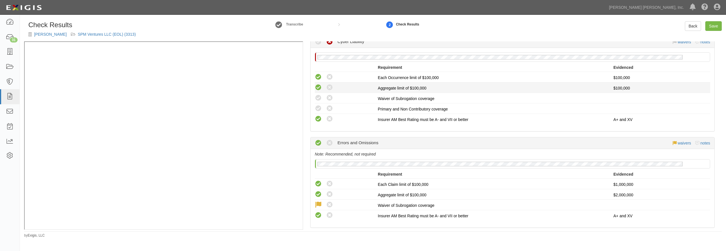
scroll to position [436, 0]
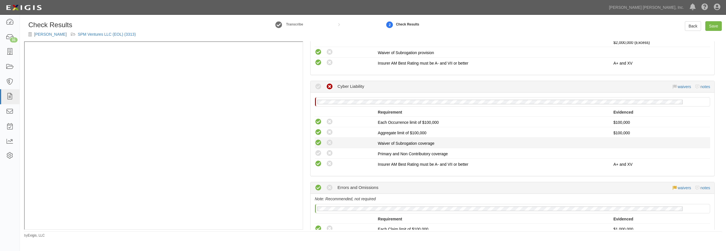
click at [319, 146] on icon at bounding box center [318, 143] width 7 height 7
radio input "true"
click at [317, 152] on icon at bounding box center [318, 153] width 7 height 7
radio input "true"
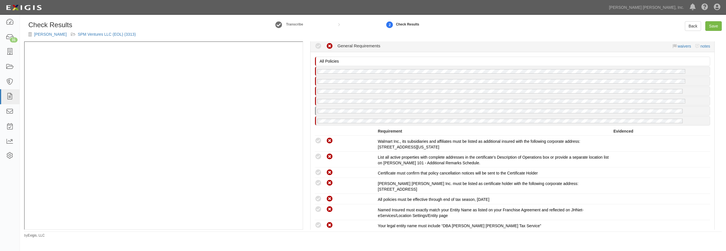
scroll to position [681, 0]
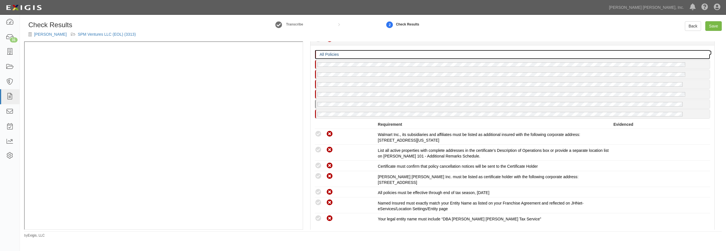
click at [353, 53] on p "All Policies" at bounding box center [514, 55] width 389 height 6
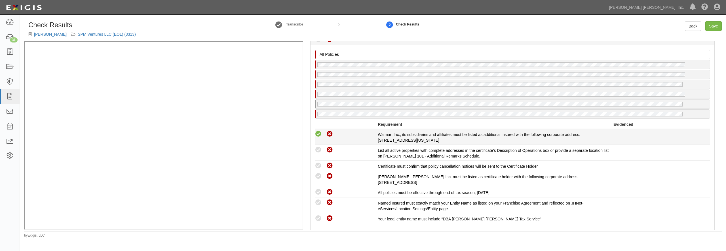
click at [319, 135] on icon at bounding box center [318, 134] width 7 height 7
radio input "true"
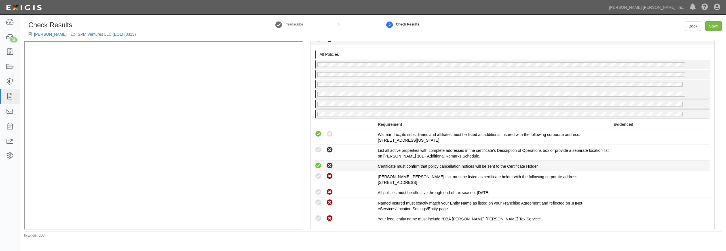
click at [318, 165] on icon at bounding box center [318, 165] width 7 height 7
radio input "true"
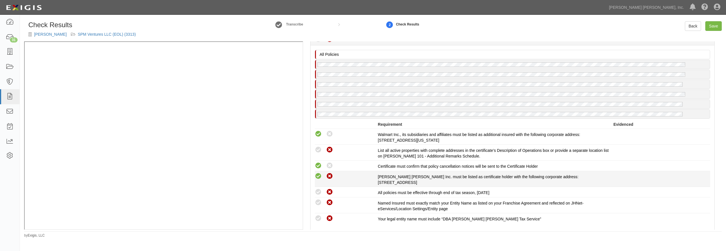
click at [318, 177] on icon at bounding box center [318, 176] width 7 height 7
radio input "true"
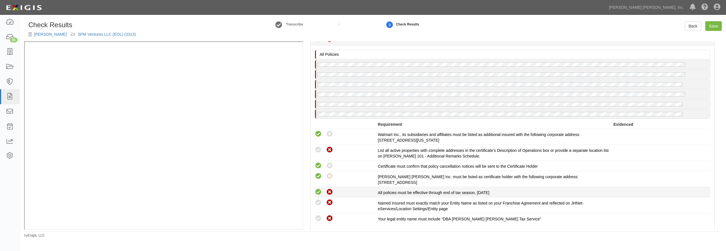
click at [316, 194] on icon at bounding box center [318, 192] width 7 height 7
radio input "true"
click at [320, 200] on icon at bounding box center [318, 202] width 7 height 7
radio input "true"
click at [317, 217] on icon at bounding box center [318, 218] width 7 height 7
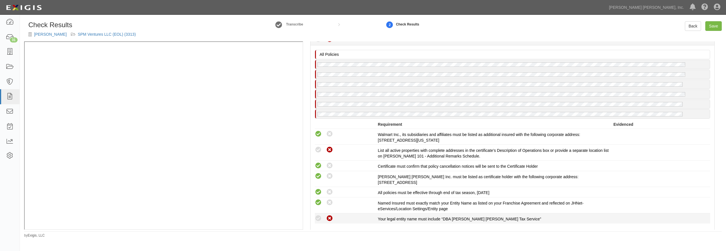
radio input "true"
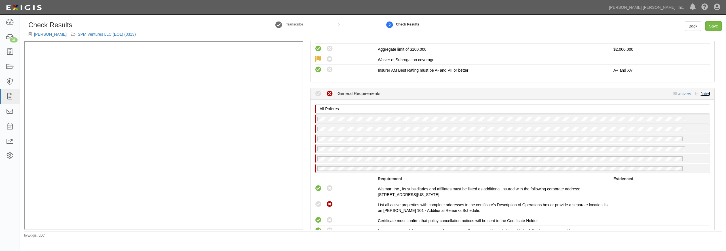
click at [702, 93] on link "notes" at bounding box center [705, 94] width 10 height 5
radio input "true"
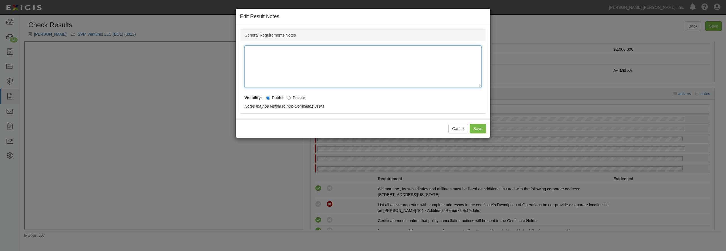
click at [344, 73] on div at bounding box center [362, 66] width 237 height 43
drag, startPoint x: 305, startPoint y: 51, endPoint x: 193, endPoint y: 49, distance: 112.0
click at [244, 49] on div "Missing/Incorrect Locations: ﻿[STREET_ADDRESS][GEOGRAPHIC_DATA][PERSON_NAME][ST…" at bounding box center [362, 66] width 237 height 43
click at [351, 66] on div "Missing/Incorrect Locations: [STREET_ADDRESS][PERSON_NAME][GEOGRAPHIC_DATA][STR…" at bounding box center [362, 66] width 237 height 43
click at [481, 126] on button "Save" at bounding box center [478, 129] width 16 height 10
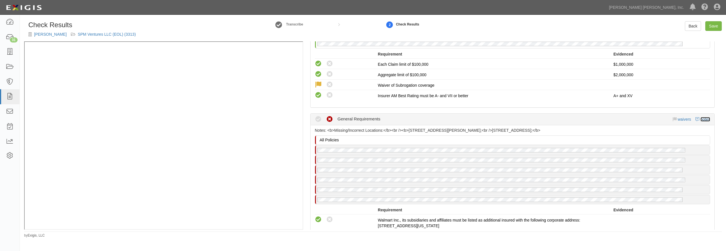
scroll to position [599, 0]
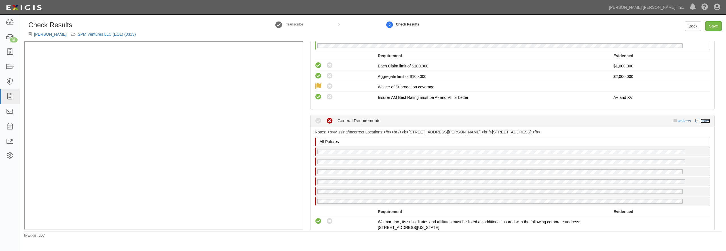
click at [700, 120] on link "notes" at bounding box center [705, 121] width 10 height 5
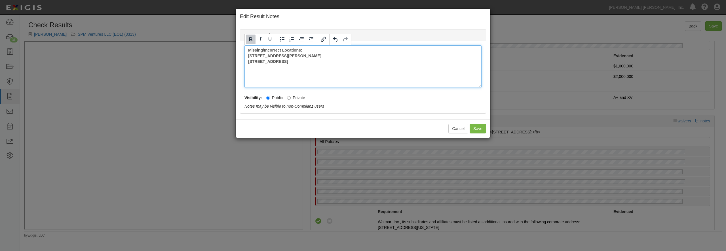
drag, startPoint x: 254, startPoint y: 56, endPoint x: 200, endPoint y: 39, distance: 56.6
click at [244, 45] on div "Missing/Incorrect Locations: [STREET_ADDRESS][PERSON_NAME][GEOGRAPHIC_DATA][STR…" at bounding box center [362, 66] width 237 height 43
copy div "Missing/Incorrect Locations: [STREET_ADDRESS][PERSON_NAME][GEOGRAPHIC_DATA][STR…"
click at [463, 127] on button "Cancel" at bounding box center [458, 129] width 20 height 10
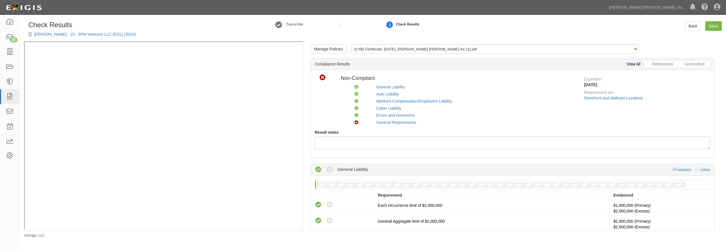
scroll to position [82, 0]
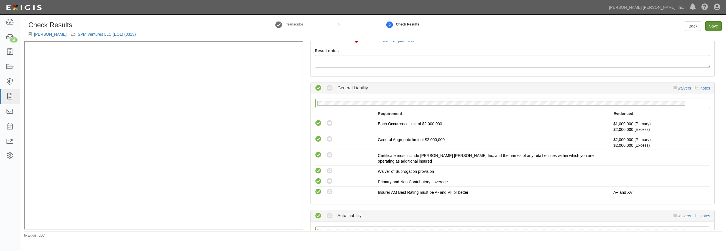
click at [709, 31] on div "Check Results [PERSON_NAME] SPM Ventures LLC (EOL) (3313) Transcribe 2 Check Re…" at bounding box center [373, 31] width 706 height 20
click at [709, 30] on link "Save" at bounding box center [713, 26] width 16 height 10
radio input "true"
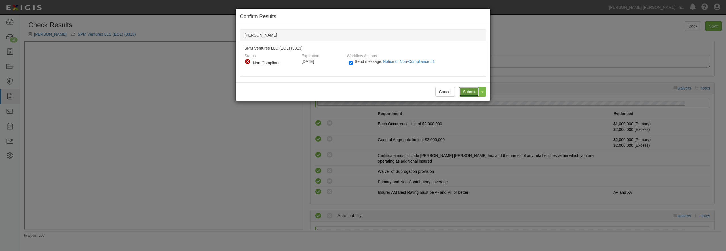
click at [473, 93] on input "Submit" at bounding box center [469, 92] width 20 height 10
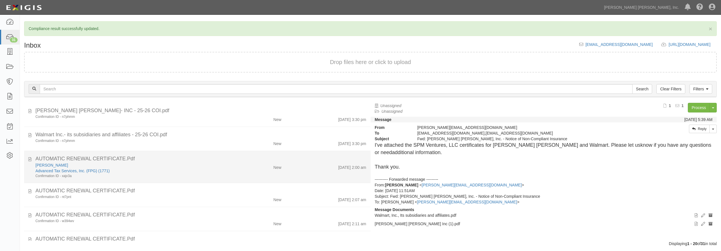
scroll to position [218, 0]
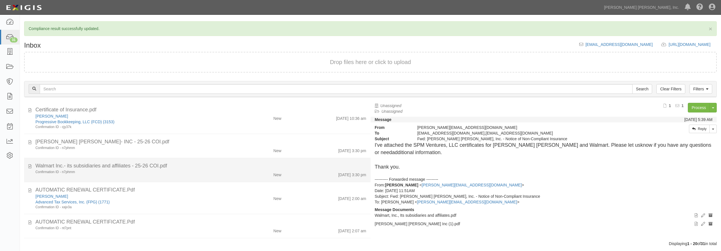
click at [223, 168] on div "Walmart Inc.- its subsidiaries and affiliates - 25-26 COI.pdf" at bounding box center [200, 165] width 331 height 7
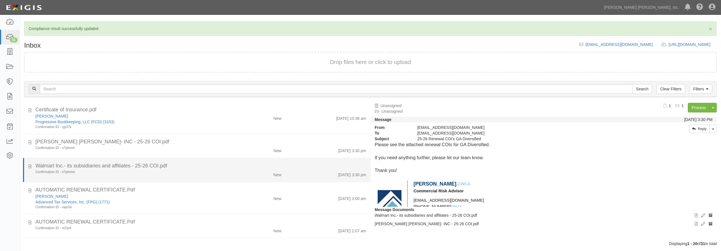
scroll to position [245, 0]
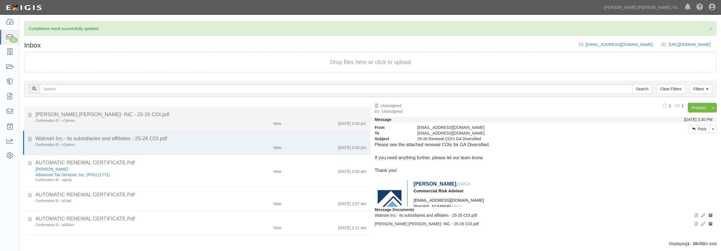
click at [199, 113] on div "[PERSON_NAME] [PERSON_NAME]- INC - 25-26 COI.pdf" at bounding box center [200, 114] width 331 height 7
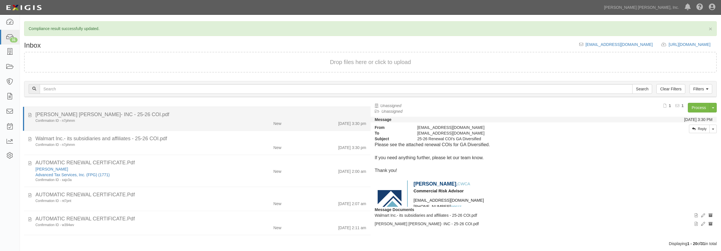
click at [192, 115] on div "[PERSON_NAME] [PERSON_NAME]- INC - 25-26 COI.pdf" at bounding box center [200, 114] width 331 height 7
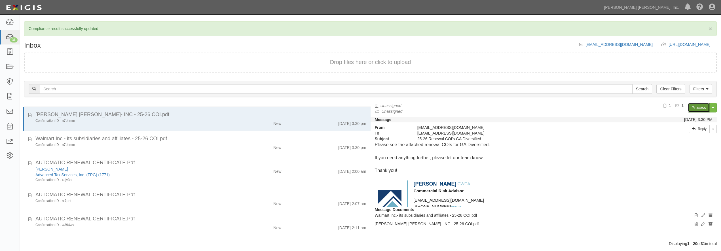
click at [694, 107] on link "Process" at bounding box center [699, 108] width 22 height 10
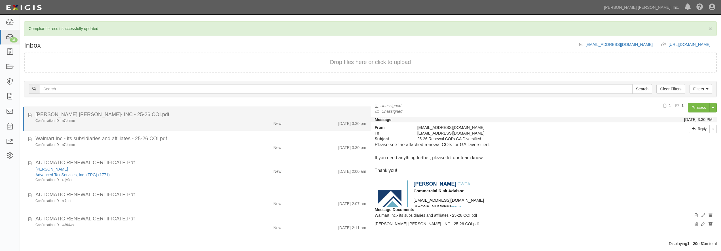
click at [191, 116] on div "[PERSON_NAME] [PERSON_NAME]- INC - 25-26 COI.pdf" at bounding box center [200, 114] width 331 height 7
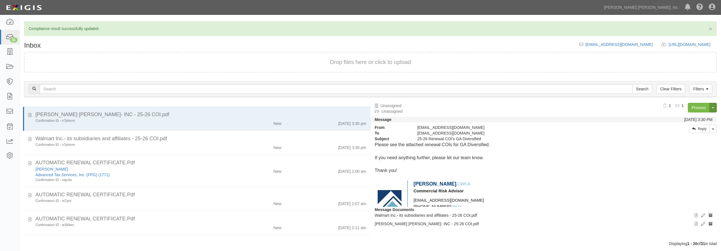
click at [715, 104] on button "Toggle Document Dropdown" at bounding box center [713, 108] width 7 height 10
click at [695, 116] on link "Archive Document" at bounding box center [694, 118] width 45 height 7
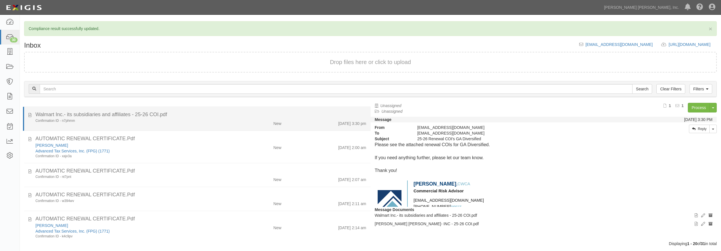
click at [206, 121] on div "Confirmation ID - n7phmm" at bounding box center [129, 121] width 189 height 5
click at [29, 117] on icon at bounding box center [29, 114] width 3 height 6
click at [197, 119] on div "Walmart Inc.- its subsidiaries and affiliates - 25-26 COI.pdf" at bounding box center [200, 114] width 331 height 7
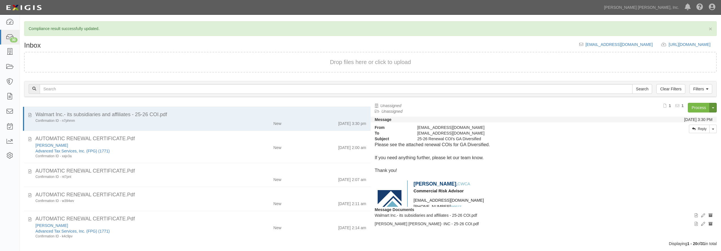
click at [713, 109] on button "Toggle Document Dropdown" at bounding box center [713, 108] width 7 height 10
click at [701, 115] on link "Archive Document" at bounding box center [694, 118] width 45 height 7
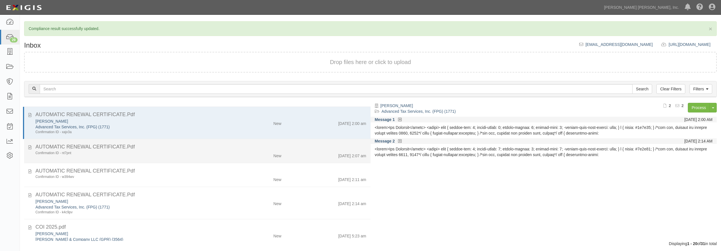
click at [151, 155] on div "Confirmation ID - nt7pnt" at bounding box center [129, 153] width 189 height 5
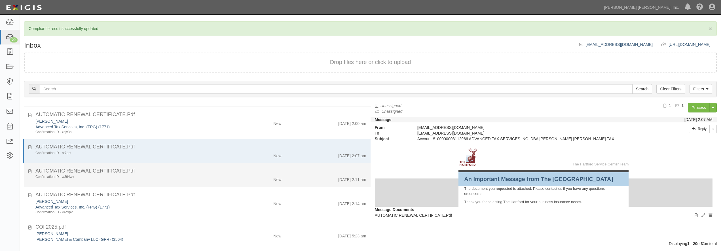
click at [148, 174] on div "AUTOMATIC RENEWAL CERTIFICATE.Pdf" at bounding box center [200, 171] width 331 height 7
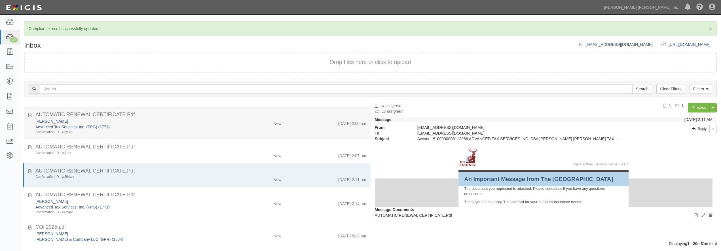
click at [155, 120] on div "Kasey Jenkins" at bounding box center [129, 122] width 189 height 6
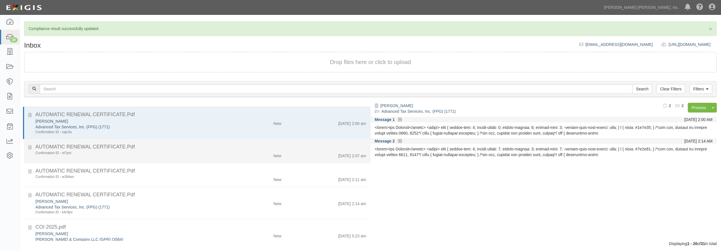
click at [134, 150] on div "AUTOMATIC RENEWAL CERTIFICATE.Pdf" at bounding box center [200, 146] width 331 height 7
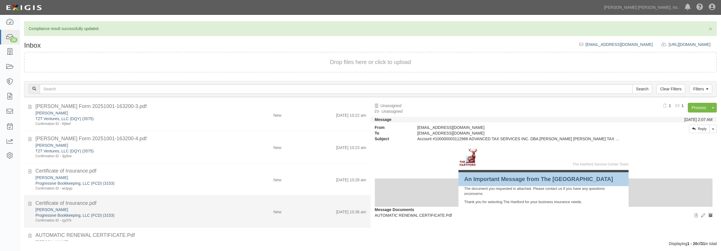
scroll to position [109, 0]
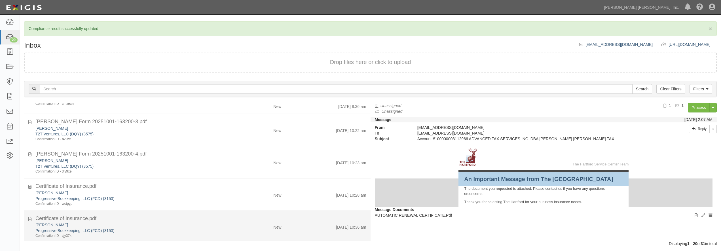
click at [168, 158] on div "ACORD Form 20251001-163200-4.pdf" at bounding box center [200, 154] width 331 height 7
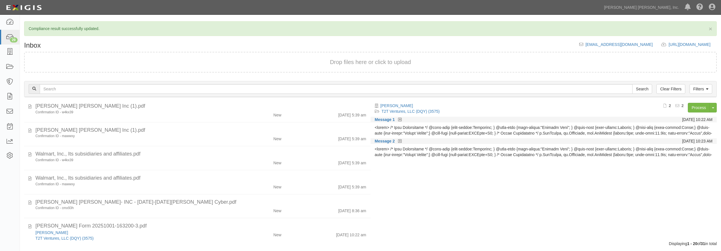
scroll to position [0, 0]
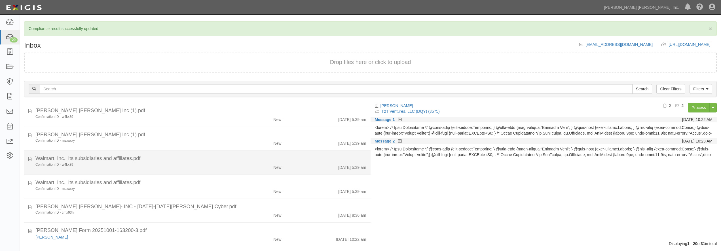
click at [168, 166] on div "Confirmation ID - w4kx39" at bounding box center [129, 164] width 189 height 5
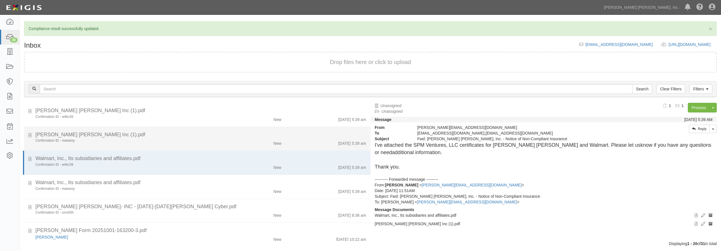
click at [151, 149] on li "Jackson Hewitt Inc (1).pdf Confirmation ID - mawwxy New 10/2/25 5:39 am" at bounding box center [197, 139] width 347 height 24
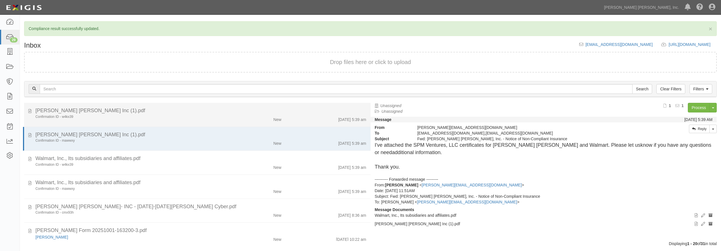
click at [140, 120] on div "Confirmation ID - w4kx39 New 10/2/25 5:39 am" at bounding box center [200, 119] width 339 height 8
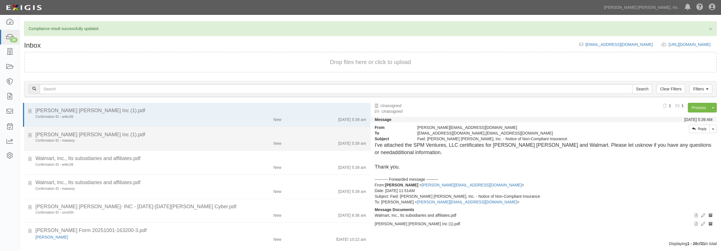
click at [140, 136] on div "Jackson Hewitt Inc (1).pdf" at bounding box center [200, 134] width 331 height 7
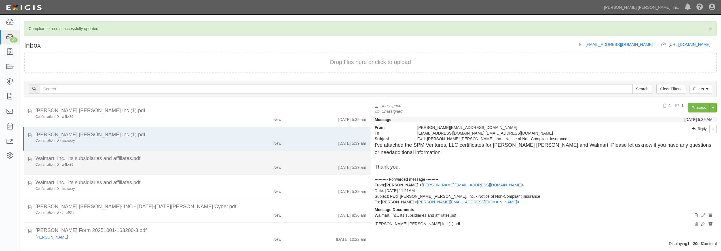
click at [167, 167] on div "Confirmation ID - w4kx39" at bounding box center [129, 164] width 189 height 5
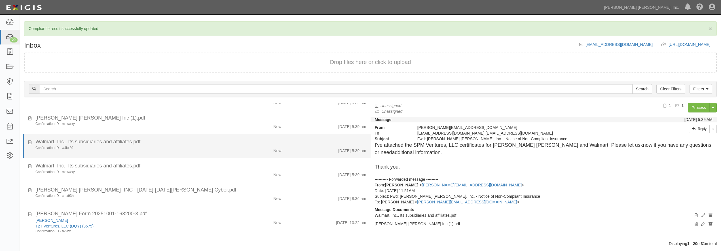
scroll to position [27, 0]
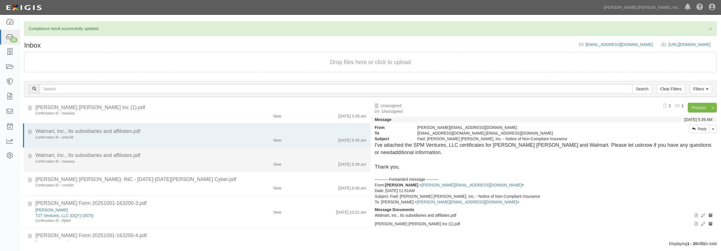
click at [162, 159] on div "Confirmation ID - mawwxy" at bounding box center [129, 161] width 189 height 5
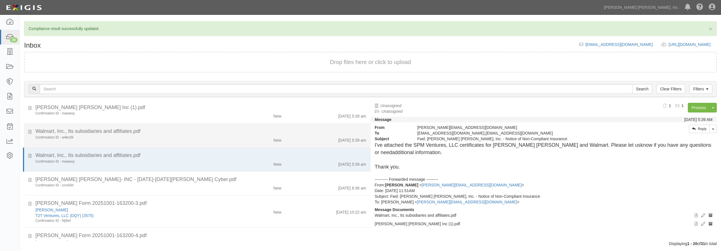
click at [149, 132] on div "Walmart, Inc., Its subsidiaries and affiliates.pdf" at bounding box center [200, 131] width 331 height 7
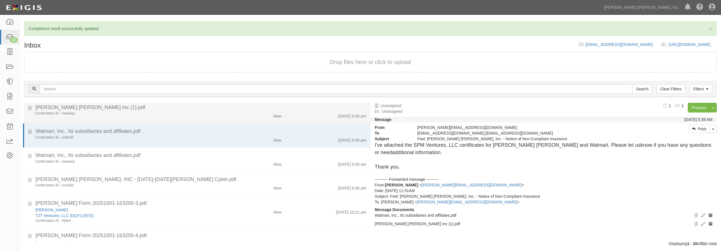
click at [175, 115] on div "Confirmation ID - mawwxy" at bounding box center [129, 113] width 189 height 5
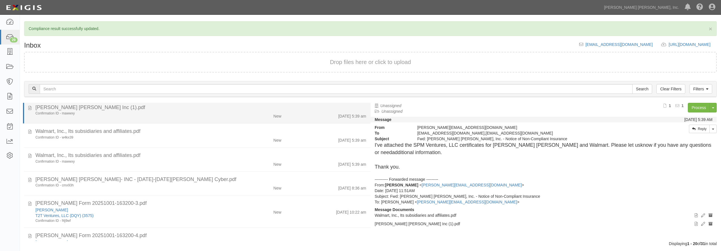
scroll to position [0, 0]
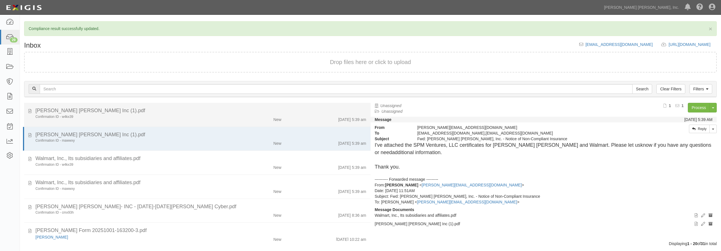
click at [166, 120] on div "Confirmation ID - w4kx39 New 10/2/25 5:39 am" at bounding box center [200, 119] width 339 height 8
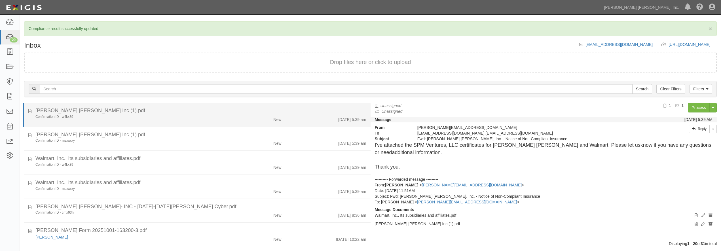
click at [153, 123] on li "Jackson Hewitt Inc (1).pdf Confirmation ID - w4kx39 New 10/2/25 5:39 am" at bounding box center [197, 115] width 348 height 24
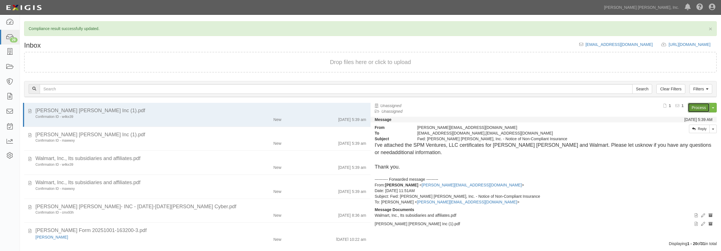
click at [697, 107] on link "Process" at bounding box center [699, 108] width 22 height 10
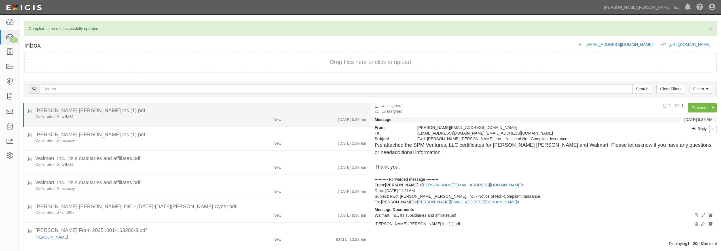
click at [131, 118] on div "Confirmation ID - w4kx39" at bounding box center [129, 117] width 189 height 5
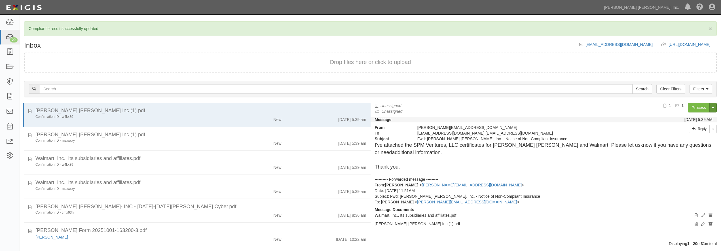
click at [716, 108] on button "Toggle Document Dropdown" at bounding box center [713, 108] width 7 height 10
click at [697, 117] on link "Archive Document" at bounding box center [694, 118] width 45 height 7
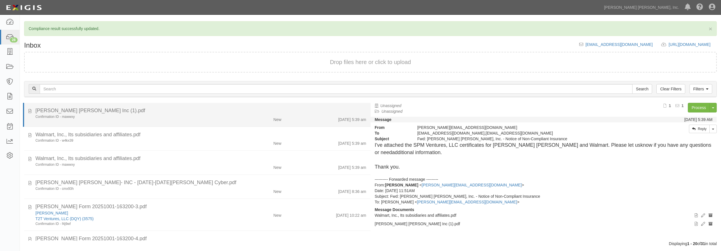
click at [247, 119] on div "New" at bounding box center [257, 119] width 56 height 8
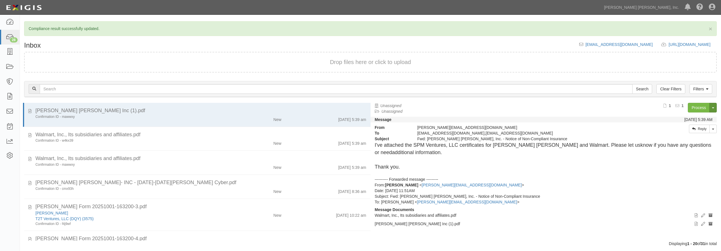
click at [712, 107] on button "Toggle Document Dropdown" at bounding box center [713, 108] width 7 height 10
click at [697, 119] on link "Archive Document" at bounding box center [694, 118] width 45 height 7
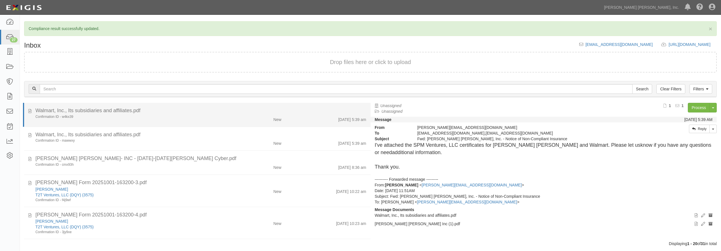
click at [176, 115] on div "Confirmation ID - w4kx39" at bounding box center [129, 117] width 189 height 5
click at [29, 112] on icon at bounding box center [29, 110] width 3 height 6
click at [184, 113] on div "Walmart, Inc., Its subsidiaries and affiliates.pdf" at bounding box center [200, 110] width 331 height 7
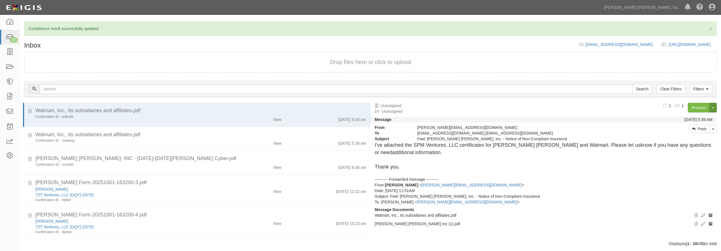
click at [715, 109] on button "Toggle Document Dropdown" at bounding box center [713, 108] width 7 height 10
click at [680, 121] on link "Archive Document" at bounding box center [694, 118] width 45 height 7
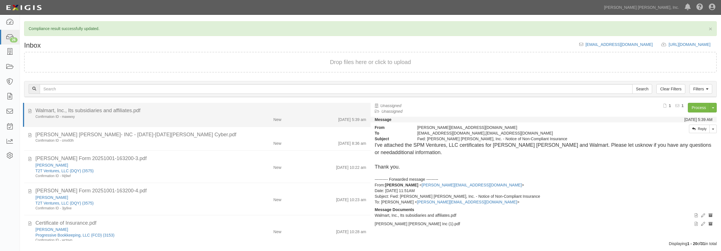
click at [187, 115] on div "Confirmation ID - mawwxy" at bounding box center [129, 117] width 189 height 5
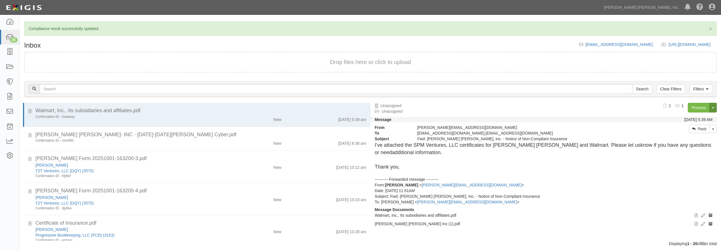
click at [715, 106] on button "Toggle Document Dropdown" at bounding box center [713, 108] width 7 height 10
click at [693, 118] on link "Archive Document" at bounding box center [694, 118] width 45 height 7
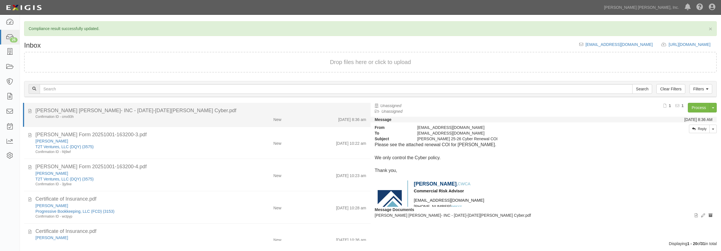
click at [227, 112] on div "Jackson Hewitt- INC - 25-26 April Fults Cyber.pdf" at bounding box center [200, 110] width 331 height 7
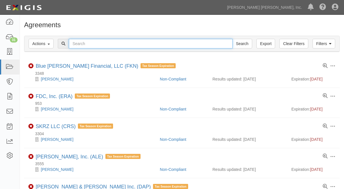
click at [87, 45] on input "text" at bounding box center [151, 44] width 164 height 10
type input "divers"
click at [233, 39] on input "Search" at bounding box center [243, 44] width 20 height 10
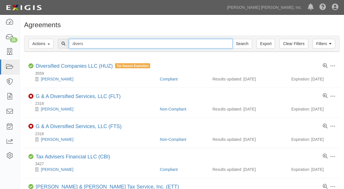
click at [94, 44] on input "divers" at bounding box center [151, 44] width 164 height 10
type input "d"
type input "spm"
click at [233, 39] on input "Search" at bounding box center [243, 44] width 20 height 10
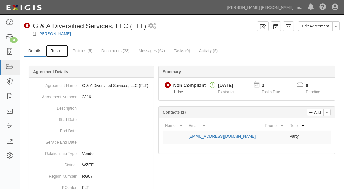
click at [54, 50] on link "Results" at bounding box center [57, 51] width 22 height 12
click at [59, 49] on link "Results" at bounding box center [57, 51] width 22 height 12
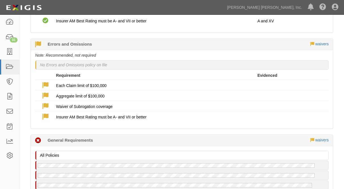
scroll to position [368, 0]
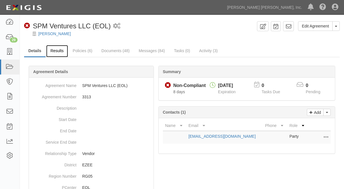
click at [54, 50] on link "Results" at bounding box center [57, 51] width 22 height 12
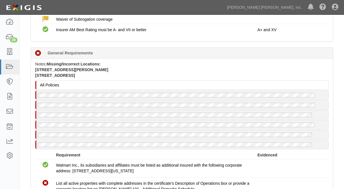
scroll to position [643, 0]
